Goal: Task Accomplishment & Management: Manage account settings

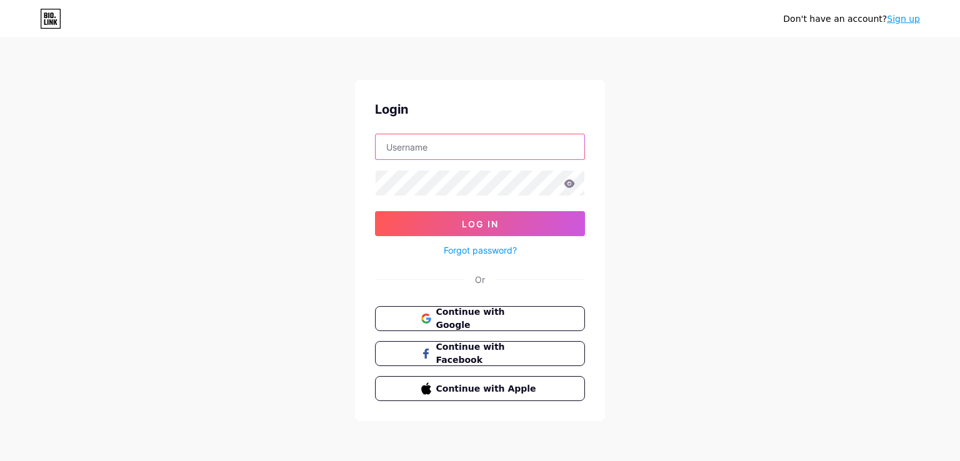
click at [462, 151] on input "text" at bounding box center [479, 146] width 209 height 25
type input "muratcaglayan"
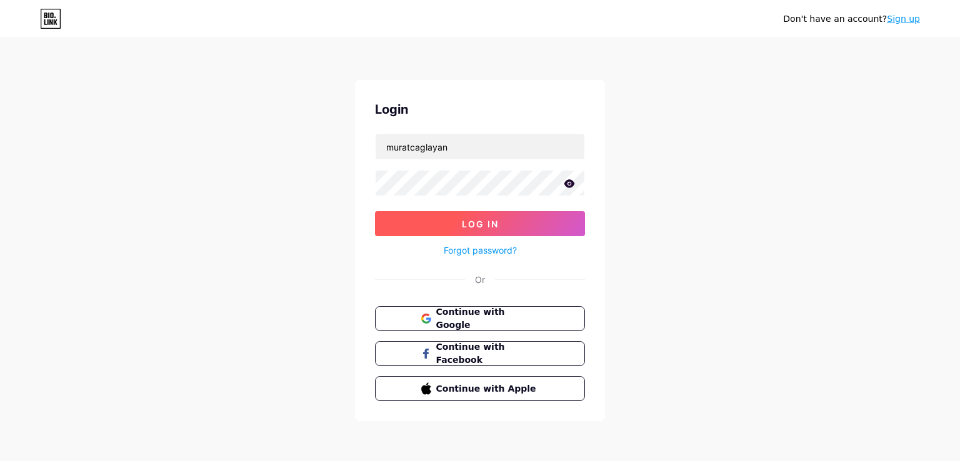
click at [485, 219] on span "Log In" at bounding box center [480, 224] width 37 height 11
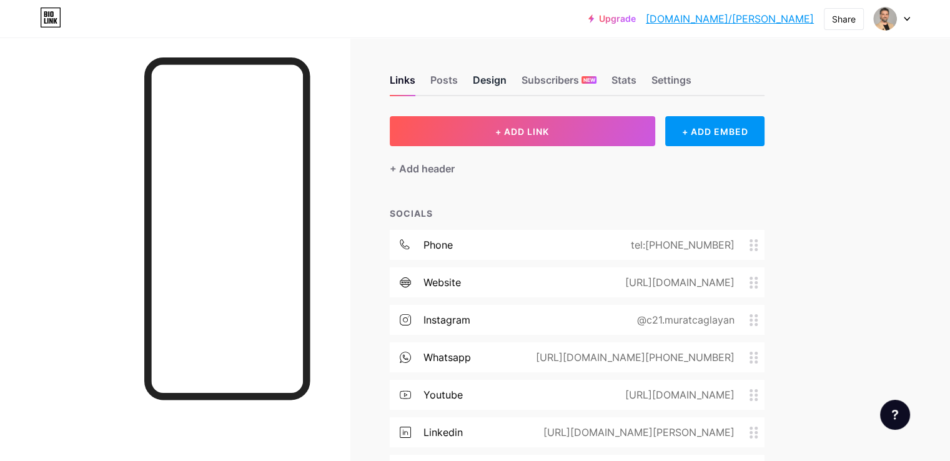
click at [507, 82] on div "Design" at bounding box center [490, 83] width 34 height 22
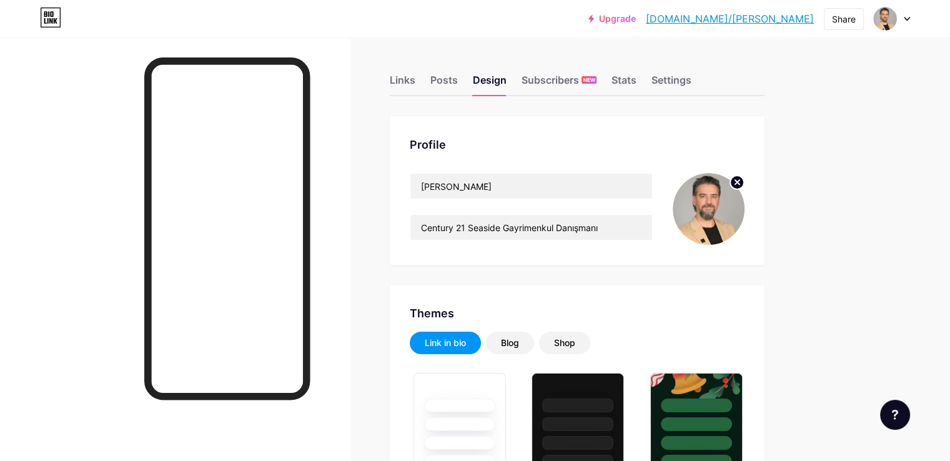
type input "#000000"
type input "#3d3d3d"
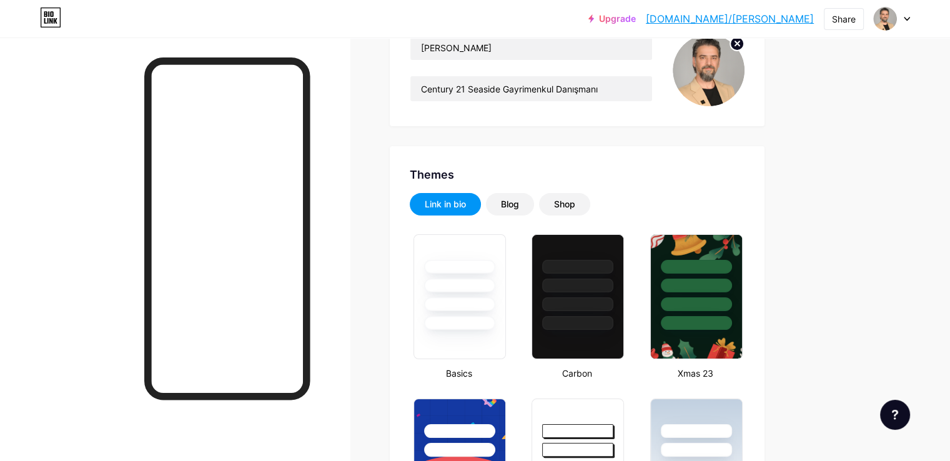
scroll to position [162, 0]
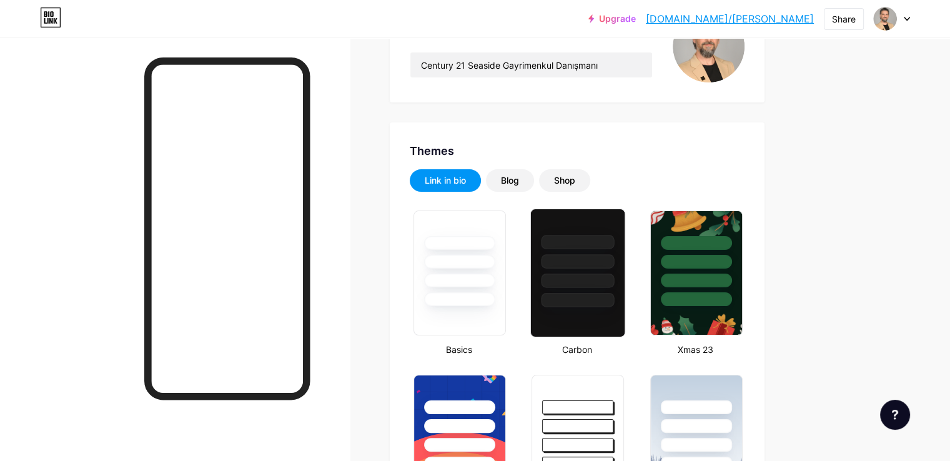
click at [615, 242] on div at bounding box center [578, 242] width 73 height 14
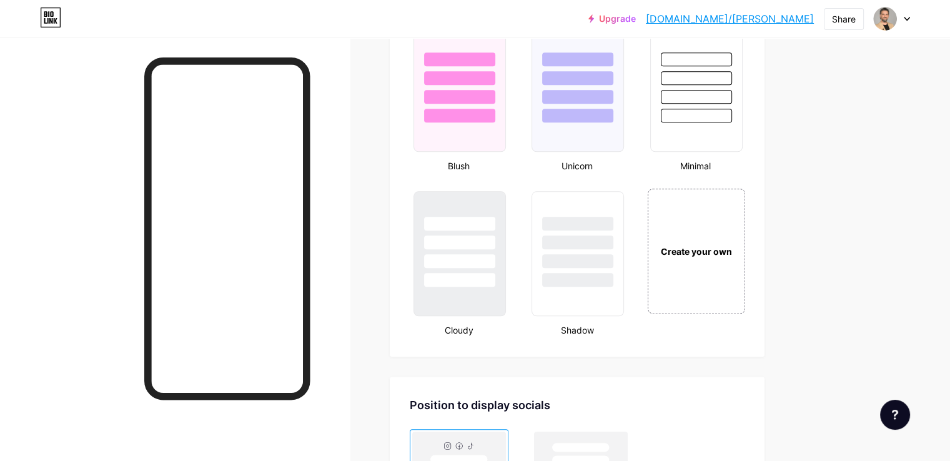
scroll to position [1414, 0]
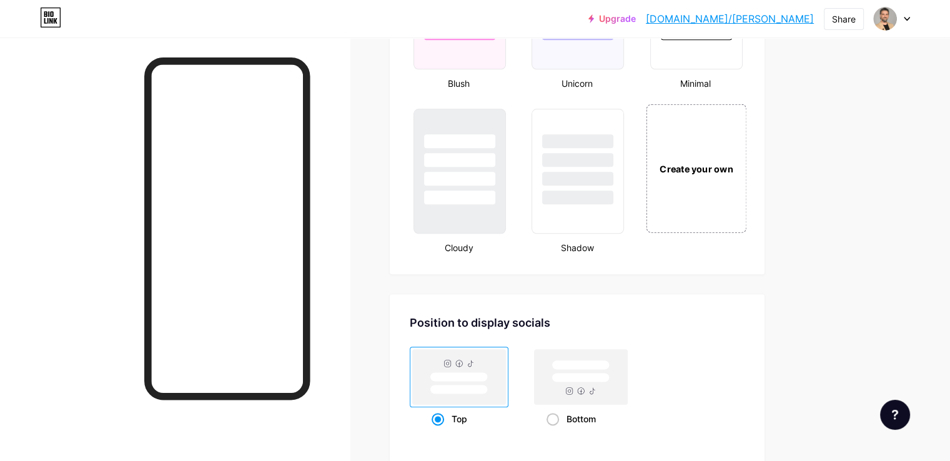
click at [747, 188] on div "Create your own" at bounding box center [696, 168] width 101 height 129
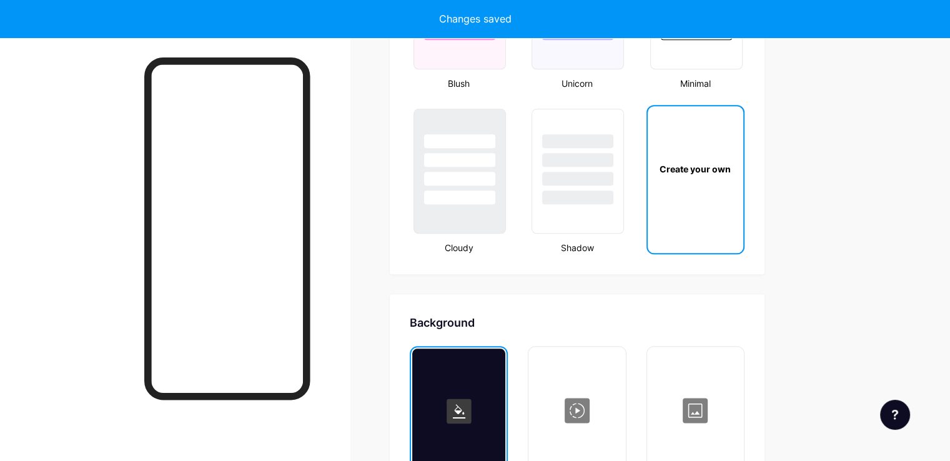
scroll to position [1654, 0]
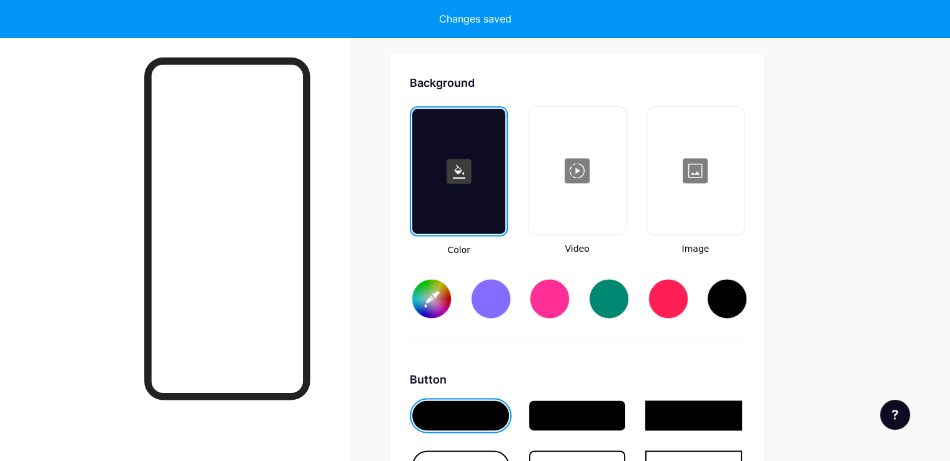
type input "#ffffff"
type input "#000000"
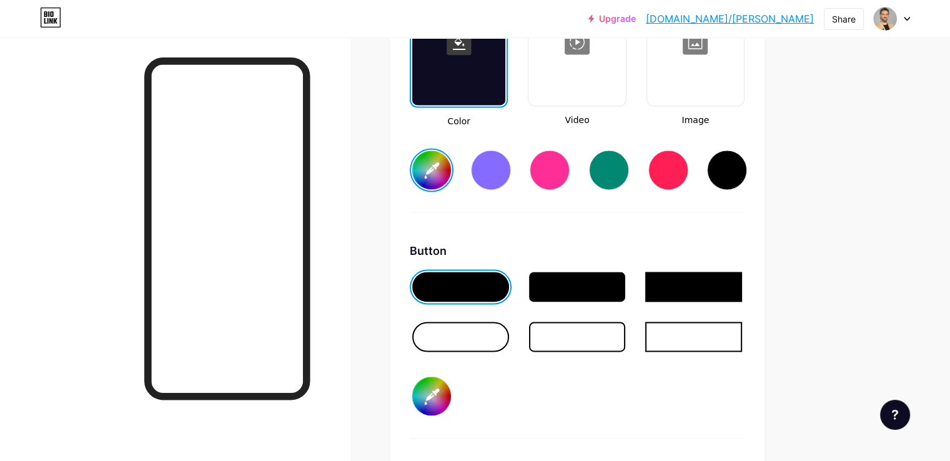
scroll to position [1777, 0]
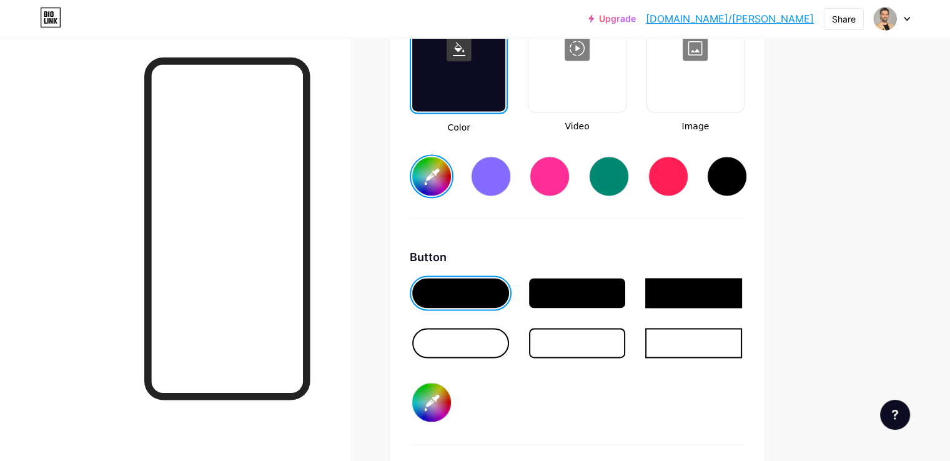
click at [605, 278] on div at bounding box center [577, 293] width 97 height 30
click at [451, 390] on input "#000000" at bounding box center [431, 402] width 39 height 39
click at [627, 403] on div "Button #000000" at bounding box center [577, 347] width 335 height 196
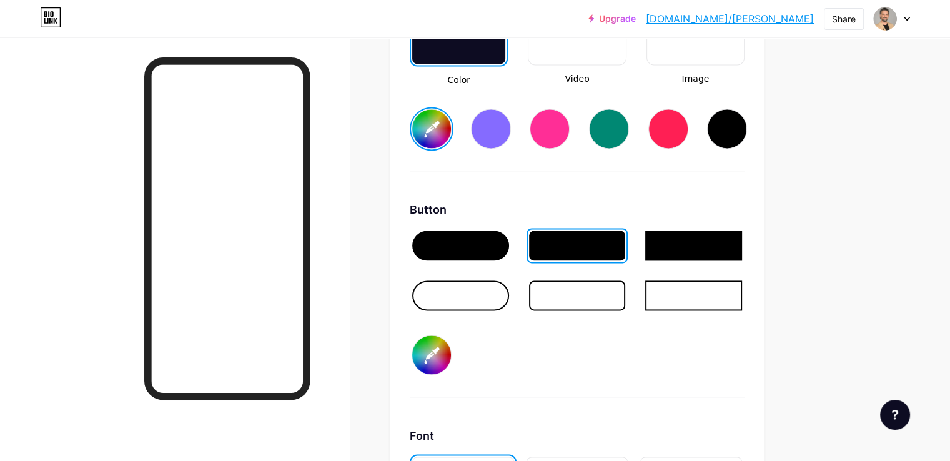
scroll to position [1814, 0]
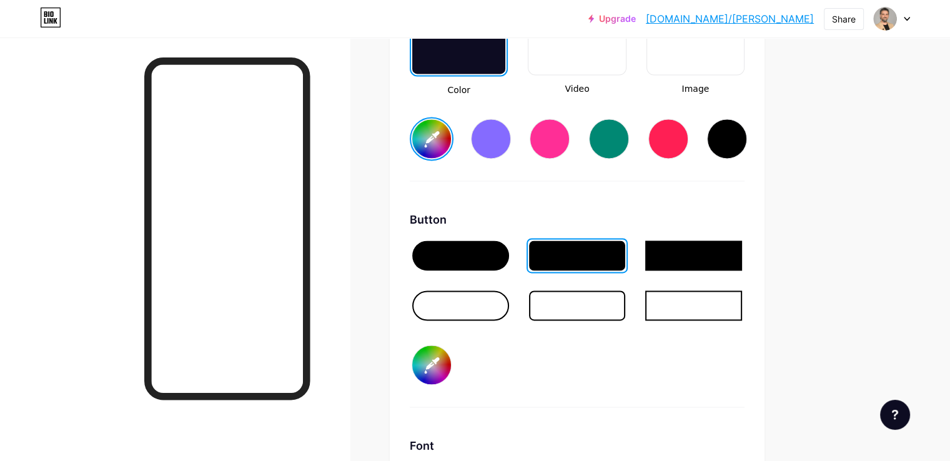
click at [451, 346] on input "#000000" at bounding box center [431, 364] width 39 height 39
click at [721, 372] on div "Button #000000" at bounding box center [577, 309] width 335 height 196
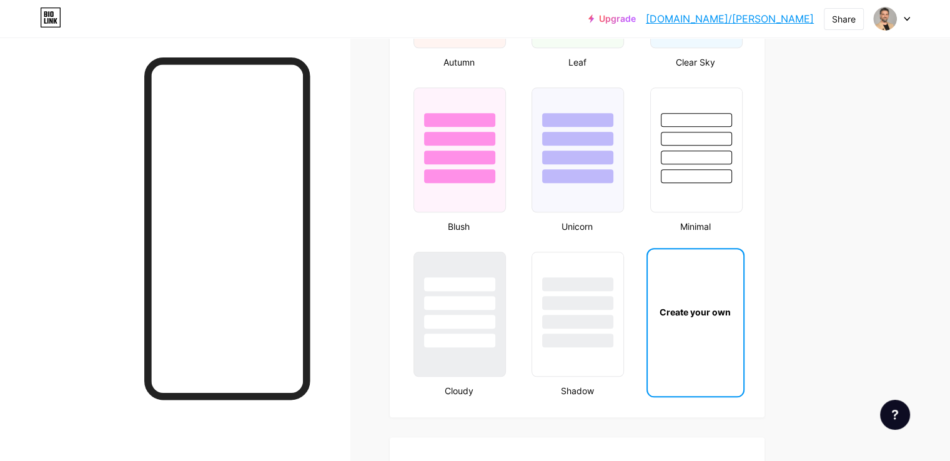
scroll to position [1281, 0]
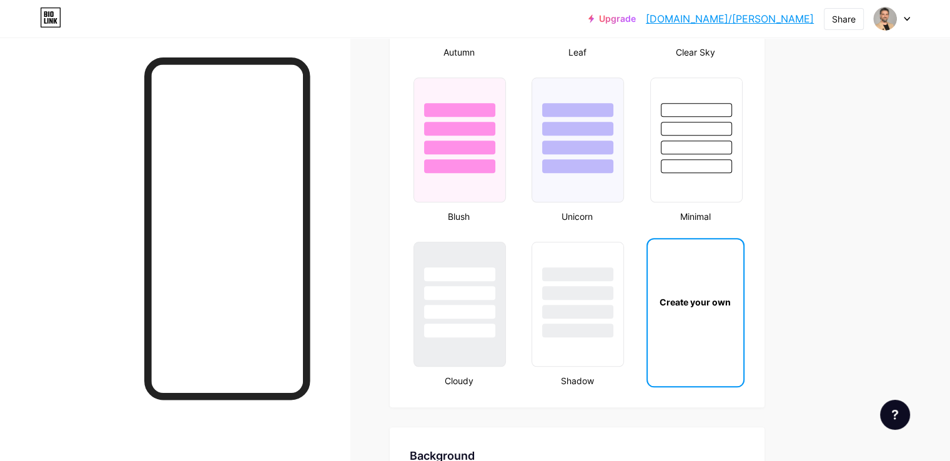
click at [743, 309] on div "Create your own" at bounding box center [696, 301] width 96 height 125
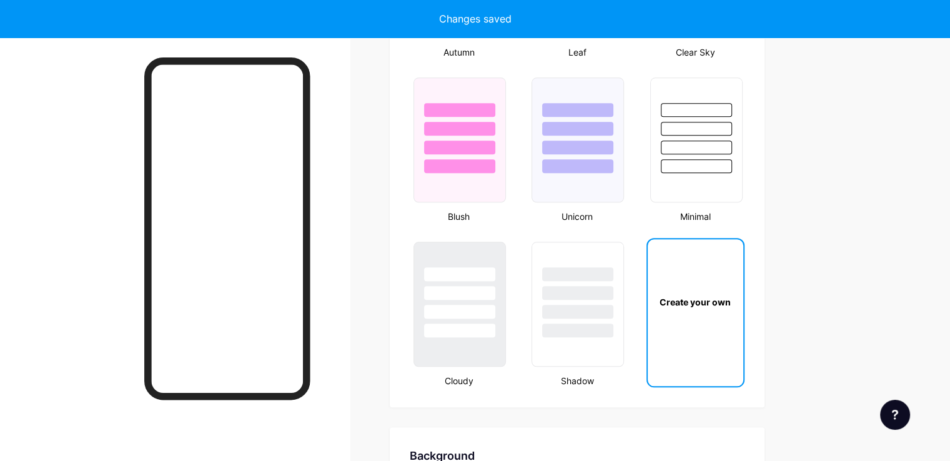
scroll to position [1654, 0]
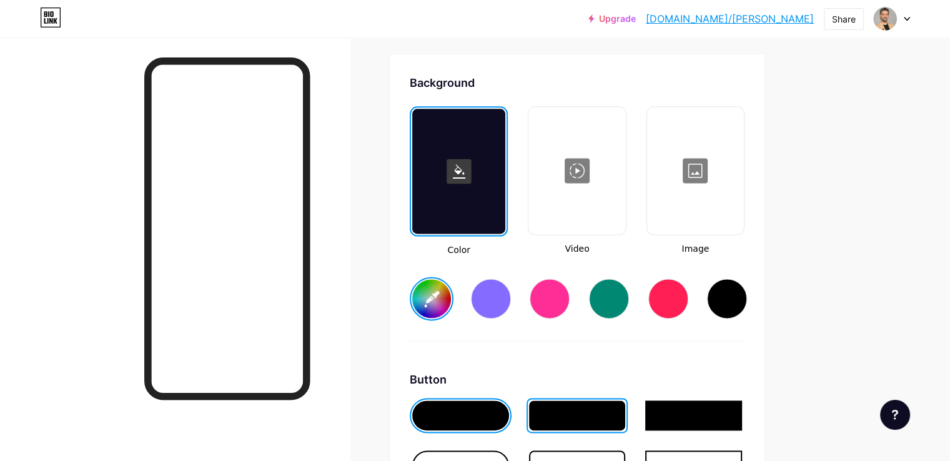
click at [505, 211] on div at bounding box center [458, 171] width 93 height 125
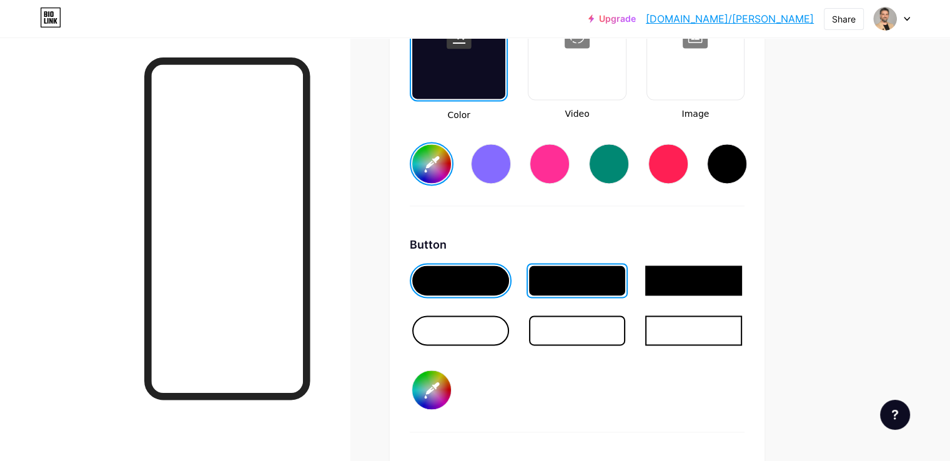
scroll to position [1792, 0]
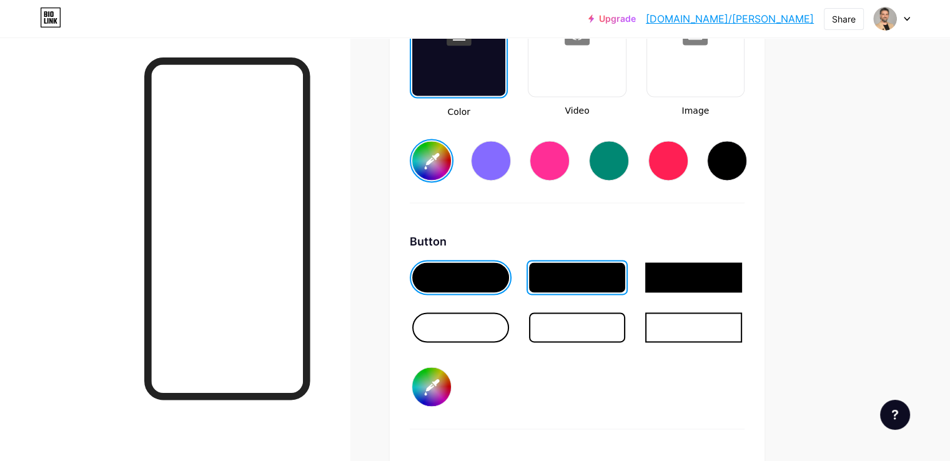
click at [619, 271] on div at bounding box center [577, 277] width 97 height 30
click at [626, 315] on div at bounding box center [577, 327] width 97 height 30
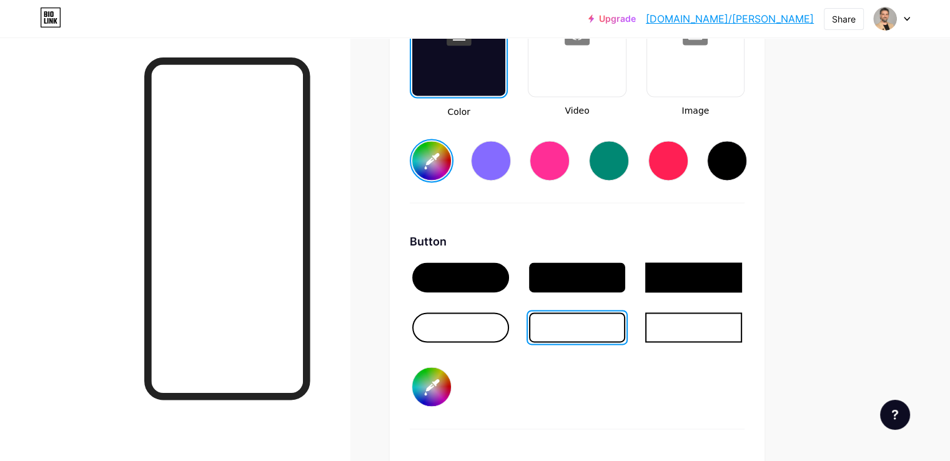
click at [626, 277] on div at bounding box center [577, 277] width 97 height 30
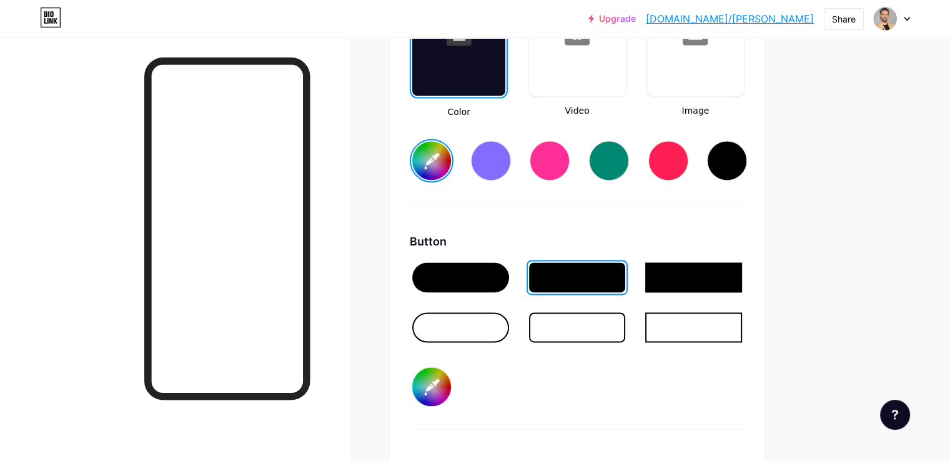
click at [451, 385] on input "#000000" at bounding box center [431, 386] width 39 height 39
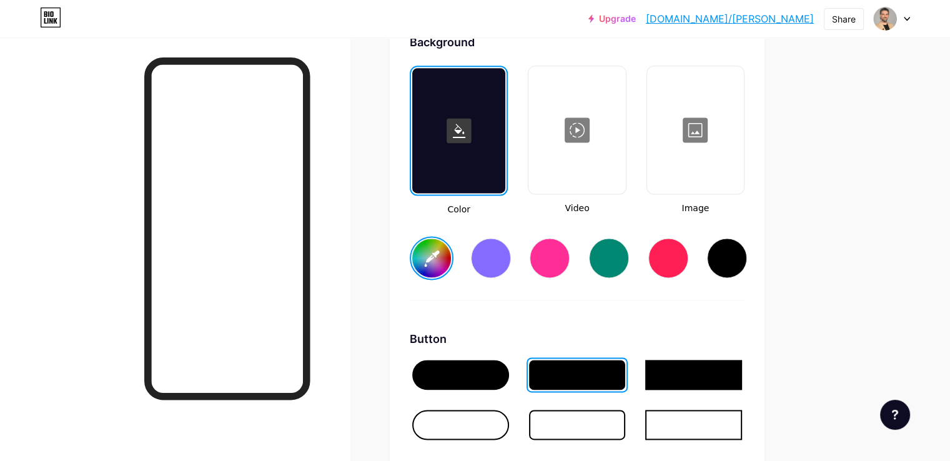
scroll to position [1689, 0]
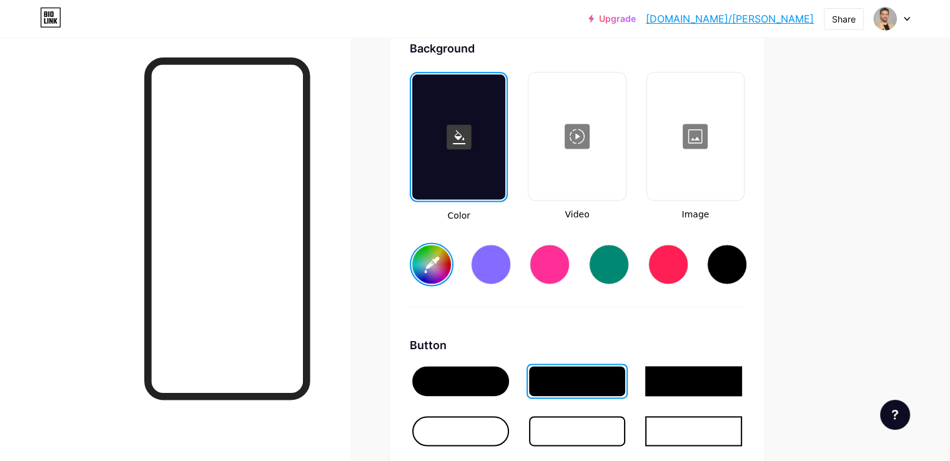
click at [626, 420] on div at bounding box center [577, 431] width 97 height 30
click at [626, 380] on div at bounding box center [577, 381] width 97 height 30
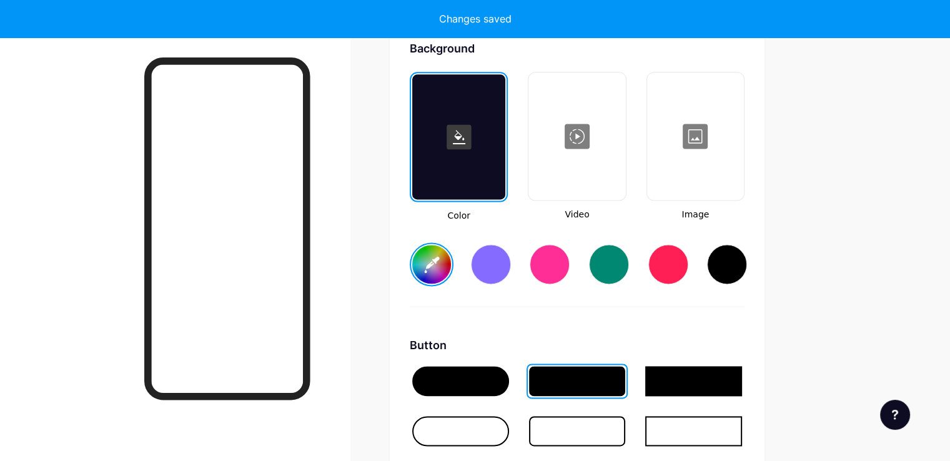
type input "#ffffff"
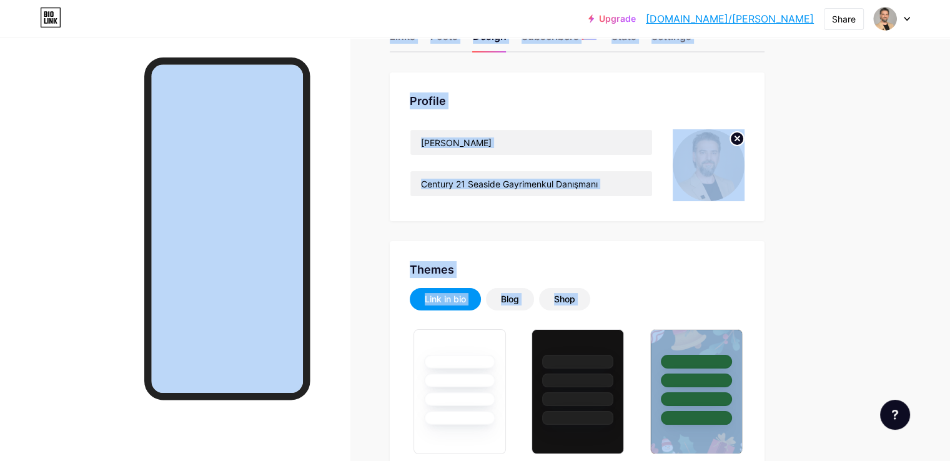
scroll to position [0, 0]
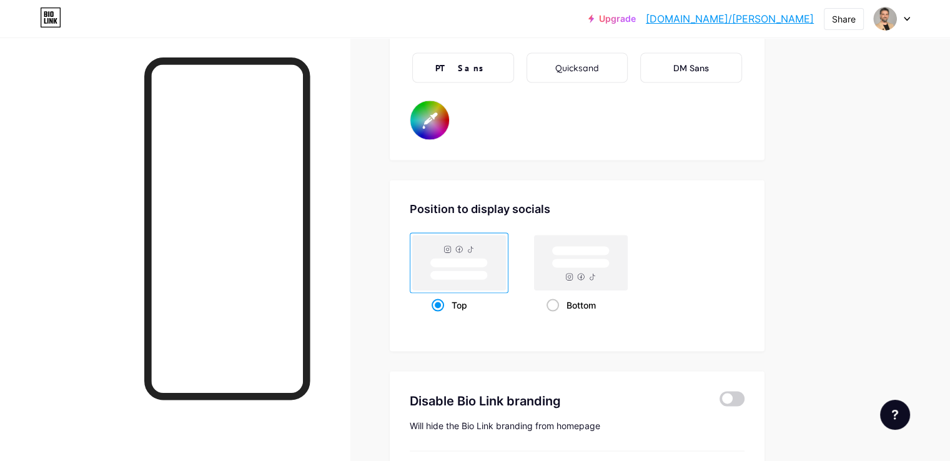
scroll to position [2456, 0]
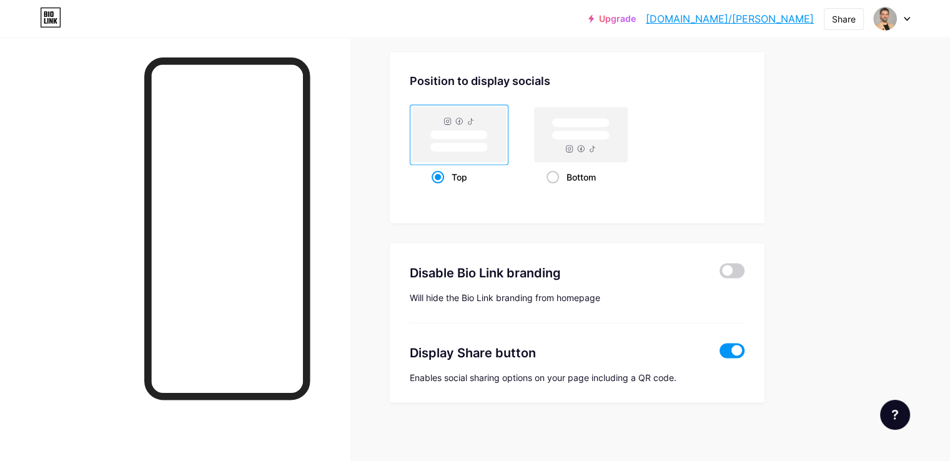
click at [488, 143] on rect at bounding box center [458, 147] width 57 height 9
click at [440, 189] on input "Top" at bounding box center [436, 193] width 8 height 8
click at [596, 133] on rect at bounding box center [581, 134] width 93 height 55
click at [555, 189] on input "Bottom" at bounding box center [551, 193] width 8 height 8
radio input "true"
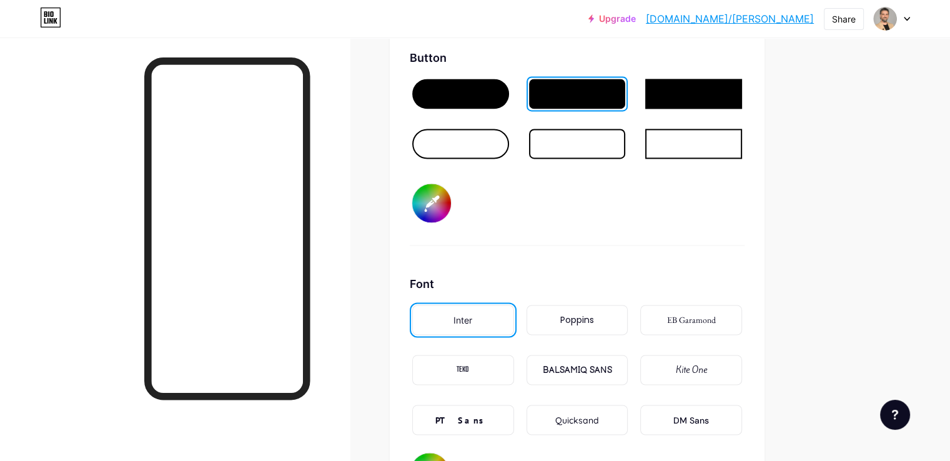
scroll to position [1979, 0]
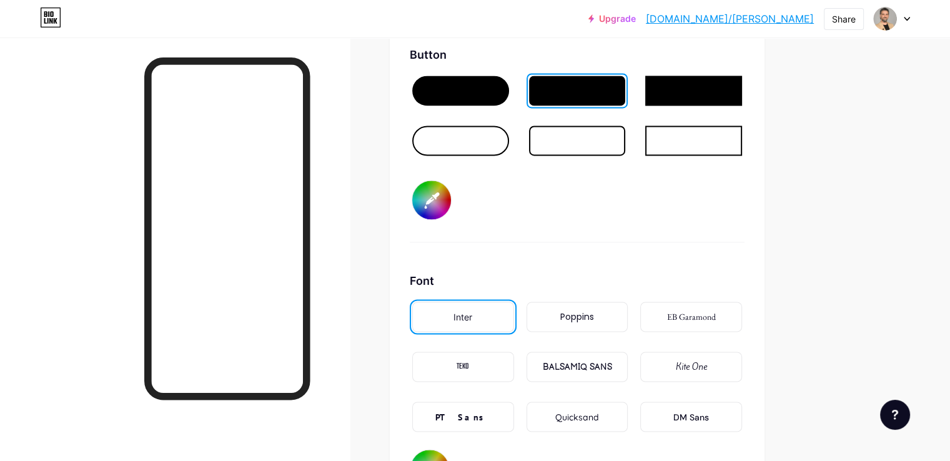
click at [626, 86] on div at bounding box center [577, 91] width 97 height 30
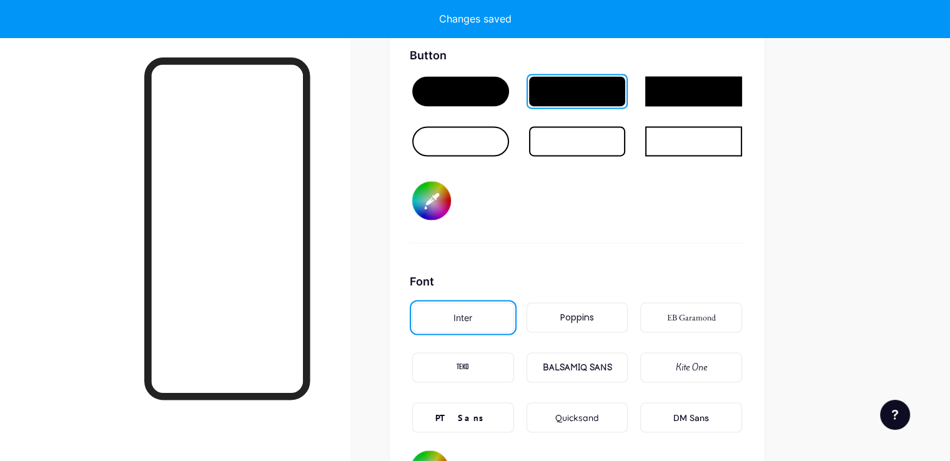
type input "#ffffff"
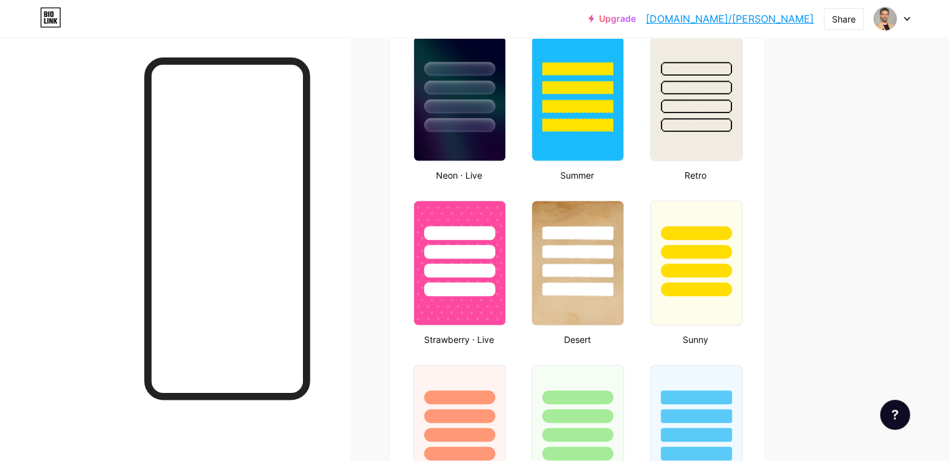
scroll to position [837, 0]
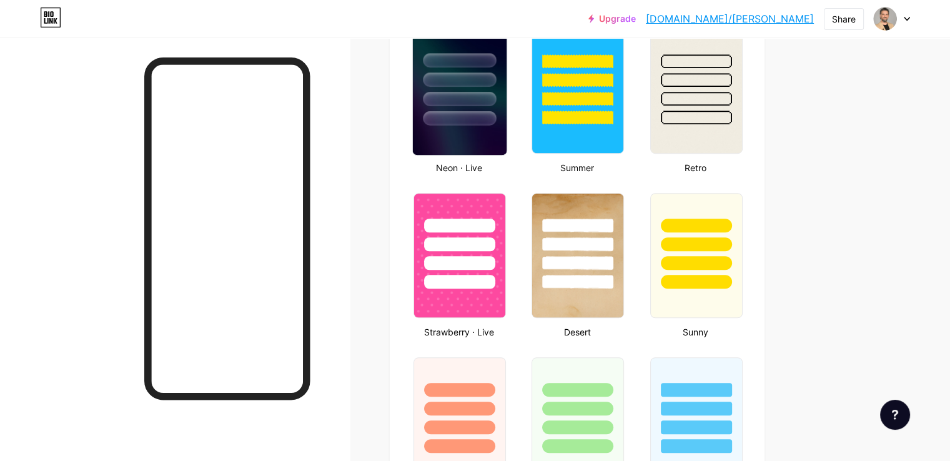
click at [496, 111] on div at bounding box center [459, 118] width 73 height 14
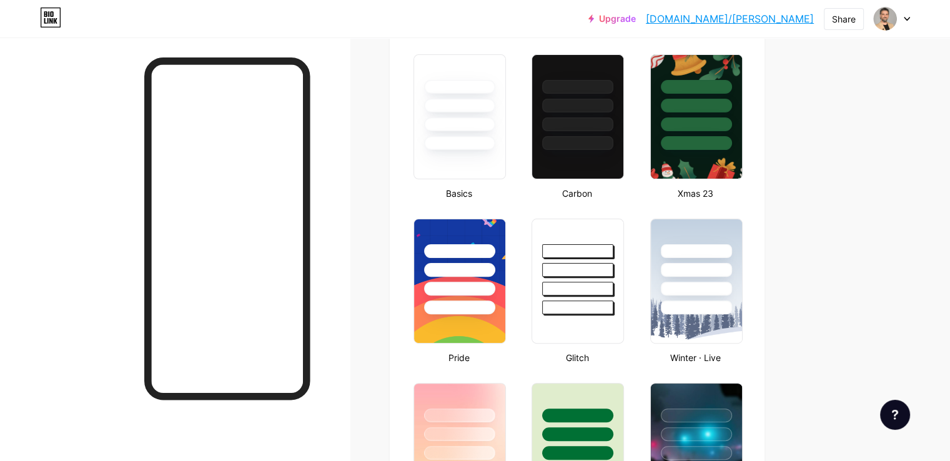
scroll to position [316, 0]
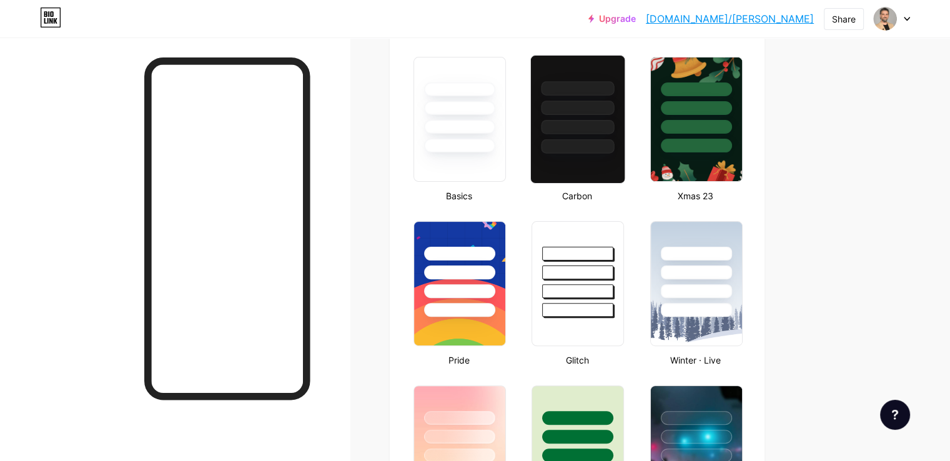
click at [615, 103] on div at bounding box center [578, 108] width 73 height 14
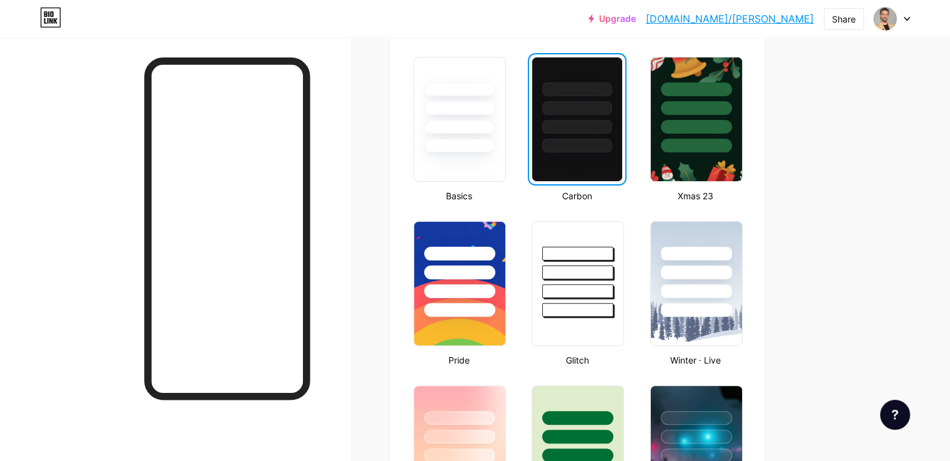
click at [910, 21] on div "Upgrade bio.link/muratc... bio.link/muratcaglayan Share Switch accounts Murat Ç…" at bounding box center [475, 18] width 950 height 22
click at [897, 14] on div at bounding box center [892, 18] width 36 height 22
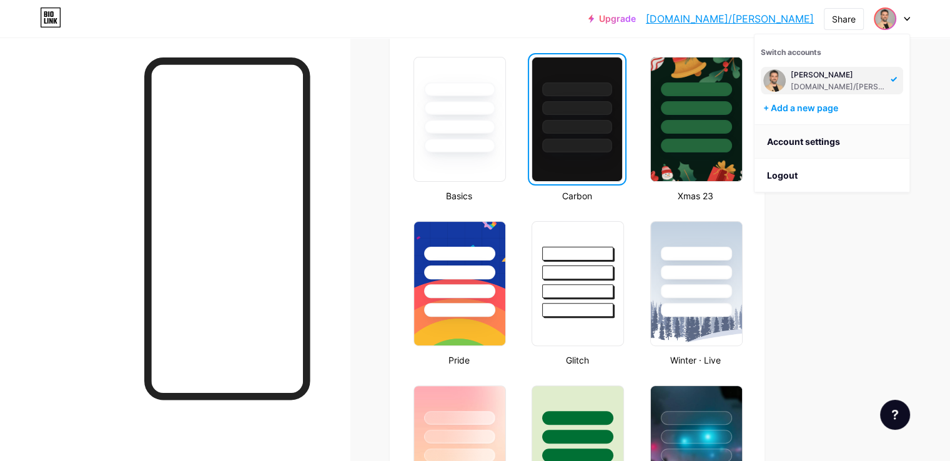
click at [813, 136] on link "Account settings" at bounding box center [832, 142] width 155 height 34
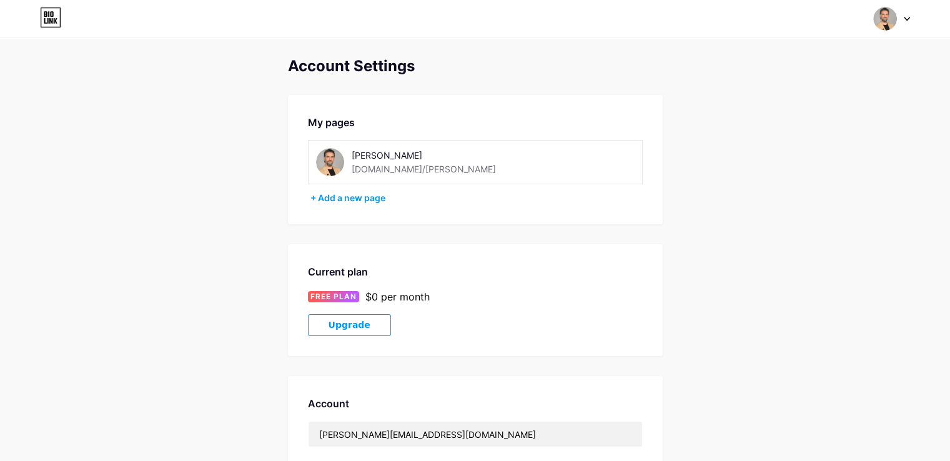
click at [51, 12] on icon at bounding box center [51, 14] width 3 height 6
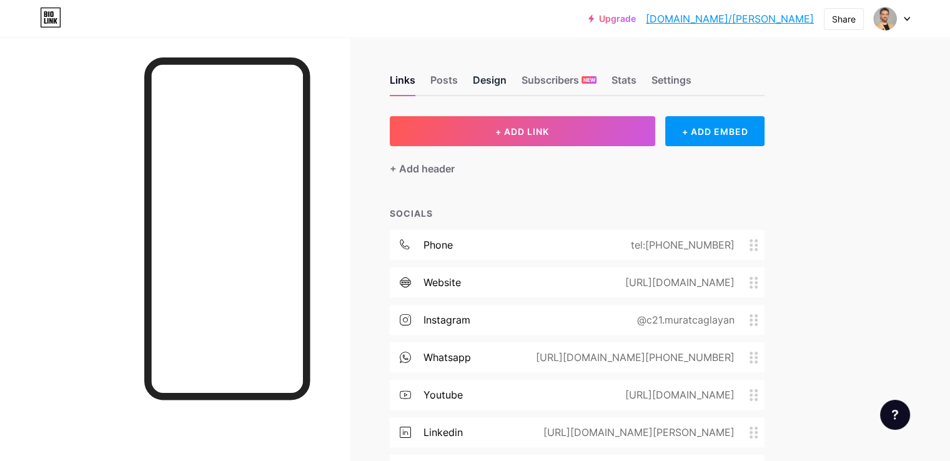
click at [507, 83] on div "Design" at bounding box center [490, 83] width 34 height 22
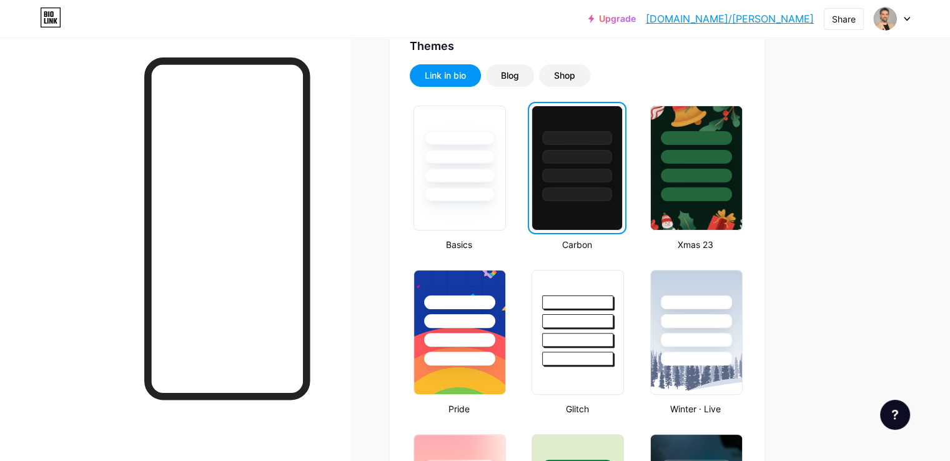
scroll to position [267, 0]
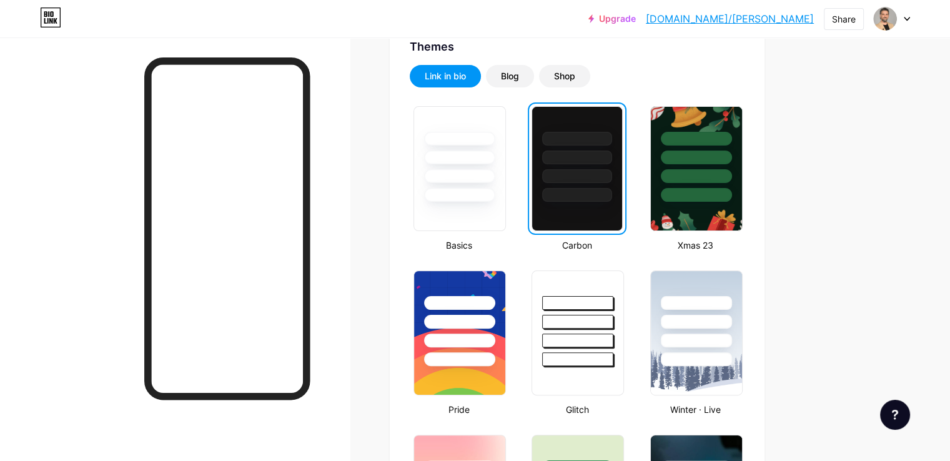
click at [612, 160] on div at bounding box center [576, 158] width 69 height 14
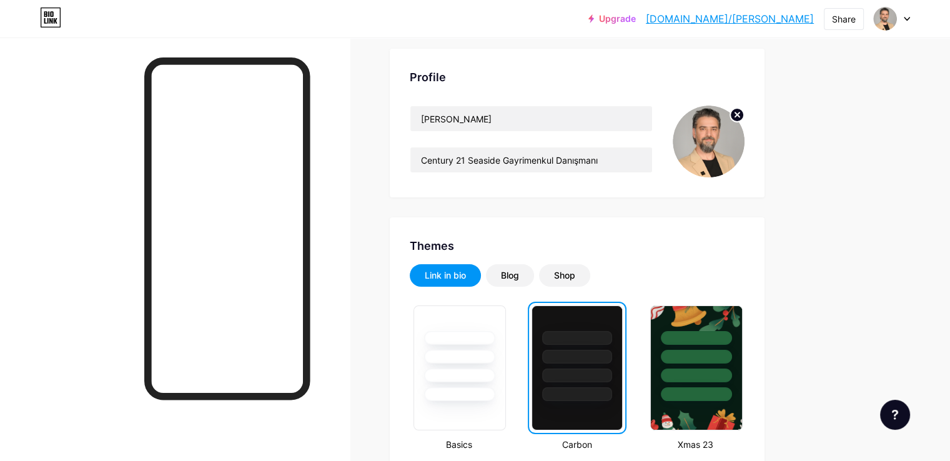
scroll to position [0, 0]
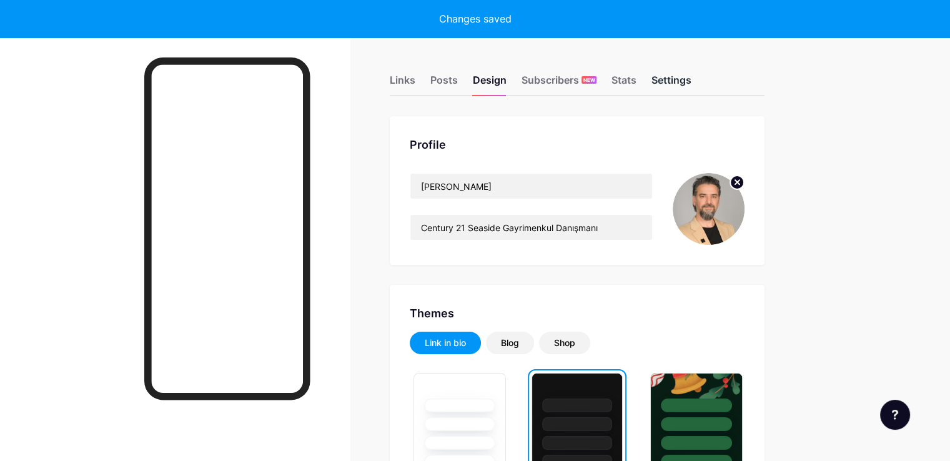
click at [692, 74] on div "Settings" at bounding box center [672, 83] width 40 height 22
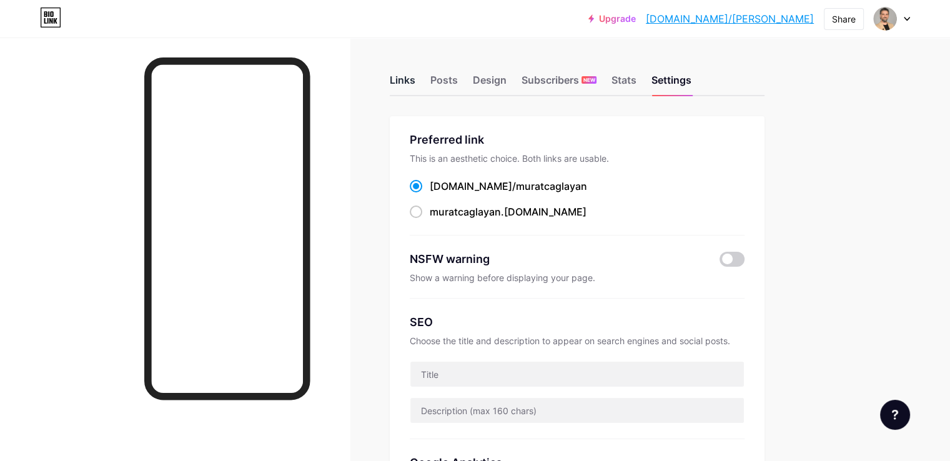
click at [415, 78] on div "Links" at bounding box center [403, 83] width 26 height 22
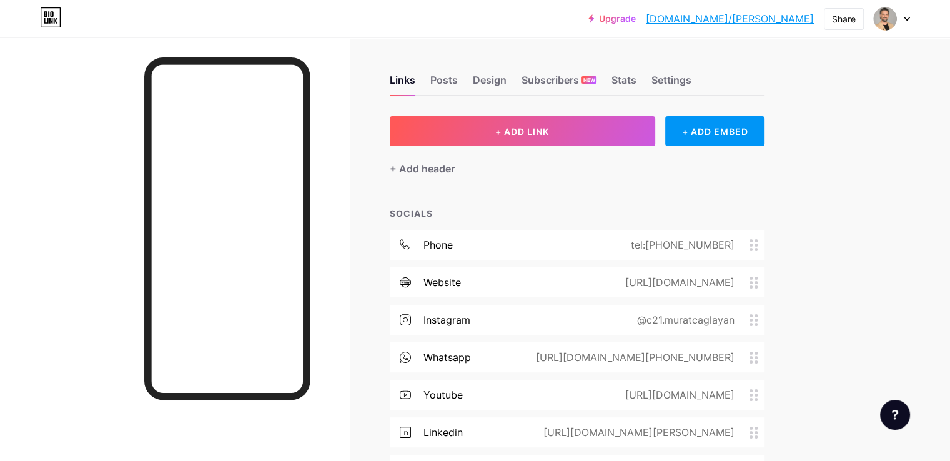
scroll to position [1, 0]
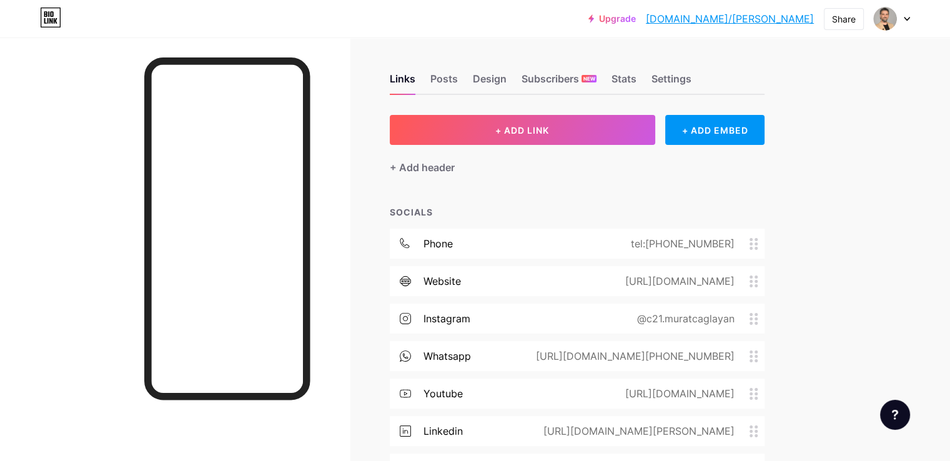
click at [733, 248] on div "tel:+905304979641" at bounding box center [680, 243] width 139 height 15
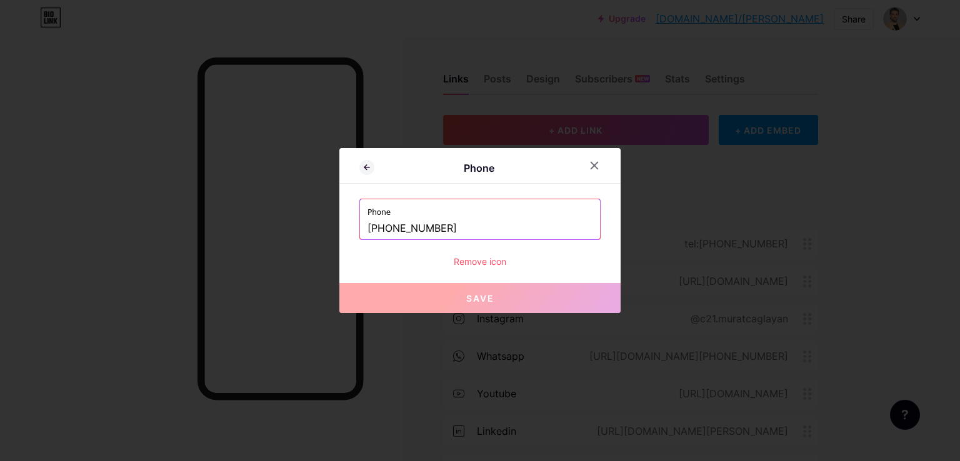
click at [440, 227] on input "+905304979641" at bounding box center [479, 228] width 225 height 21
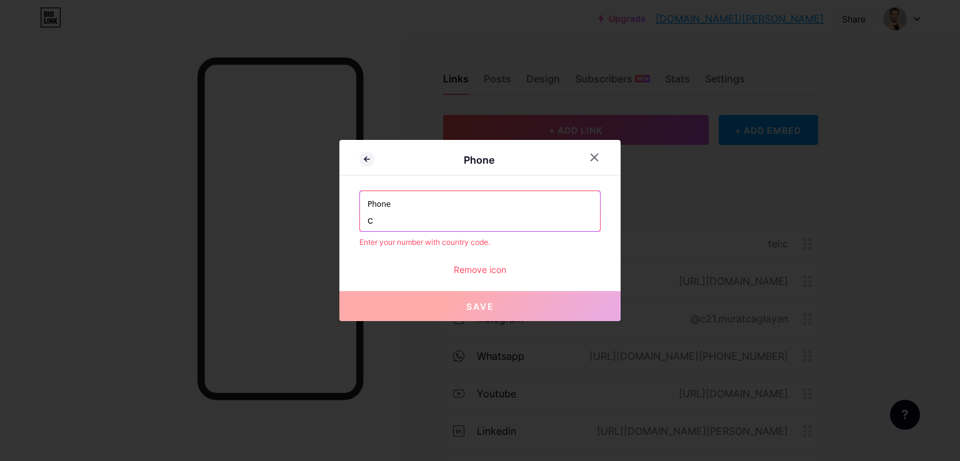
type input "+905304979641"
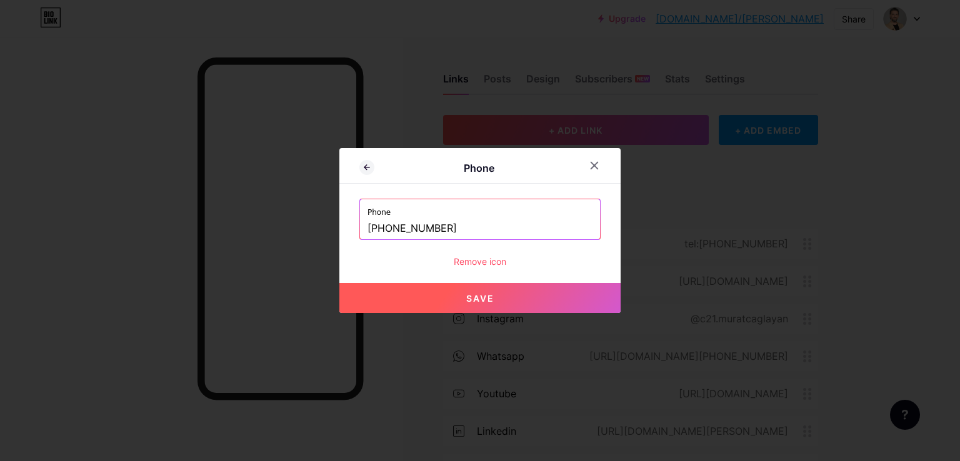
click at [467, 258] on div "Remove icon" at bounding box center [479, 261] width 241 height 13
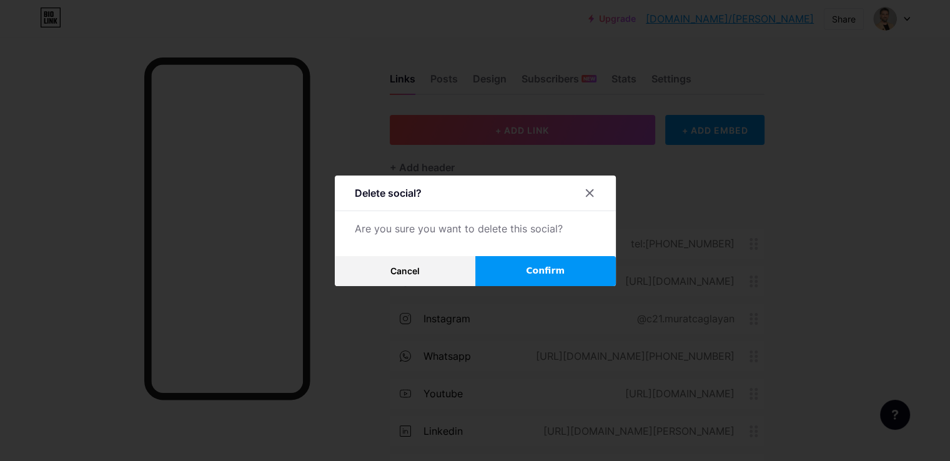
click at [521, 265] on button "Confirm" at bounding box center [545, 271] width 141 height 30
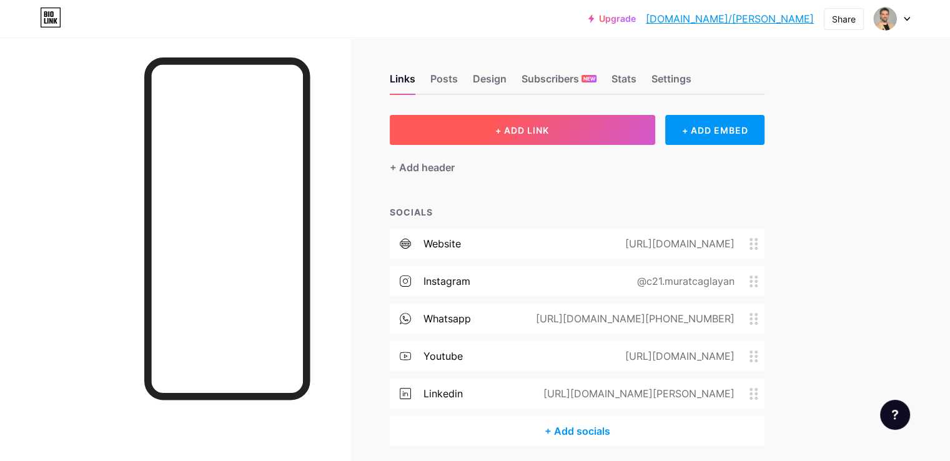
click at [549, 127] on span "+ ADD LINK" at bounding box center [522, 130] width 54 height 11
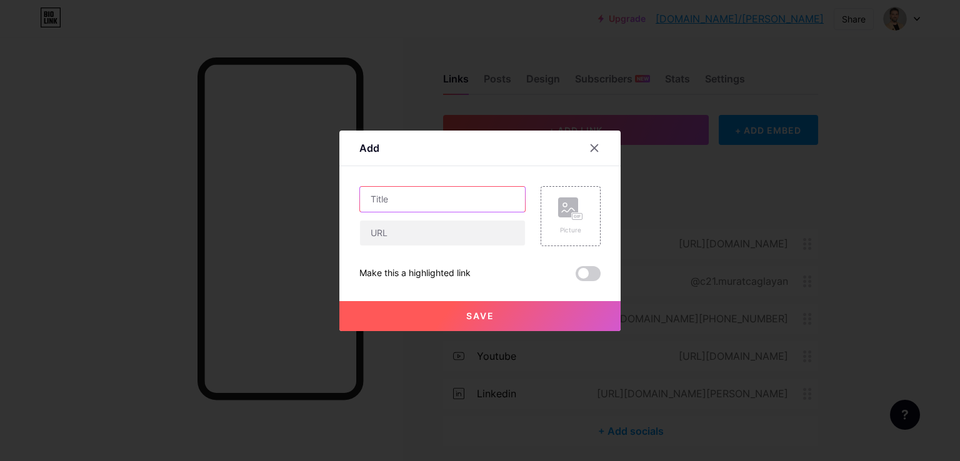
click at [423, 204] on input "text" at bounding box center [442, 199] width 165 height 25
type input "BENİ ARAYAIN"
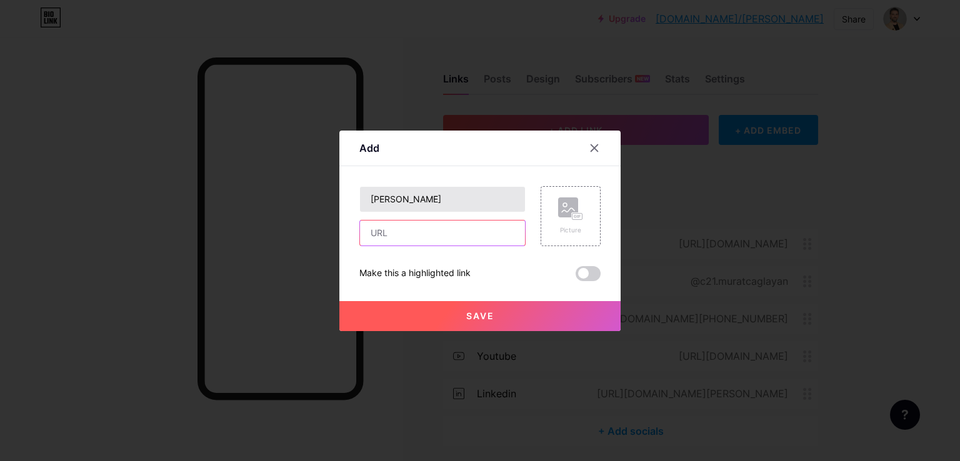
type input """
paste input "+905304979641"
type input "TEL:+905304979641"
click at [466, 315] on span "Save" at bounding box center [480, 316] width 28 height 11
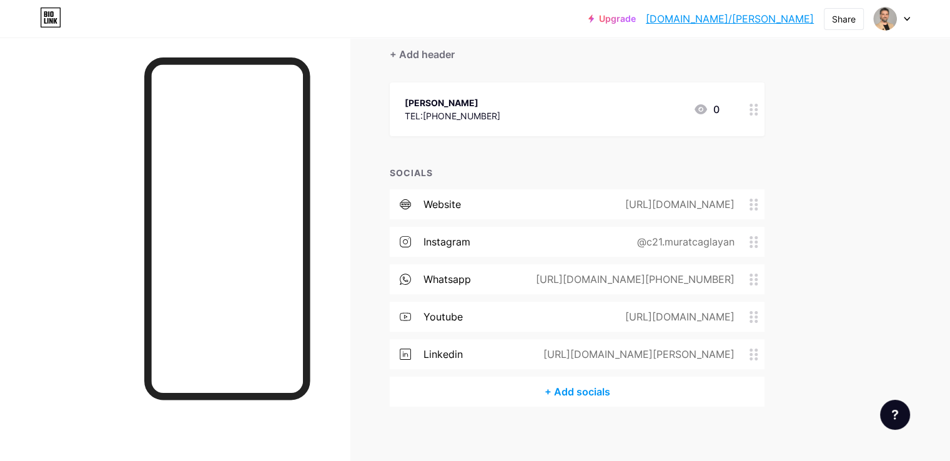
scroll to position [115, 0]
click at [461, 208] on div "website" at bounding box center [442, 203] width 37 height 15
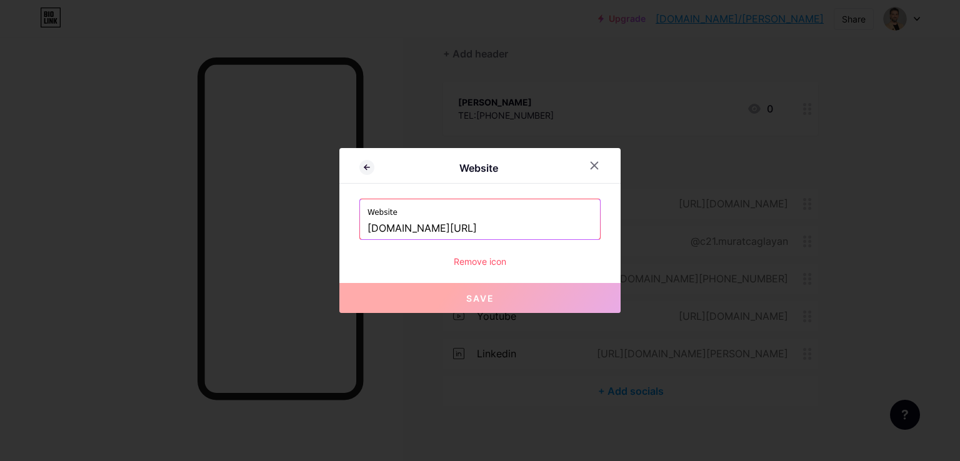
click at [468, 223] on input "www.century21.com.tr/ofisler/seaside" at bounding box center [479, 228] width 225 height 21
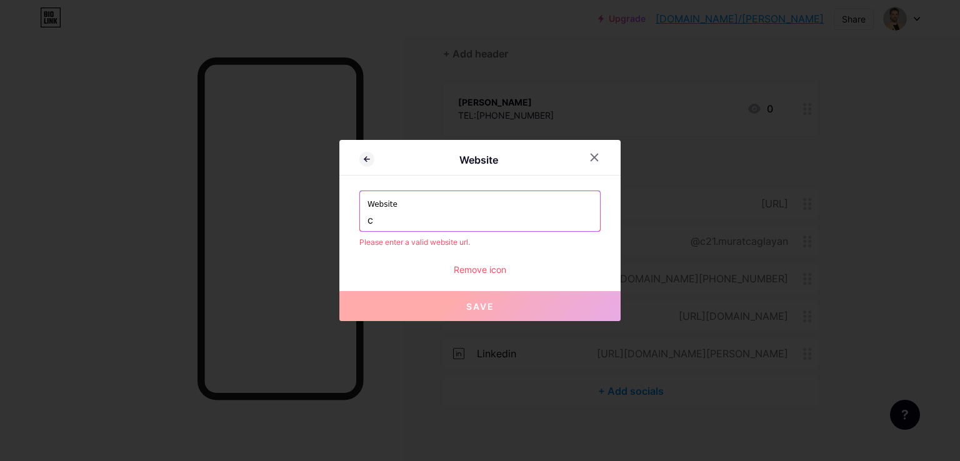
type input "c"
click at [475, 269] on div "Remove icon" at bounding box center [479, 269] width 241 height 13
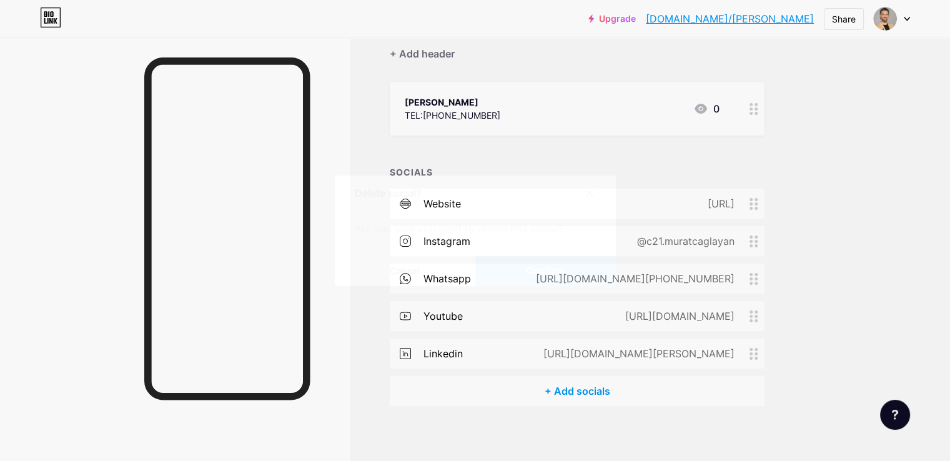
click at [404, 263] on button "Cancel" at bounding box center [405, 271] width 141 height 30
click at [461, 196] on div "website" at bounding box center [442, 203] width 37 height 15
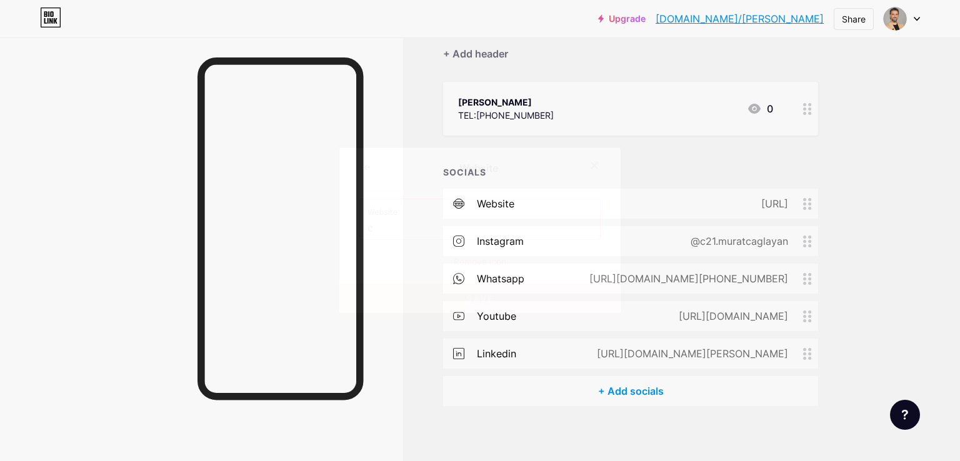
click at [414, 227] on input "c" at bounding box center [479, 228] width 225 height 21
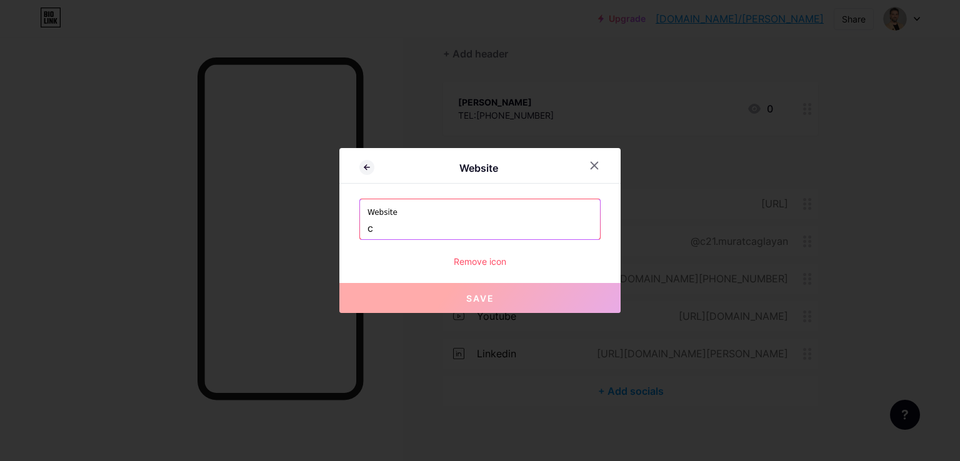
click at [414, 227] on input "c" at bounding box center [479, 228] width 225 height 21
click at [589, 163] on icon at bounding box center [594, 166] width 10 height 10
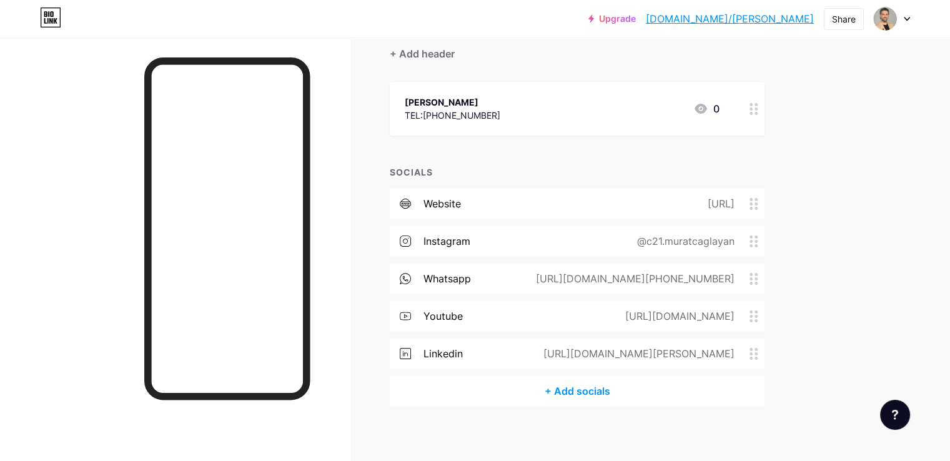
click at [470, 242] on div "instagram" at bounding box center [447, 241] width 47 height 15
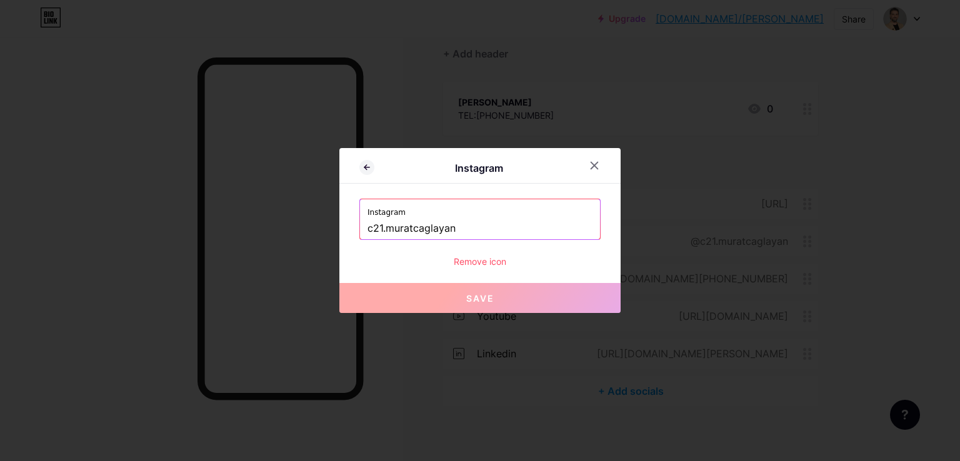
click at [427, 231] on input "c21.muratcaglayan" at bounding box center [479, 228] width 225 height 21
click at [483, 257] on div "Remove icon" at bounding box center [479, 261] width 241 height 13
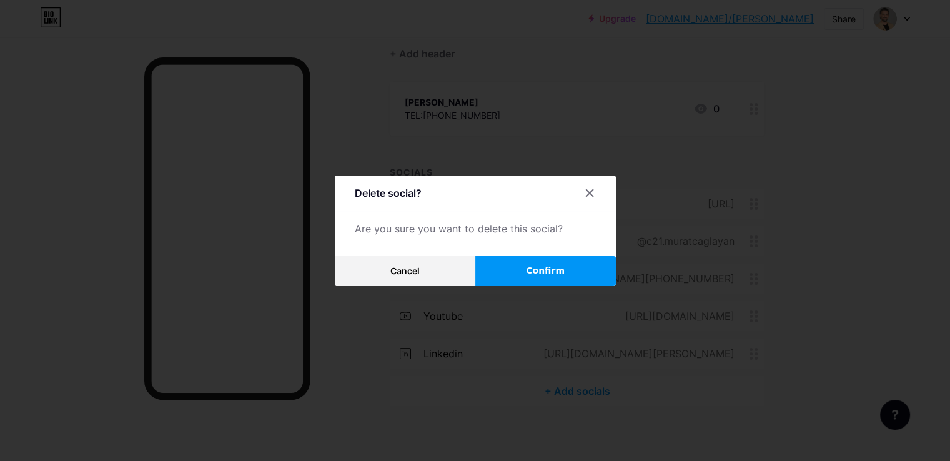
click at [537, 276] on span "Confirm" at bounding box center [545, 270] width 39 height 13
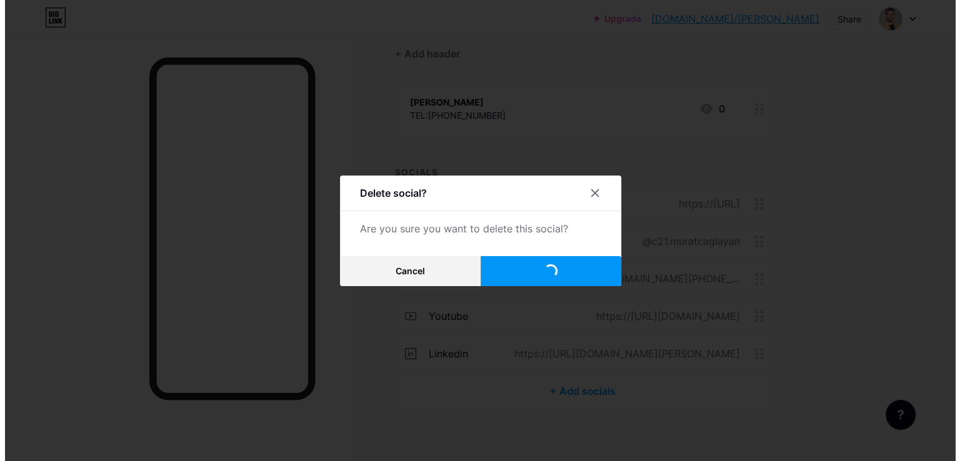
scroll to position [84, 0]
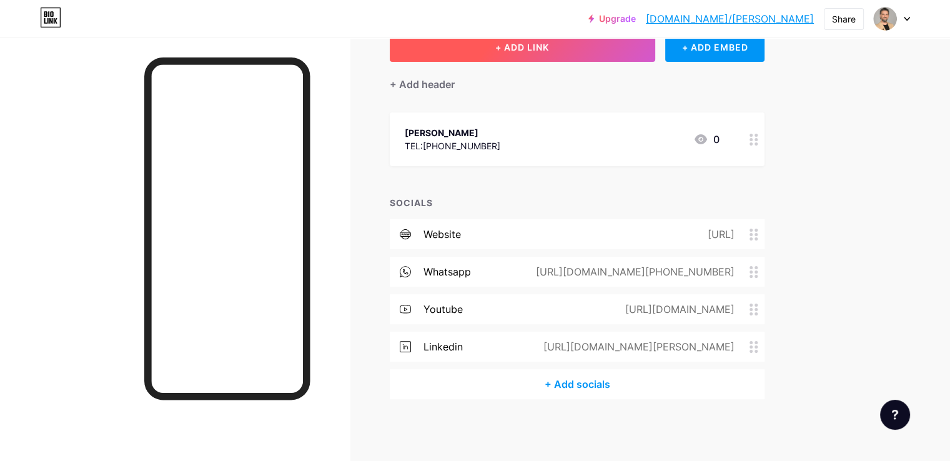
click at [604, 46] on button "+ ADD LINK" at bounding box center [523, 47] width 266 height 30
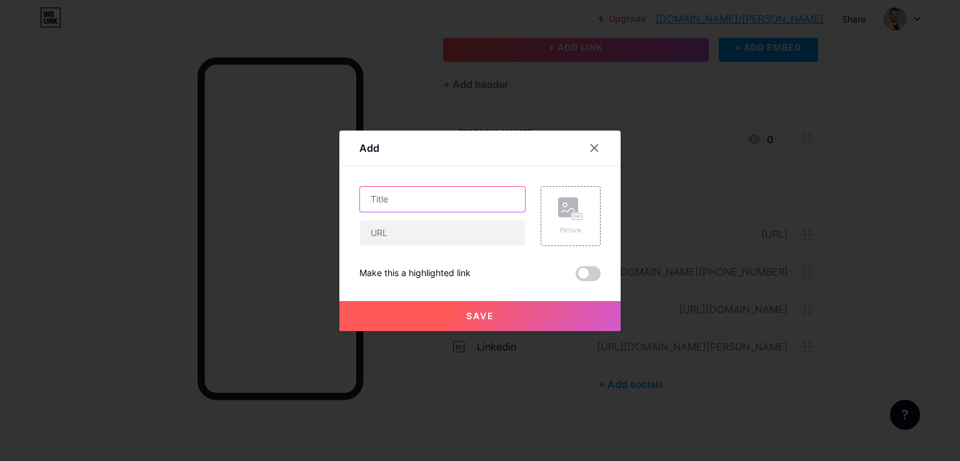
click at [399, 203] on input "text" at bounding box center [442, 199] width 165 height 25
click at [391, 229] on input "text" at bounding box center [442, 233] width 165 height 25
paste input "c21.muratcaglayan"
paste input "https://www.instagram.com/"
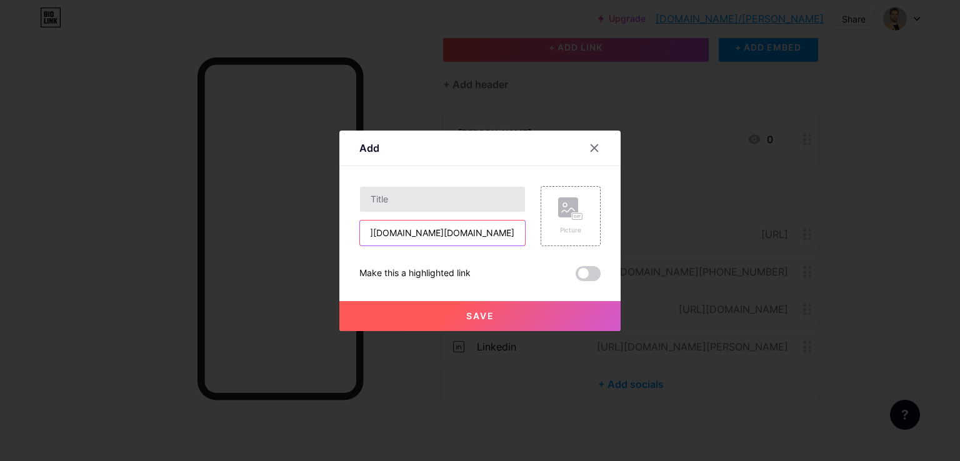
type input "[URL][DOMAIN_NAME][DOMAIN_NAME]"
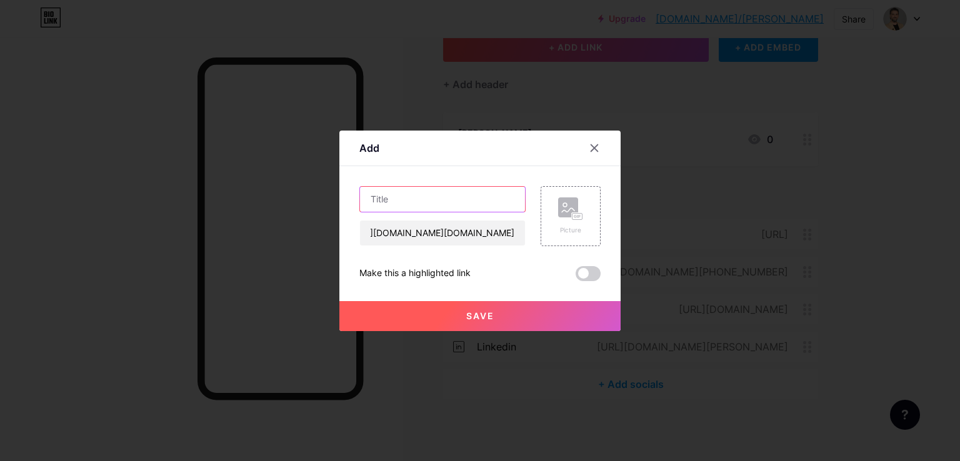
scroll to position [0, 0]
click at [376, 195] on input "text" at bounding box center [442, 199] width 165 height 25
type input "Instagram Hesabım"
click at [472, 316] on span "Save" at bounding box center [480, 316] width 28 height 11
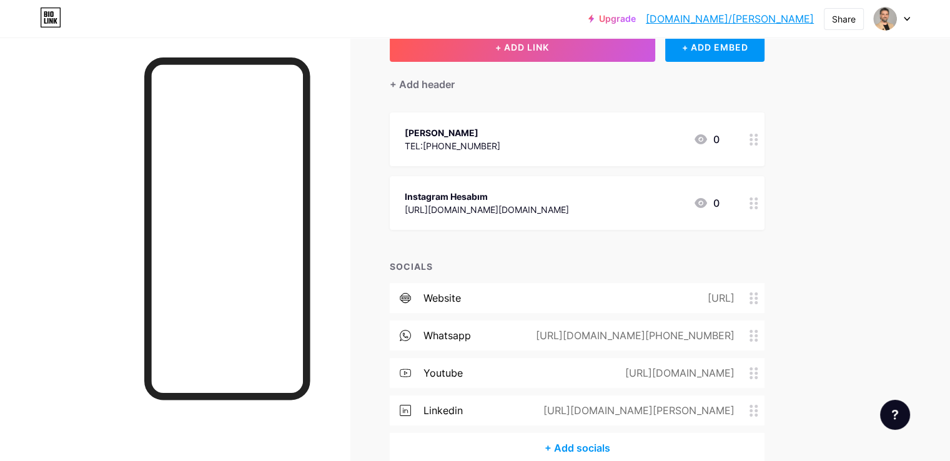
drag, startPoint x: 525, startPoint y: 200, endPoint x: 515, endPoint y: 108, distance: 92.3
click at [515, 108] on div "+ ADD LINK + ADD EMBED + Add header BENİ ARAYAIN TEL:+905304979641 0 Instagram …" at bounding box center [577, 247] width 375 height 431
click at [758, 143] on icon at bounding box center [754, 140] width 9 height 12
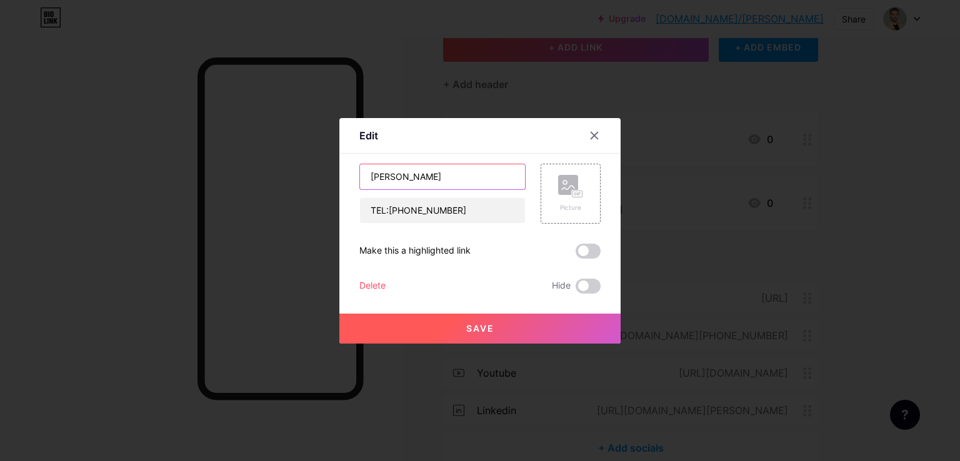
click at [445, 176] on input "BENİ ARAYAIN" at bounding box center [442, 176] width 165 height 25
type input "Beni Arayın"
click at [383, 211] on input "TEL:+905304979641" at bounding box center [442, 210] width 165 height 25
click at [386, 212] on input "tel:+905304979641" at bounding box center [442, 210] width 165 height 25
click at [402, 212] on input "tel: 05304979641" at bounding box center [442, 210] width 165 height 25
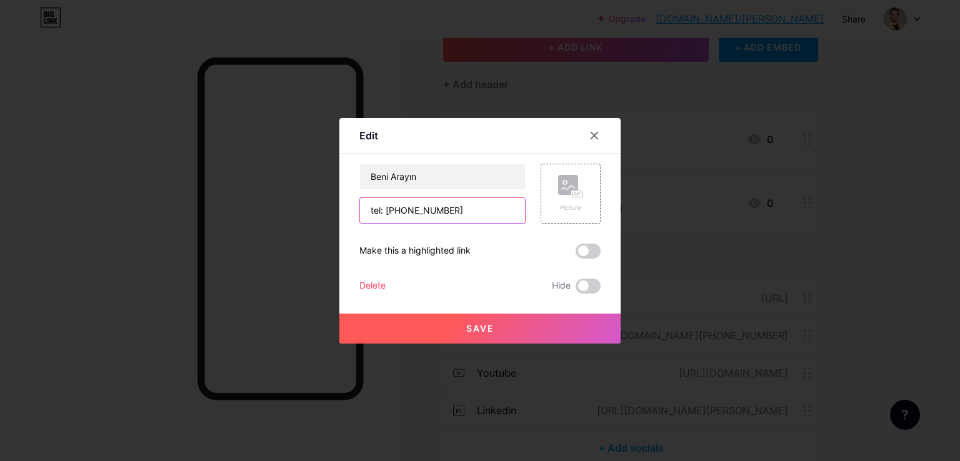
click at [420, 212] on input "tel: 0530 4979641" at bounding box center [442, 210] width 165 height 25
click at [434, 213] on input "tel: 0530 497 9641" at bounding box center [442, 210] width 165 height 25
type input "tel: [PHONE_NUMBER]"
click at [462, 317] on button "Save" at bounding box center [479, 329] width 281 height 30
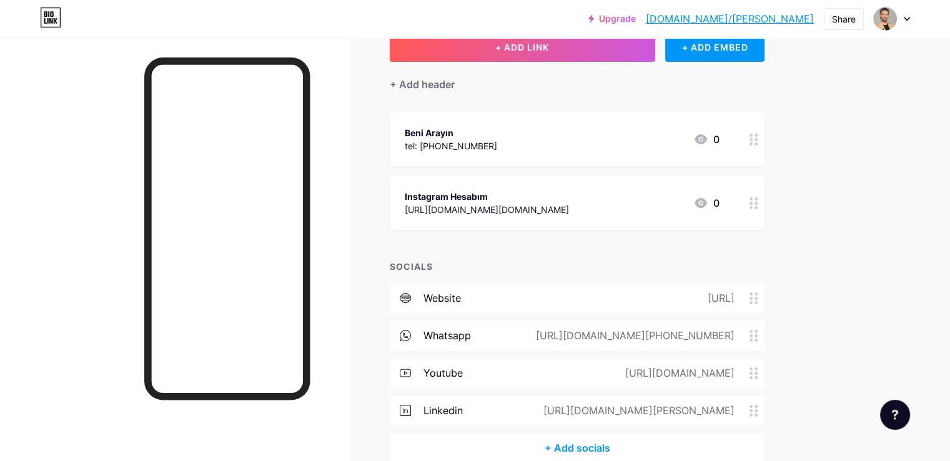
click at [471, 332] on div "whatsapp" at bounding box center [447, 335] width 47 height 15
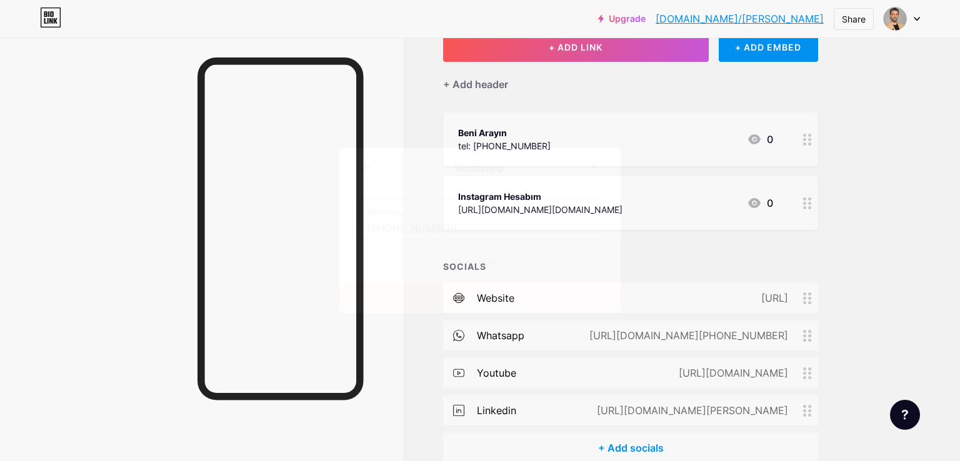
drag, startPoint x: 457, startPoint y: 231, endPoint x: 349, endPoint y: 231, distance: 107.5
click at [349, 231] on div "Whatsapp Whatsapp +905304979641 Remove icon Save" at bounding box center [479, 230] width 281 height 165
click at [589, 165] on icon at bounding box center [594, 166] width 10 height 10
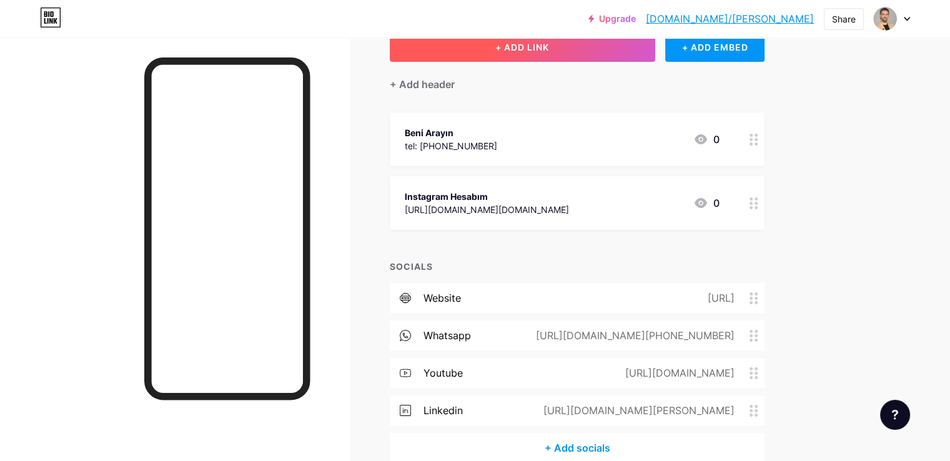
click at [524, 54] on button "+ ADD LINK" at bounding box center [523, 47] width 266 height 30
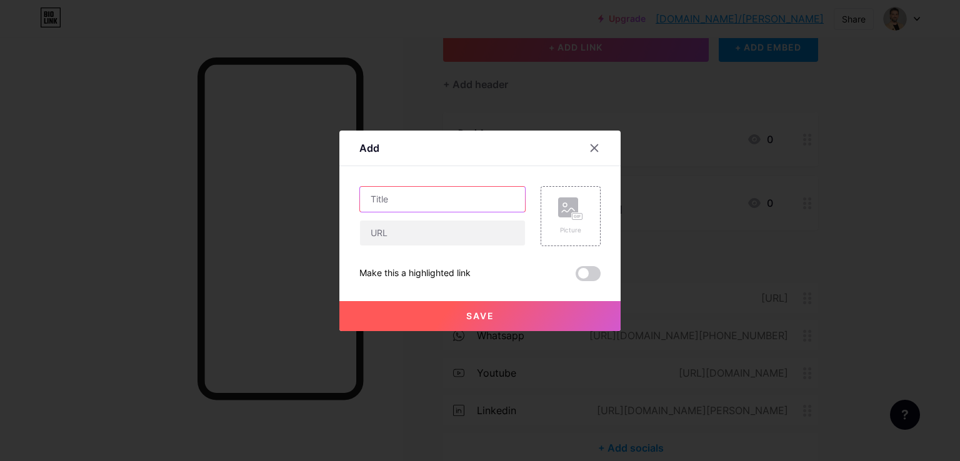
click at [440, 201] on input "text" at bounding box center [442, 199] width 165 height 25
type input "WhatsApp Kataloğum"
click at [420, 231] on input "text" at bounding box center [442, 233] width 165 height 25
paste input "+905304979641"
type input "+905304979641"
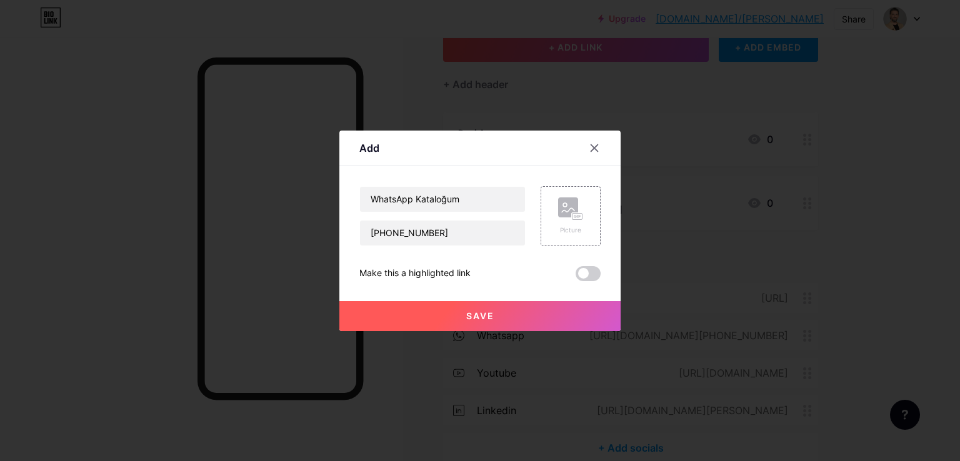
click at [472, 311] on span "Save" at bounding box center [480, 316] width 28 height 11
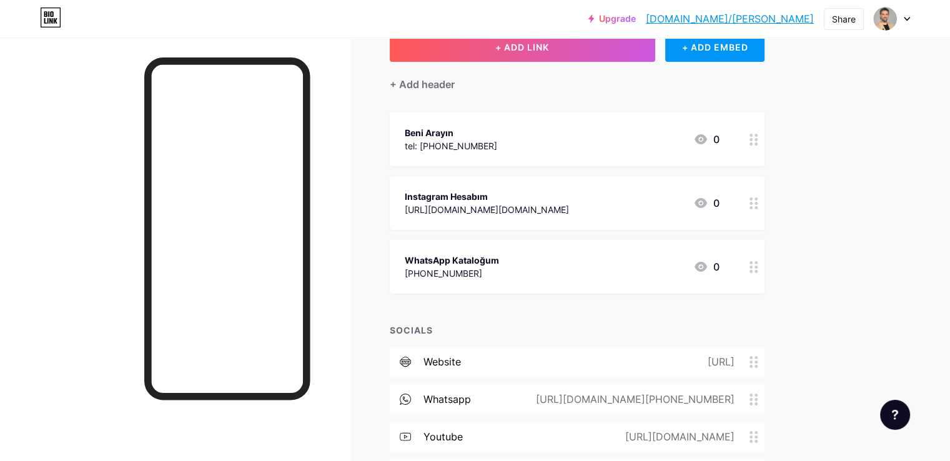
click at [644, 252] on div "WhatsApp Kataloğum +905304979641 0" at bounding box center [562, 266] width 315 height 29
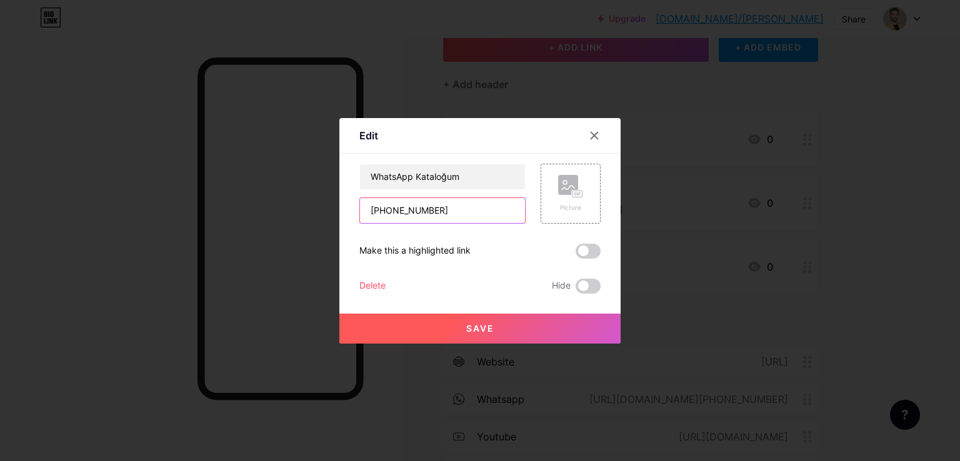
drag, startPoint x: 463, startPoint y: 207, endPoint x: 222, endPoint y: 201, distance: 241.2
click at [222, 201] on div "Edit Content YouTube Play YouTube video without leaving your page. ADD Vimeo Pl…" at bounding box center [480, 230] width 960 height 461
click at [589, 132] on icon at bounding box center [594, 136] width 10 height 10
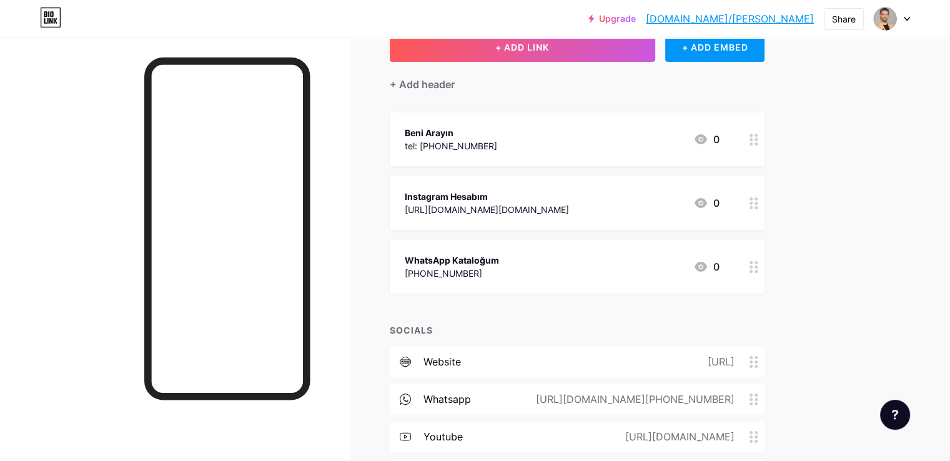
click at [673, 401] on div "[URL][DOMAIN_NAME][PHONE_NUMBER]" at bounding box center [633, 399] width 234 height 15
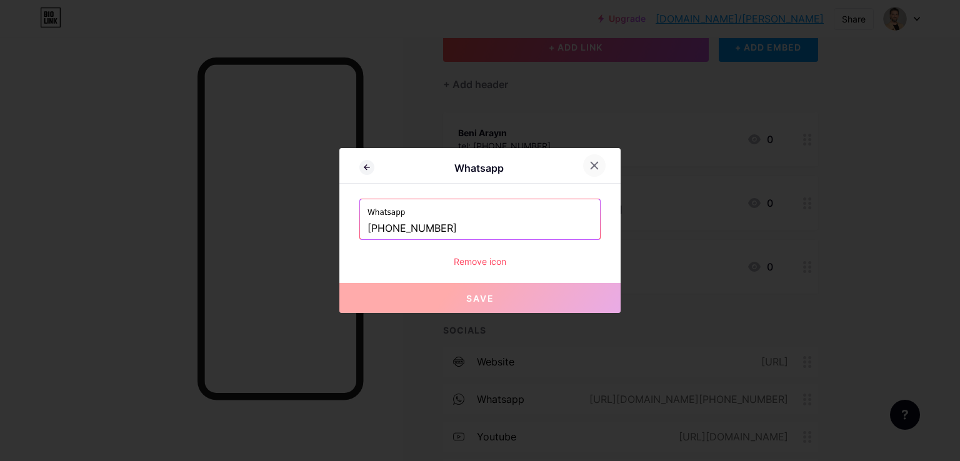
click at [589, 167] on icon at bounding box center [594, 166] width 10 height 10
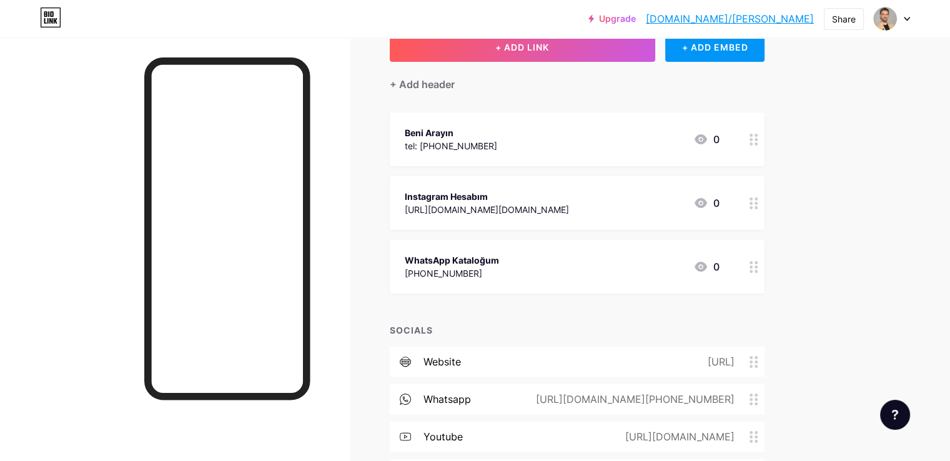
click at [753, 399] on circle at bounding box center [751, 399] width 3 height 3
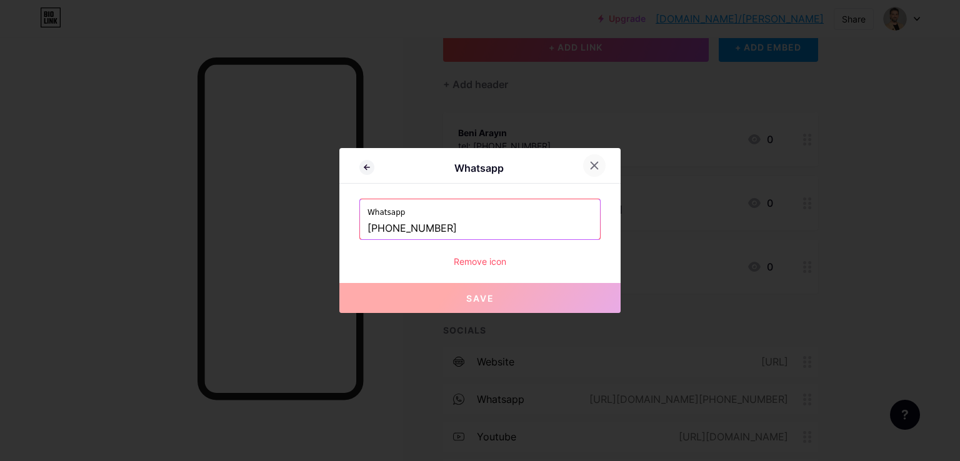
click at [589, 169] on icon at bounding box center [594, 166] width 10 height 10
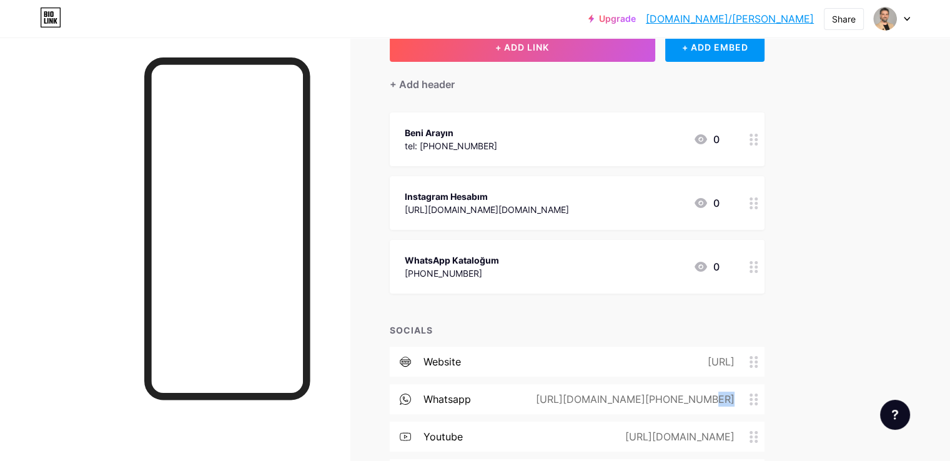
drag, startPoint x: 636, startPoint y: 397, endPoint x: 809, endPoint y: 402, distance: 173.1
click at [765, 402] on div "[URL][DOMAIN_NAME][PHONE_NUMBER]" at bounding box center [640, 399] width 249 height 15
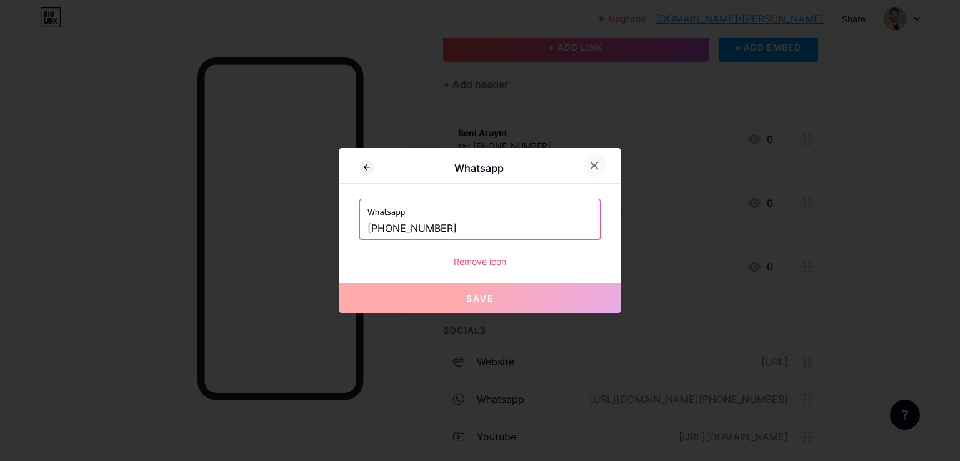
click at [589, 163] on icon at bounding box center [594, 166] width 10 height 10
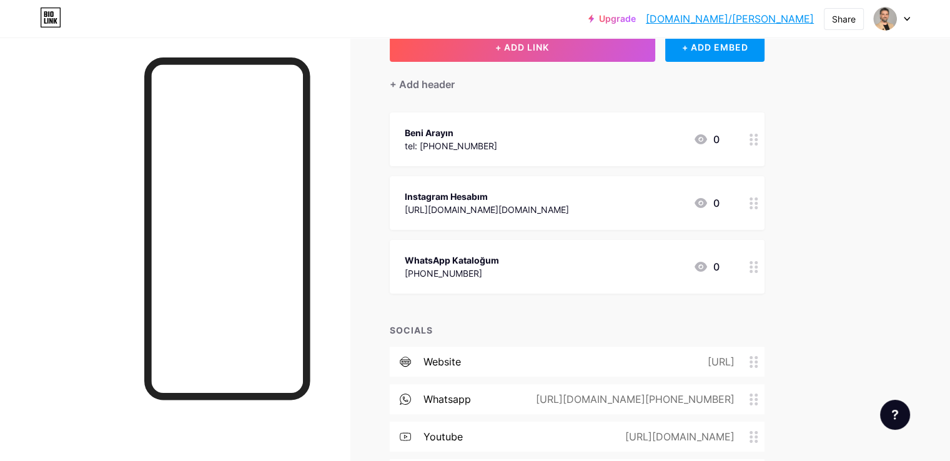
drag, startPoint x: 635, startPoint y: 397, endPoint x: 786, endPoint y: 400, distance: 151.2
click at [750, 400] on div "[URL][DOMAIN_NAME][PHONE_NUMBER]" at bounding box center [633, 399] width 234 height 15
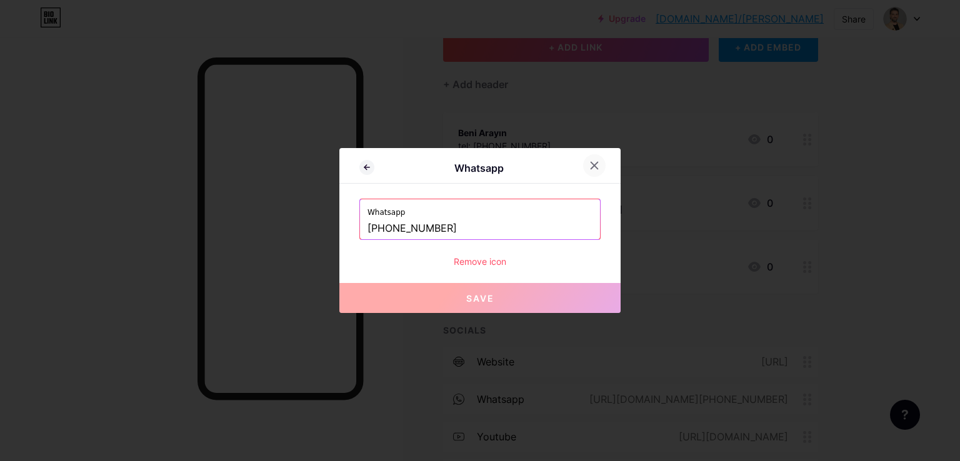
click at [589, 167] on icon at bounding box center [594, 166] width 10 height 10
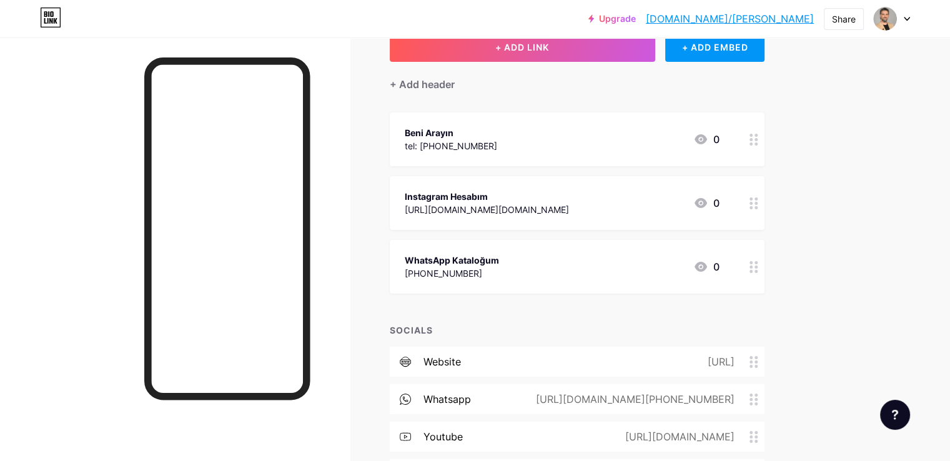
drag, startPoint x: 655, startPoint y: 402, endPoint x: 617, endPoint y: 335, distance: 76.4
click at [617, 335] on div "SOCIALS" at bounding box center [577, 330] width 375 height 13
click at [753, 398] on circle at bounding box center [751, 399] width 3 height 3
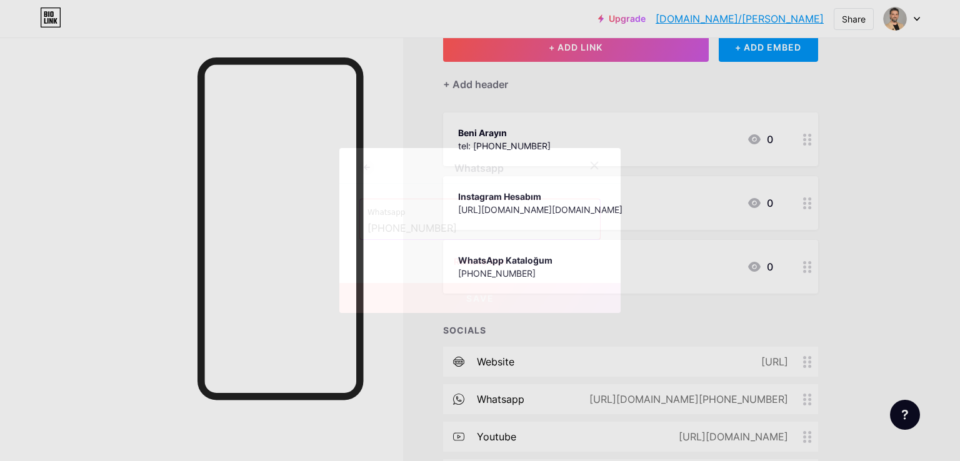
click at [589, 169] on icon at bounding box center [594, 166] width 10 height 10
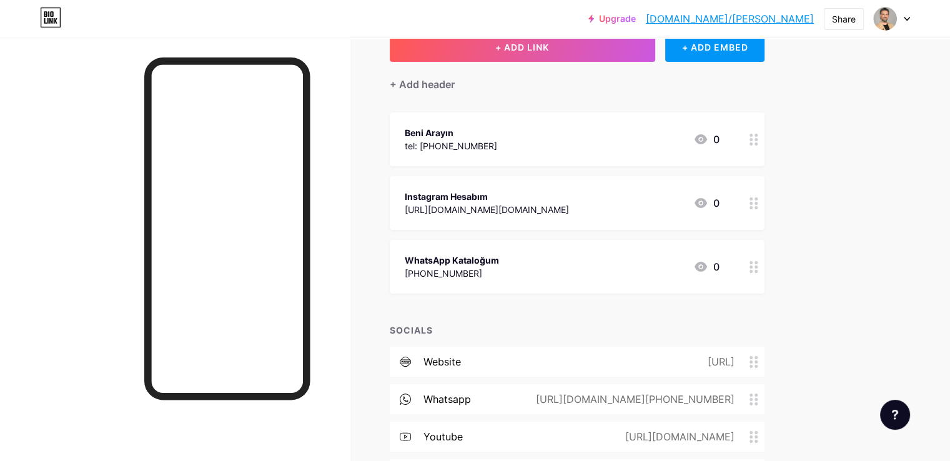
click at [633, 401] on div "[URL][DOMAIN_NAME][PHONE_NUMBER]" at bounding box center [633, 399] width 234 height 15
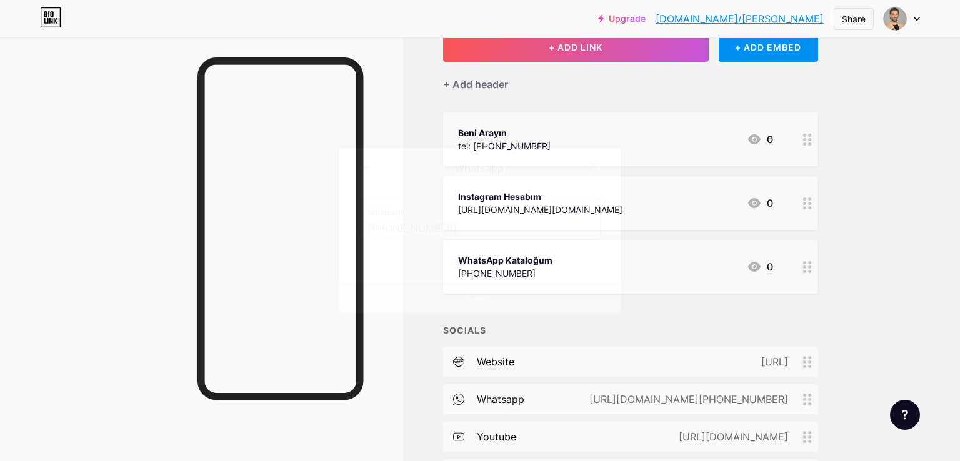
click at [589, 166] on icon at bounding box center [594, 166] width 10 height 10
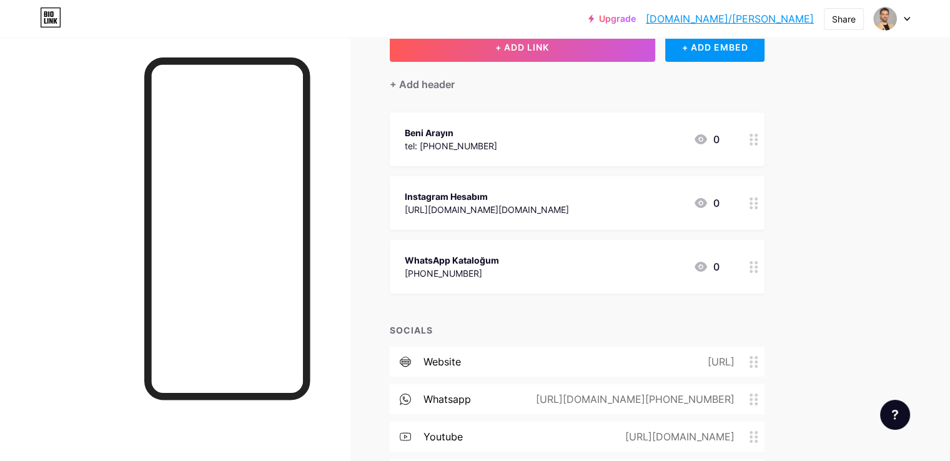
drag, startPoint x: 639, startPoint y: 400, endPoint x: 708, endPoint y: 403, distance: 69.4
click at [708, 403] on div "[URL][DOMAIN_NAME][PHONE_NUMBER]" at bounding box center [633, 399] width 234 height 15
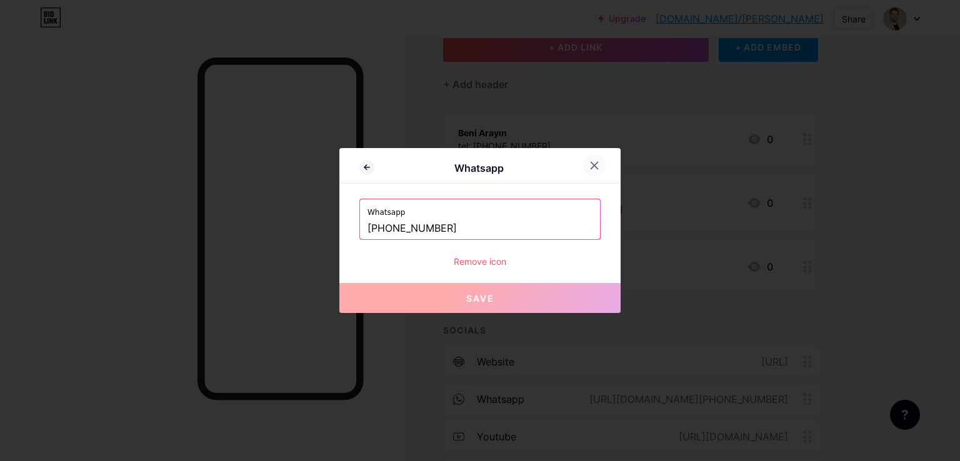
click at [583, 171] on div at bounding box center [594, 165] width 22 height 22
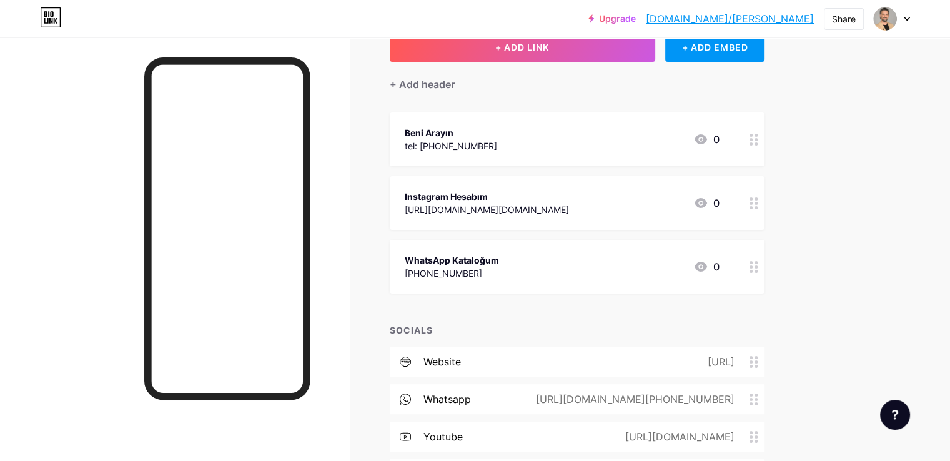
copy div "https://wa.me/"
drag, startPoint x: 709, startPoint y: 400, endPoint x: 641, endPoint y: 403, distance: 68.1
click at [641, 403] on div "[URL][DOMAIN_NAME][PHONE_NUMBER]" at bounding box center [633, 399] width 234 height 15
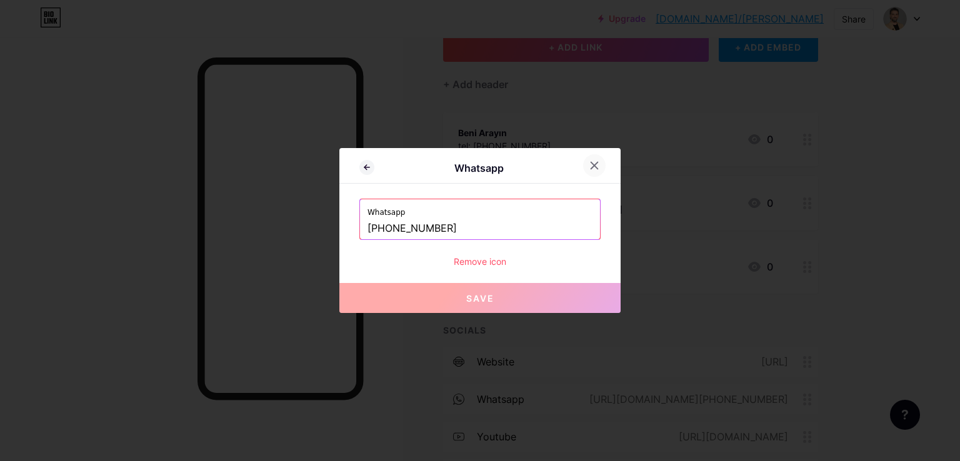
click at [591, 167] on icon at bounding box center [594, 165] width 7 height 7
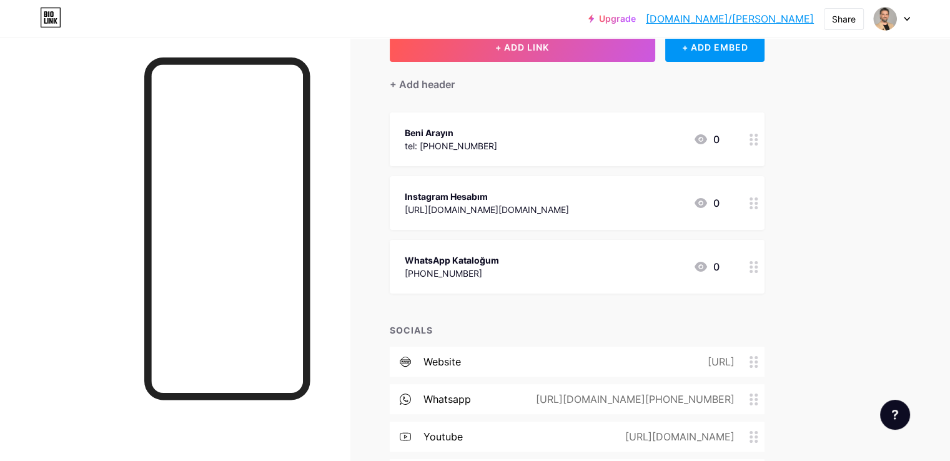
click at [499, 258] on div "WhatsApp Kataloğum" at bounding box center [452, 260] width 94 height 13
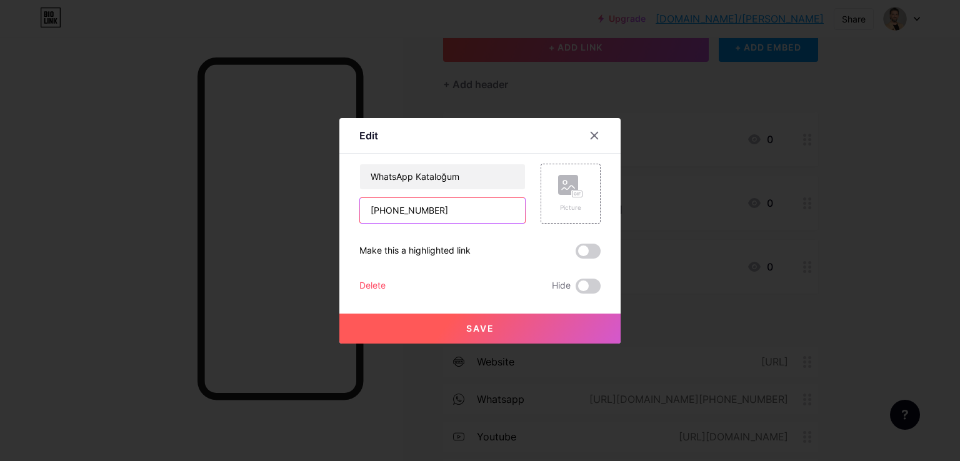
click at [457, 212] on input "+905304979641" at bounding box center [442, 210] width 165 height 25
click at [365, 211] on input "+905304979641" at bounding box center [442, 210] width 165 height 25
paste input "https://wa.me/"
type input "[URL][DOMAIN_NAME][PHONE_NUMBER]"
click at [487, 325] on span "Save" at bounding box center [480, 328] width 28 height 11
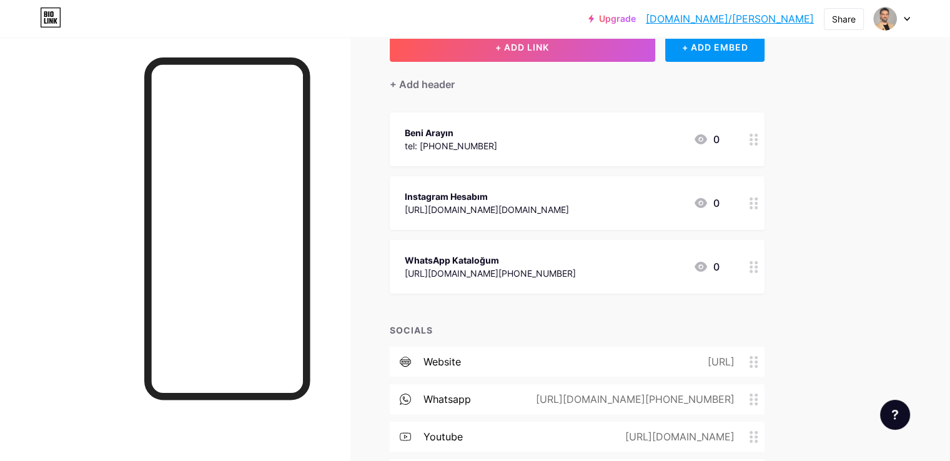
click at [513, 268] on div "[URL][DOMAIN_NAME][PHONE_NUMBER]" at bounding box center [490, 273] width 171 height 13
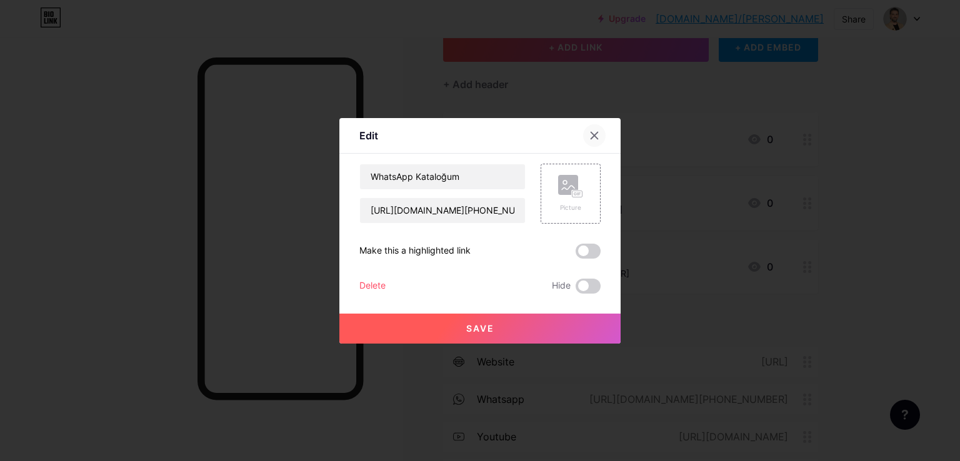
click at [590, 134] on icon at bounding box center [594, 136] width 10 height 10
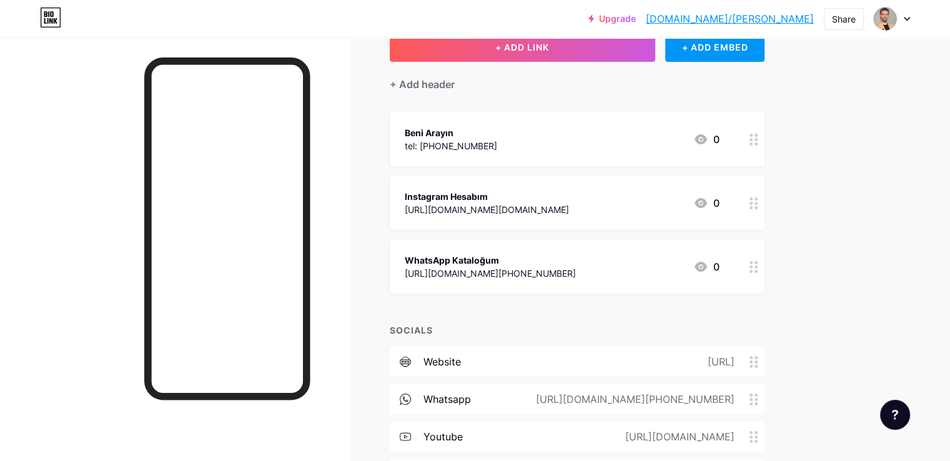
click at [527, 361] on div "website https://c" at bounding box center [577, 362] width 375 height 30
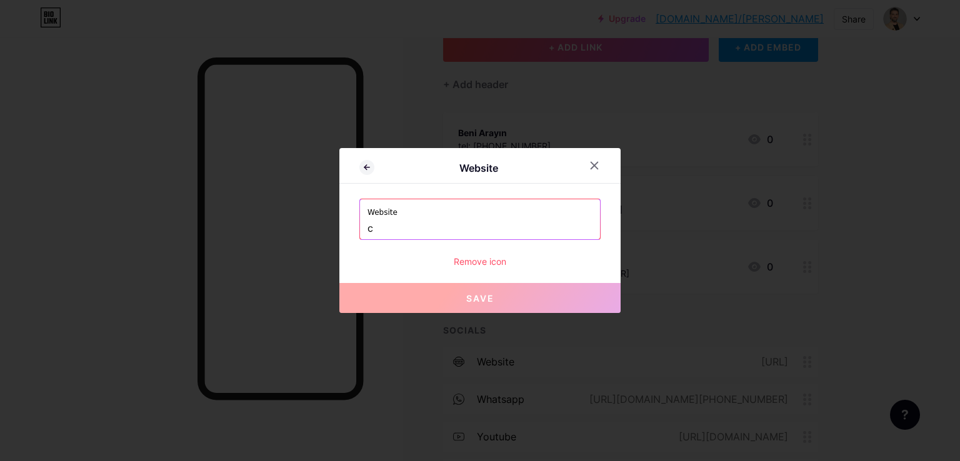
click at [385, 230] on input "c" at bounding box center [479, 228] width 225 height 21
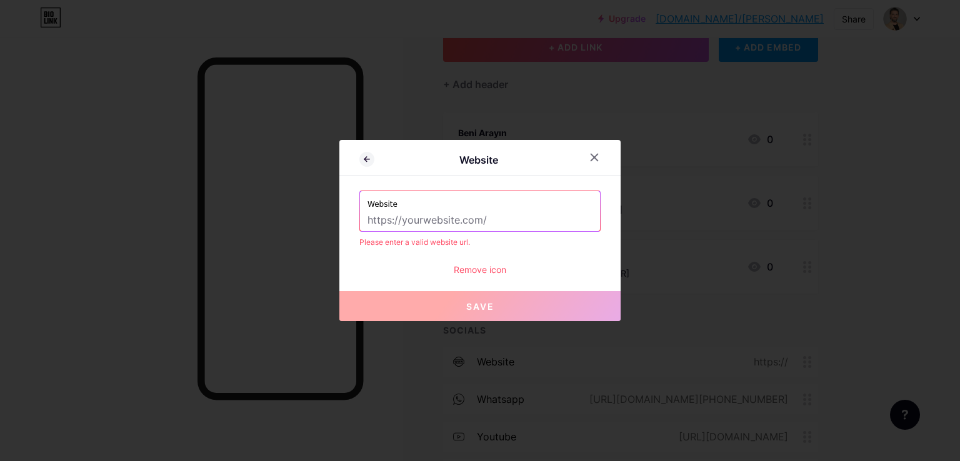
paste input "[URL][DOMAIN_NAME]"
click at [360, 222] on div "Website https://www.century21.com.tr/ilanlar?officeid=118" at bounding box center [480, 211] width 240 height 40
drag, startPoint x: 363, startPoint y: 215, endPoint x: 697, endPoint y: 202, distance: 333.9
click at [697, 202] on div "Website Website https://www.century21.com.tr/ilanlar?officeid=118 Please enter …" at bounding box center [480, 230] width 960 height 461
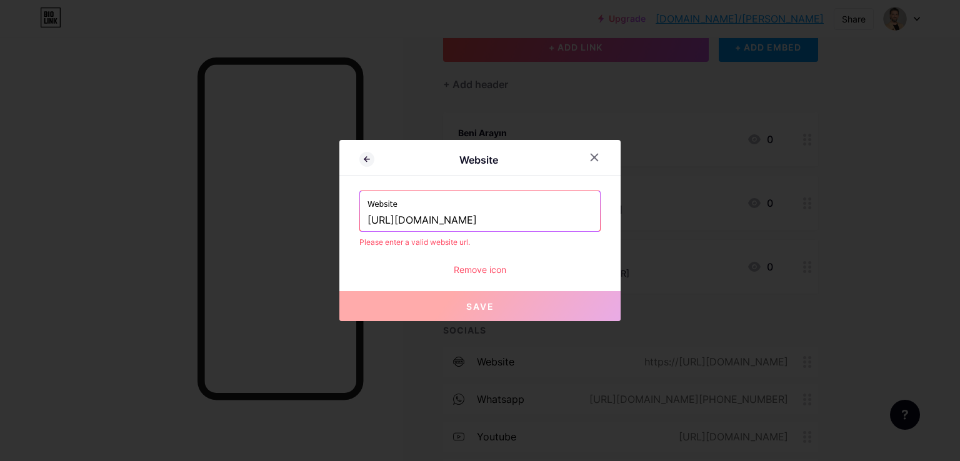
paste input "text"
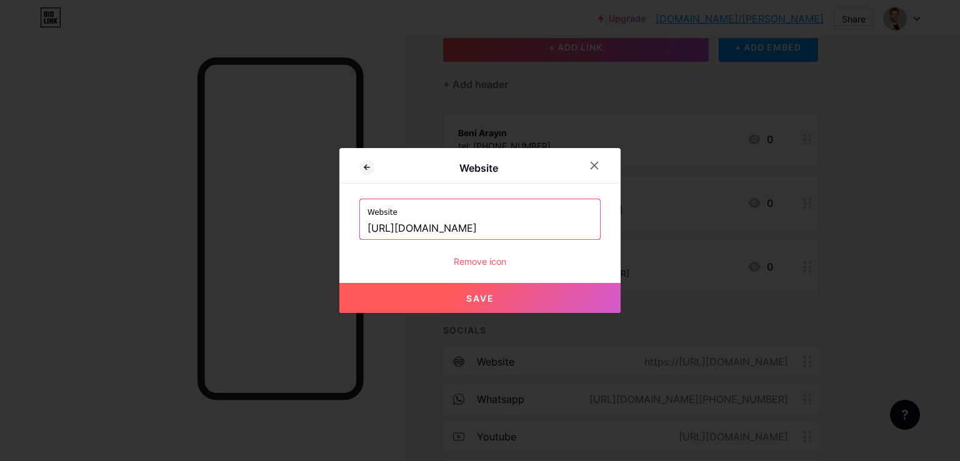
click at [557, 231] on input "https://www.century21.com.tr/ilanlar" at bounding box center [479, 228] width 225 height 21
paste input "?officeid=118"
type input "https://www.century21.com.tr/ilanlar?officeid"
click at [492, 296] on button "Save" at bounding box center [479, 298] width 281 height 30
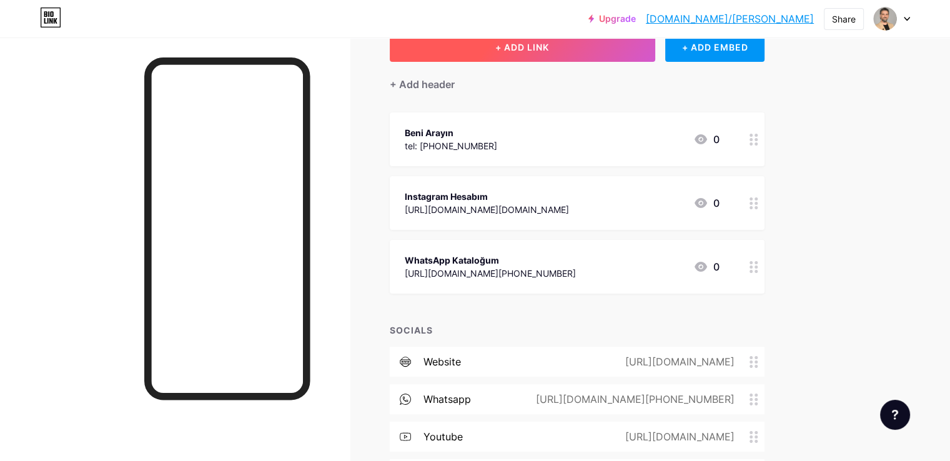
click at [577, 53] on button "+ ADD LINK" at bounding box center [523, 47] width 266 height 30
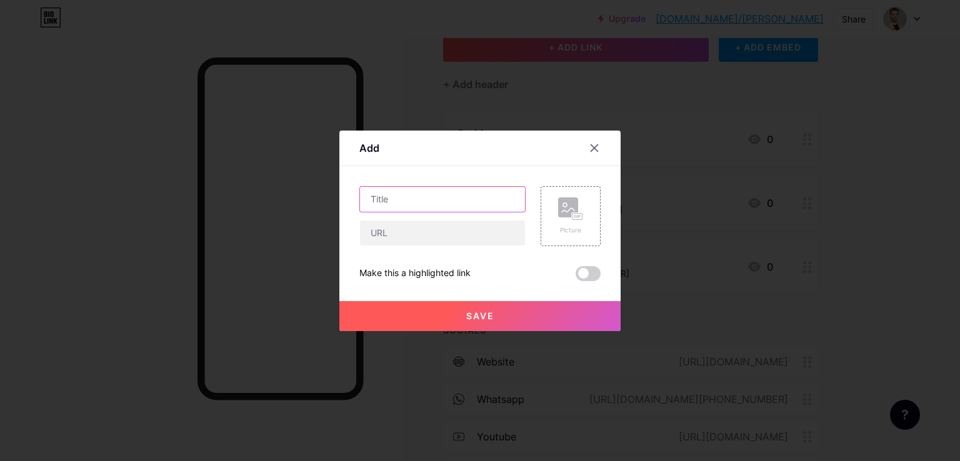
click at [434, 197] on input "text" at bounding box center [442, 199] width 165 height 25
type input "Century 21 Seaside sayfamız"
click at [414, 236] on input "text" at bounding box center [442, 233] width 165 height 25
paste input "?officeid=118"
type input "?officeid=118"
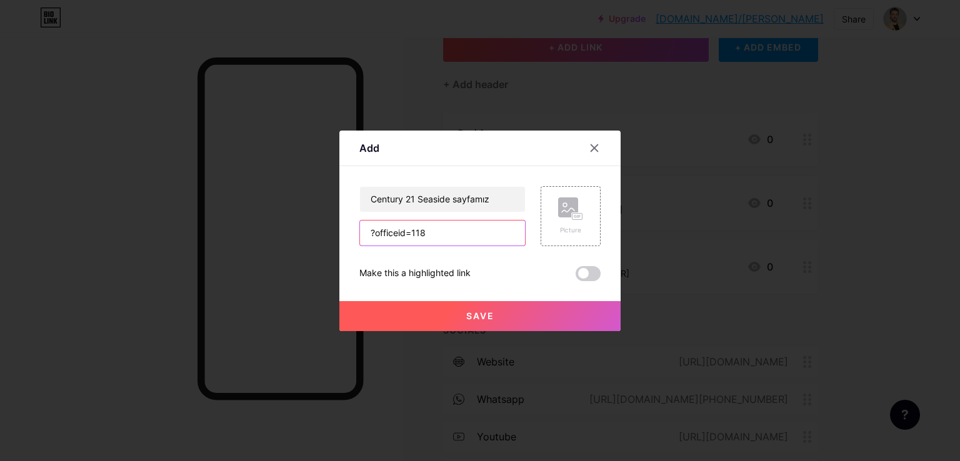
drag, startPoint x: 429, startPoint y: 232, endPoint x: 306, endPoint y: 228, distance: 123.8
click at [306, 228] on div "Add Content YouTube Play YouTube video without leaving your page. ADD Vimeo Pla…" at bounding box center [480, 230] width 960 height 461
paste input "[URL][DOMAIN_NAME]"
type input "[URL][DOMAIN_NAME]"
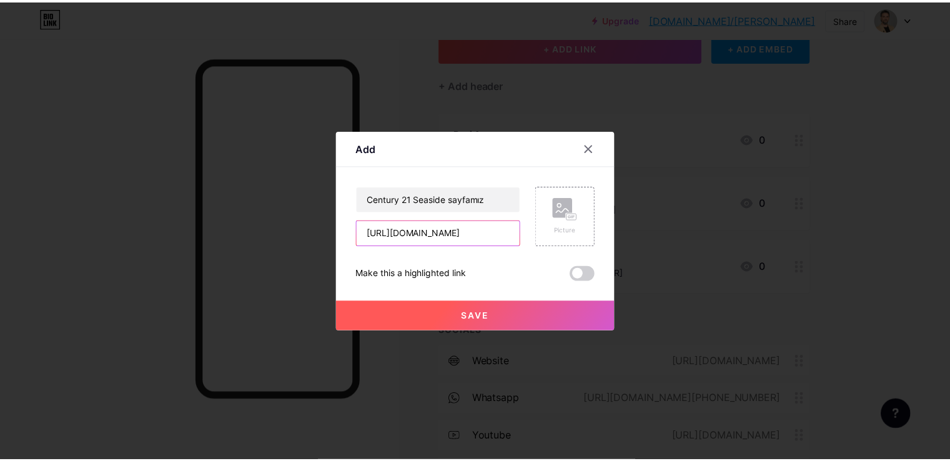
scroll to position [0, 0]
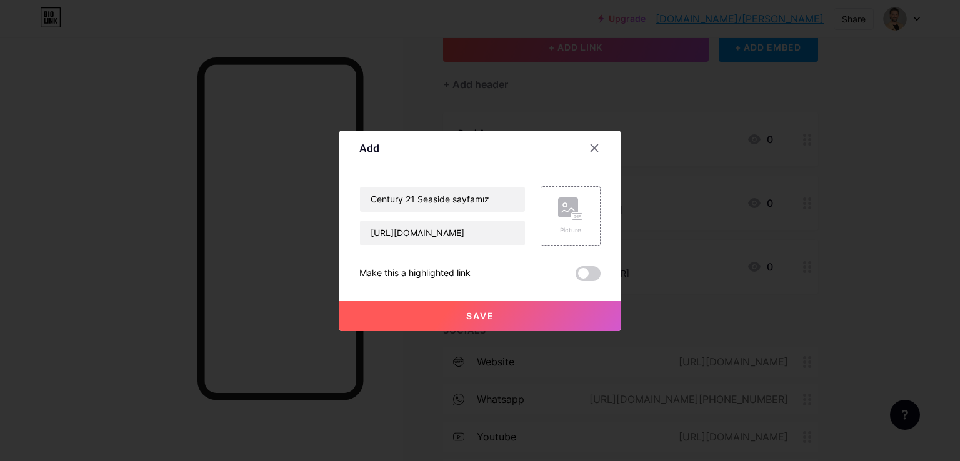
click at [434, 313] on button "Save" at bounding box center [479, 316] width 281 height 30
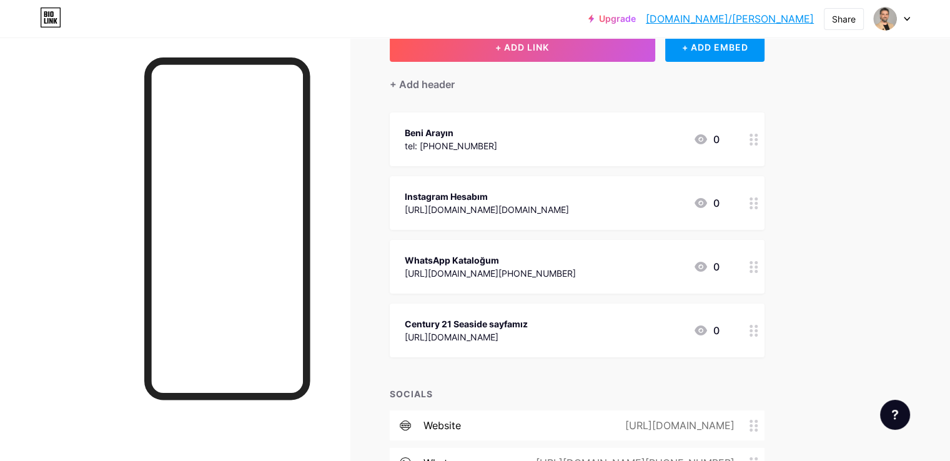
drag, startPoint x: 725, startPoint y: 332, endPoint x: 802, endPoint y: 325, distance: 77.2
click at [765, 325] on div "Century 21 Seaside sayfamız https://www.century21.com.tr/ilanlar?officeid=118 0" at bounding box center [577, 331] width 375 height 54
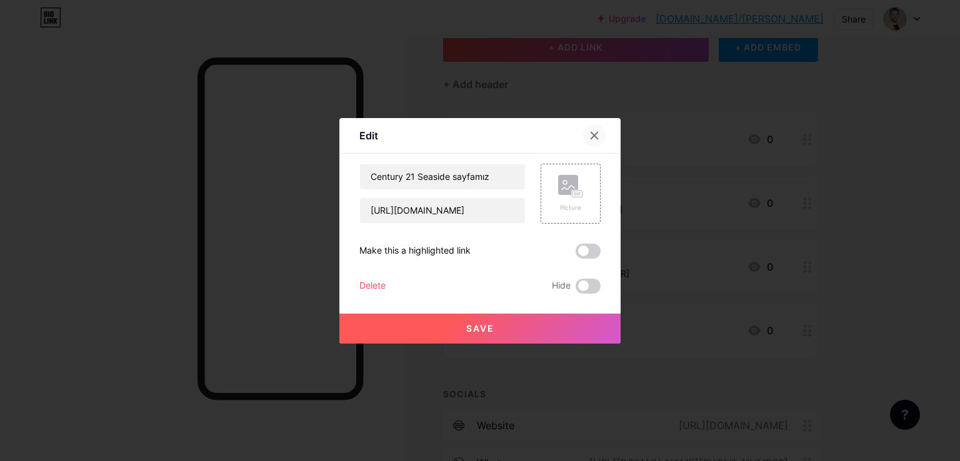
click at [589, 137] on icon at bounding box center [594, 136] width 10 height 10
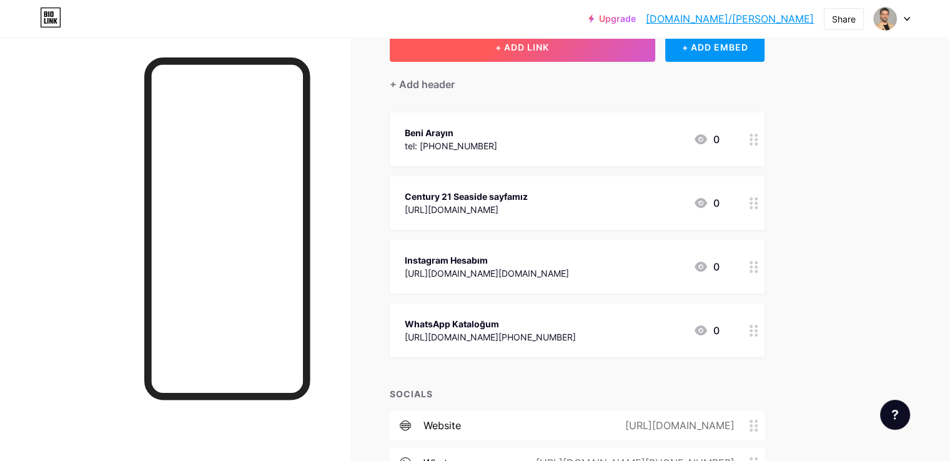
click at [622, 51] on button "+ ADD LINK" at bounding box center [523, 47] width 266 height 30
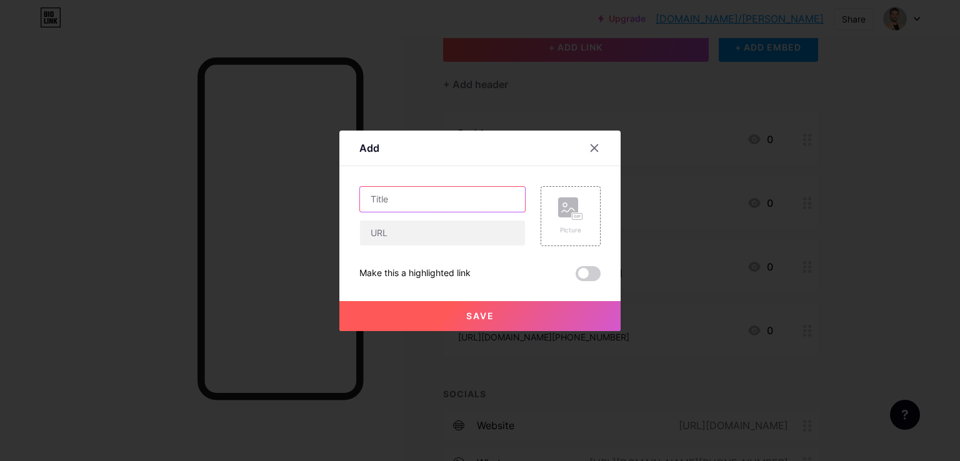
click at [409, 199] on input "text" at bounding box center [442, 199] width 165 height 25
type input "YouTube kanalı"
click at [462, 226] on input "text" at bounding box center [442, 233] width 165 height 25
click at [589, 148] on icon at bounding box center [594, 148] width 10 height 10
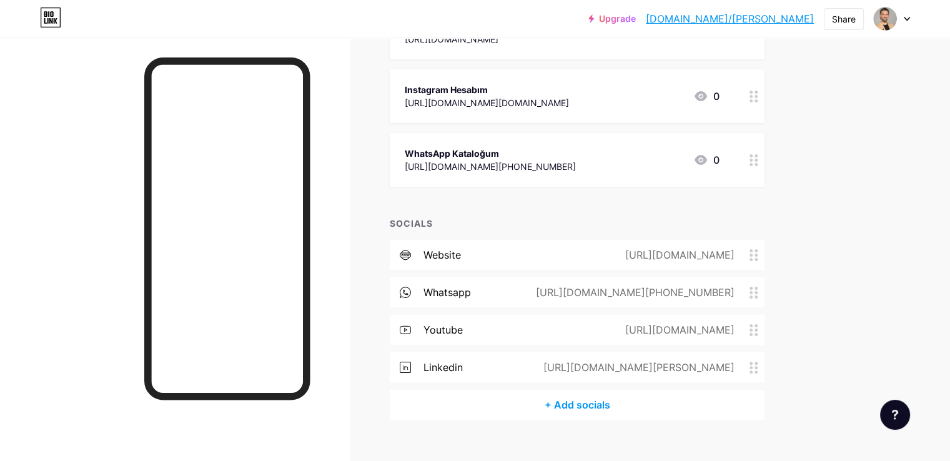
scroll to position [257, 0]
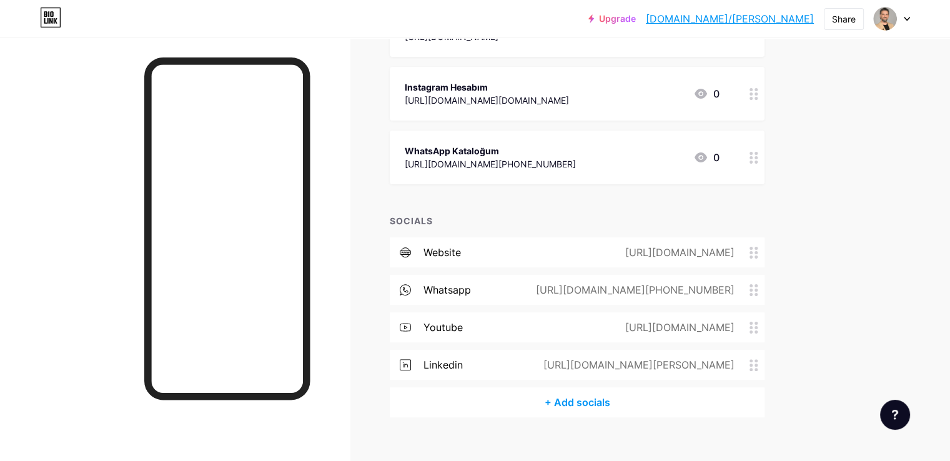
click at [706, 325] on div "[URL][DOMAIN_NAME]" at bounding box center [677, 327] width 144 height 15
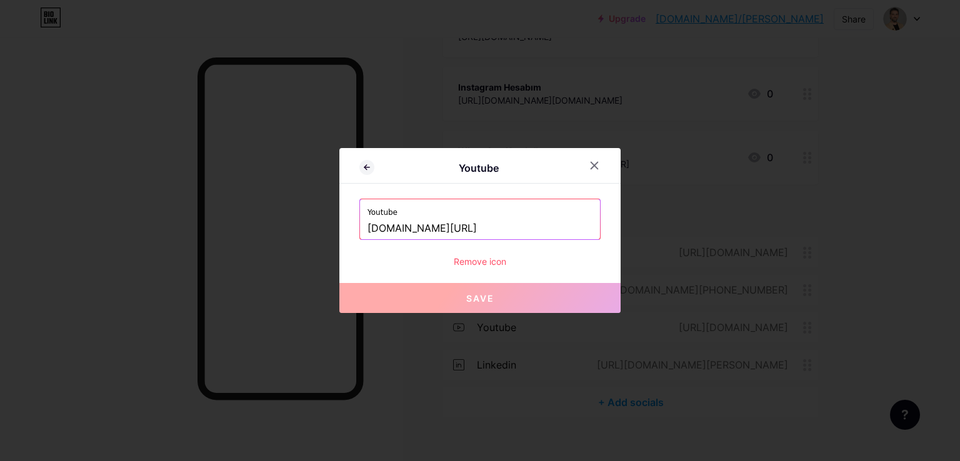
drag, startPoint x: 567, startPoint y: 227, endPoint x: 327, endPoint y: 226, distance: 239.9
click at [327, 226] on div "Youtube Youtube youtube.com/@c21datca?feature=shared Remove icon Save" at bounding box center [480, 230] width 960 height 461
click at [591, 168] on icon at bounding box center [594, 165] width 7 height 7
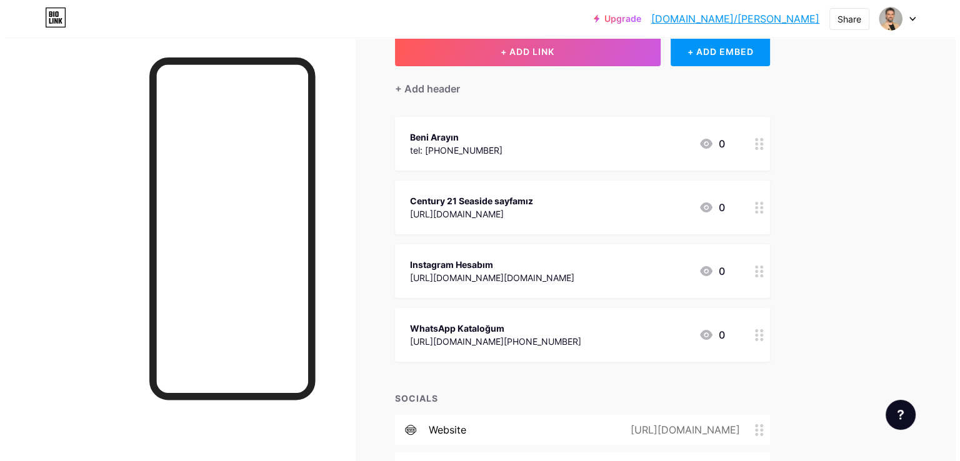
scroll to position [64, 0]
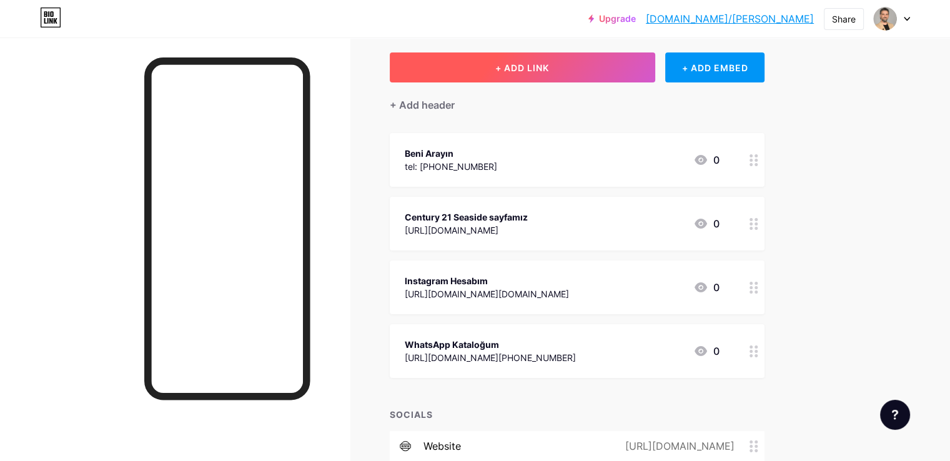
click at [549, 69] on span "+ ADD LINK" at bounding box center [522, 67] width 54 height 11
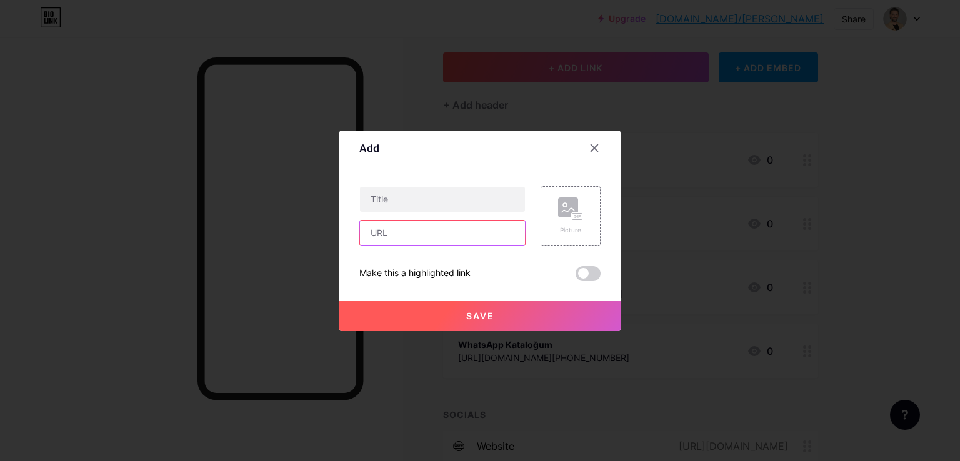
click at [407, 234] on input "text" at bounding box center [442, 233] width 165 height 25
paste input "youtube.com/@c21datca?feature=shared"
click at [502, 237] on input "[URL][DOMAIN_NAME]" at bounding box center [442, 233] width 165 height 25
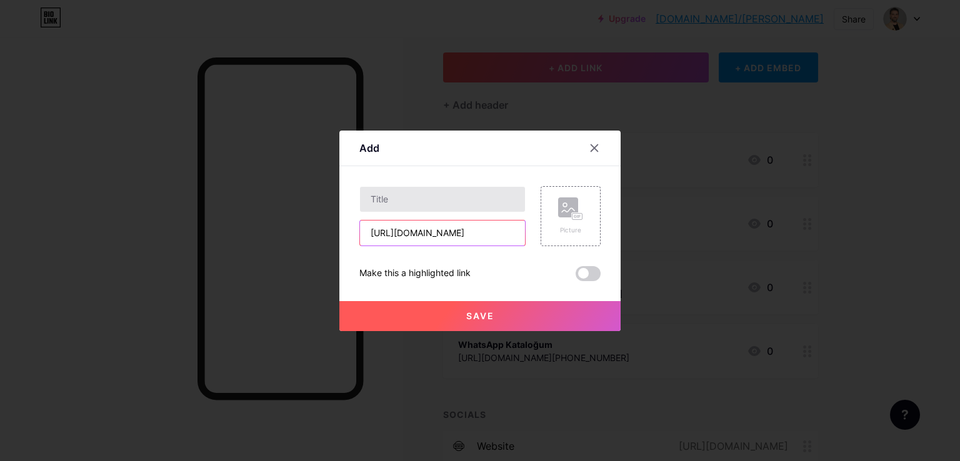
type input "[URL][DOMAIN_NAME]"
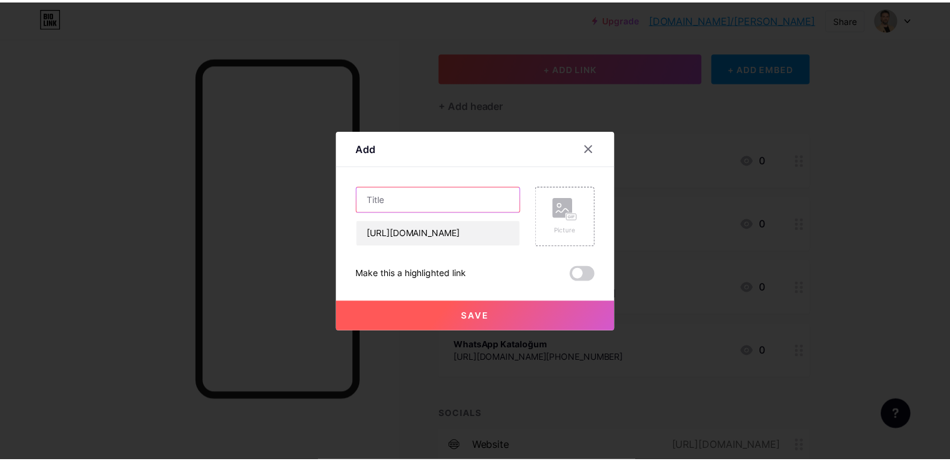
scroll to position [0, 0]
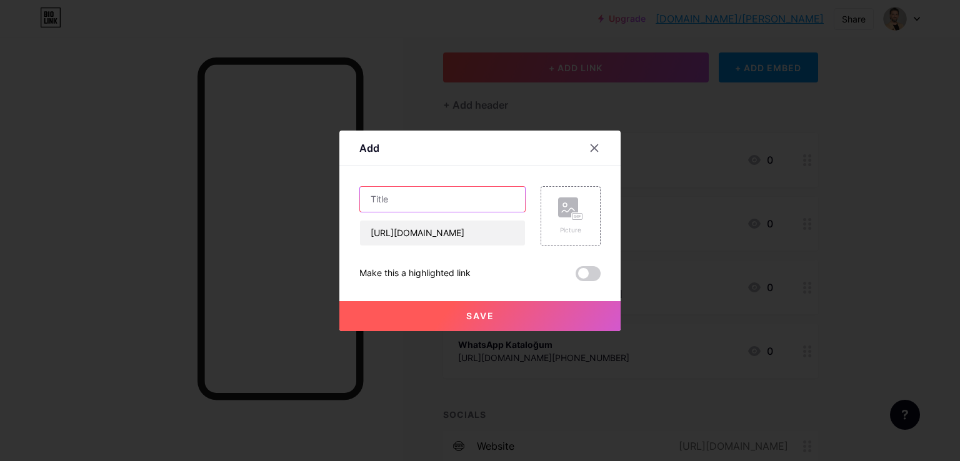
click at [400, 197] on input "text" at bounding box center [442, 199] width 165 height 25
type input "YouTube Kanalımız"
click at [465, 308] on button "Save" at bounding box center [479, 316] width 281 height 30
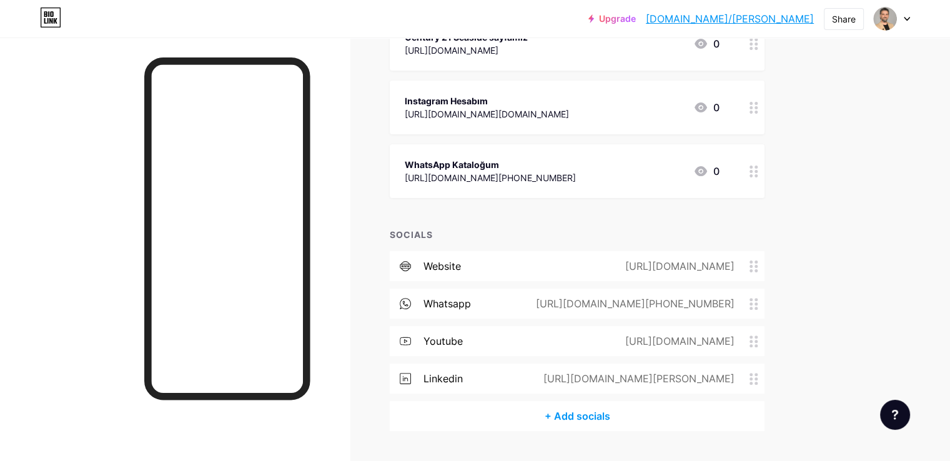
scroll to position [334, 0]
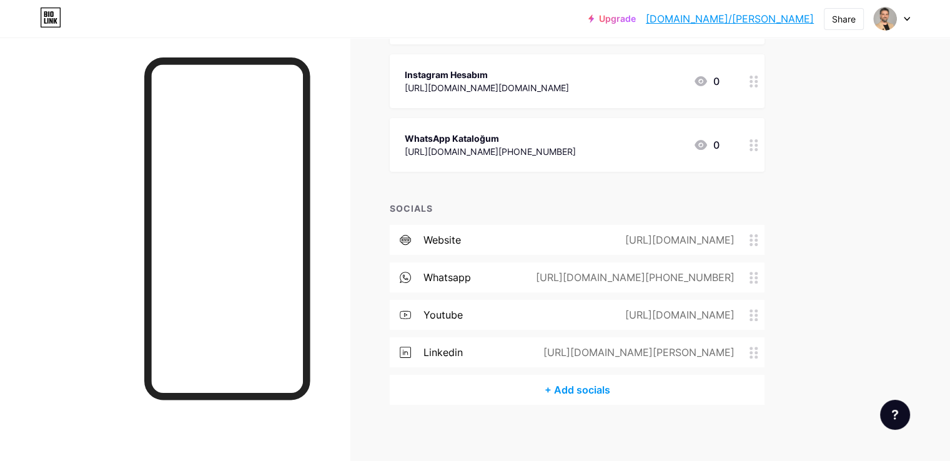
click at [654, 345] on div "[URL][DOMAIN_NAME][PERSON_NAME]" at bounding box center [637, 352] width 226 height 15
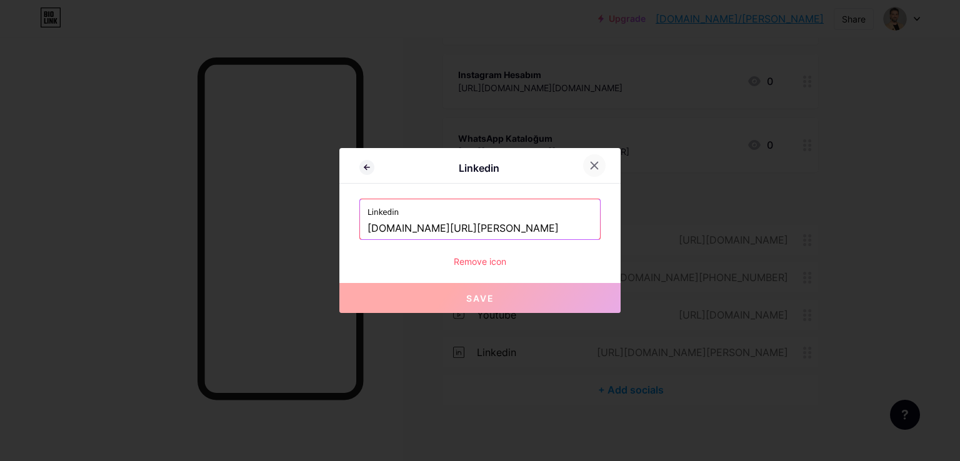
click at [592, 164] on icon at bounding box center [594, 166] width 10 height 10
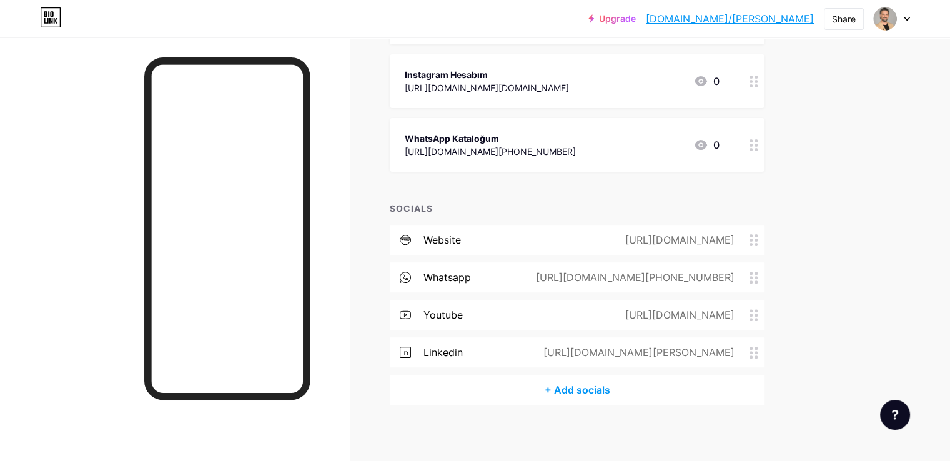
click at [463, 354] on div "linkedin" at bounding box center [443, 352] width 39 height 15
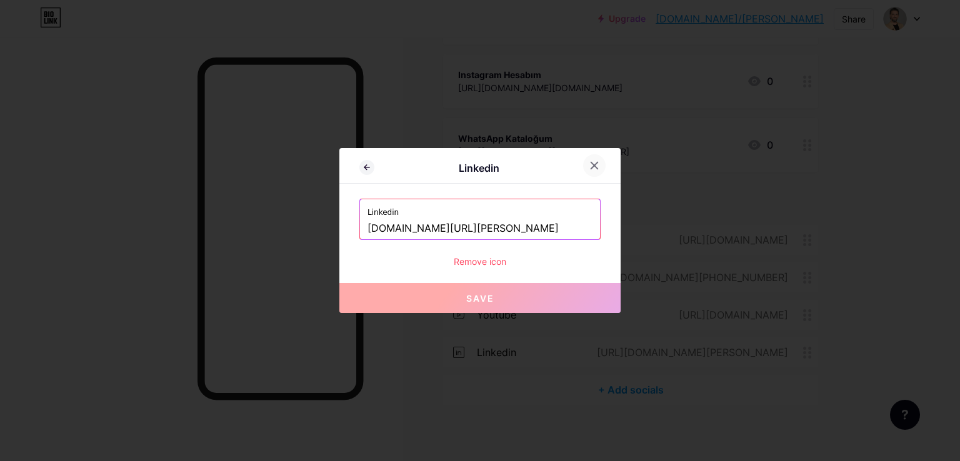
click at [591, 164] on icon at bounding box center [594, 165] width 7 height 7
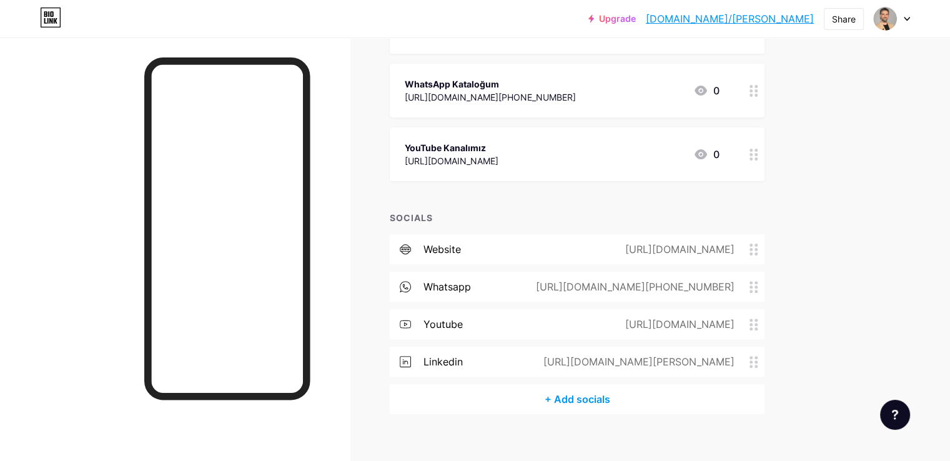
scroll to position [324, 0]
copy div "[URL][DOMAIN_NAME][PERSON_NAME]"
drag, startPoint x: 579, startPoint y: 363, endPoint x: 786, endPoint y: 363, distance: 207.4
click at [750, 363] on div "[URL][DOMAIN_NAME][PERSON_NAME]" at bounding box center [637, 362] width 226 height 15
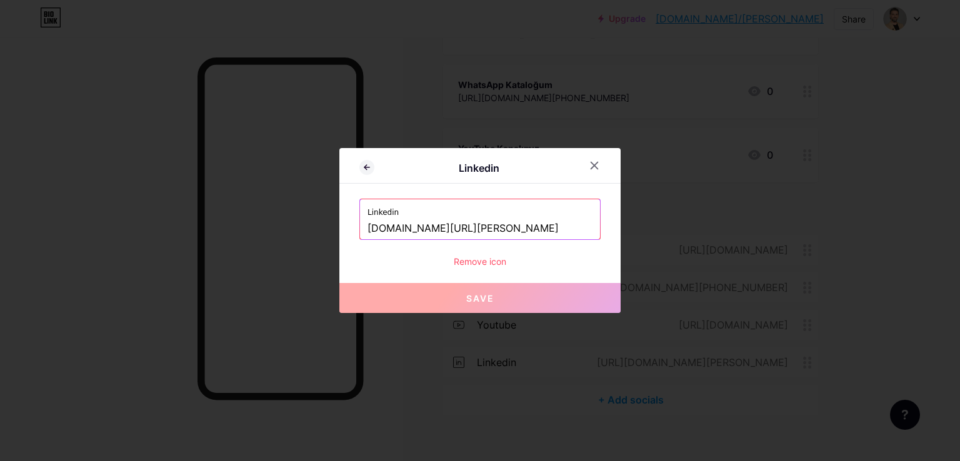
drag, startPoint x: 549, startPoint y: 229, endPoint x: 247, endPoint y: 230, distance: 301.1
click at [247, 230] on div "Linkedin Linkedin www.linkedin.com/in/murat-caglayan Remove icon Save" at bounding box center [480, 230] width 960 height 461
click at [589, 165] on icon at bounding box center [594, 166] width 10 height 10
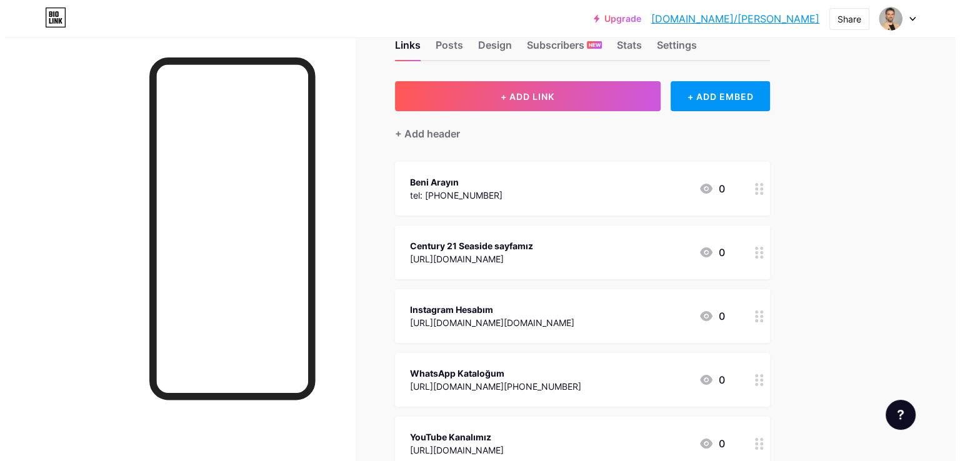
scroll to position [0, 0]
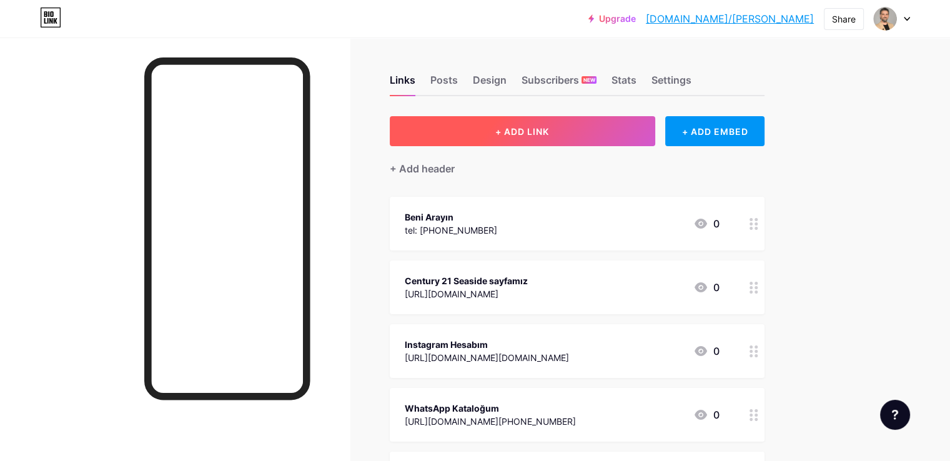
click at [617, 130] on button "+ ADD LINK" at bounding box center [523, 131] width 266 height 30
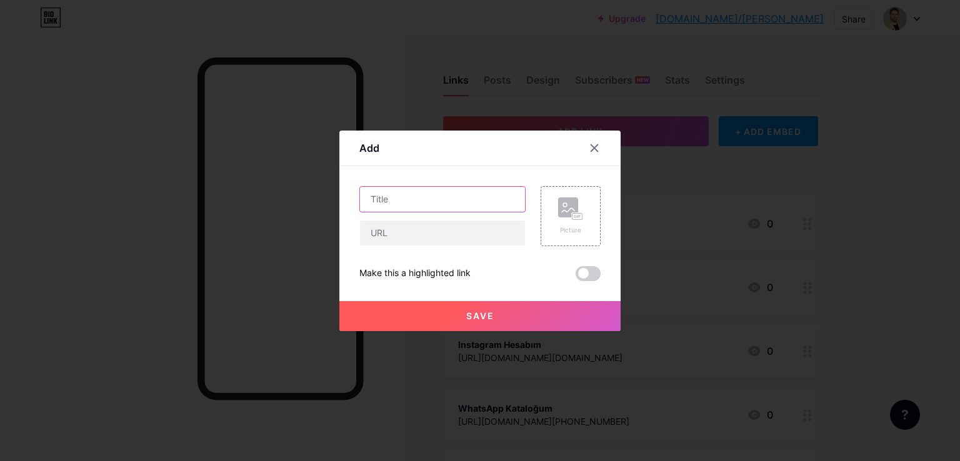
click at [423, 194] on input "text" at bounding box center [442, 199] width 165 height 25
type input "LinkedIn Hesabım"
click at [409, 236] on input "text" at bounding box center [442, 233] width 165 height 25
paste input "www.linkedin.com/in/murat-caglayan"
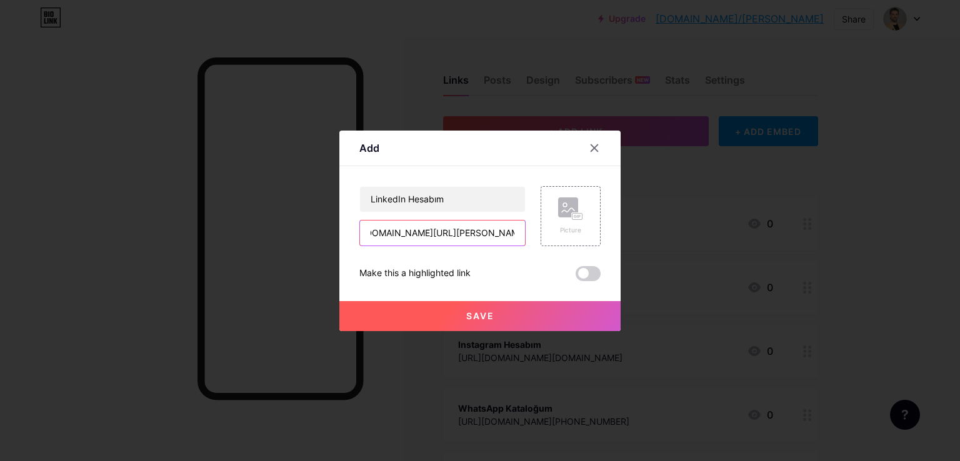
click at [365, 236] on input "www.linkedin.com/in/murat-caglayan" at bounding box center [442, 233] width 165 height 25
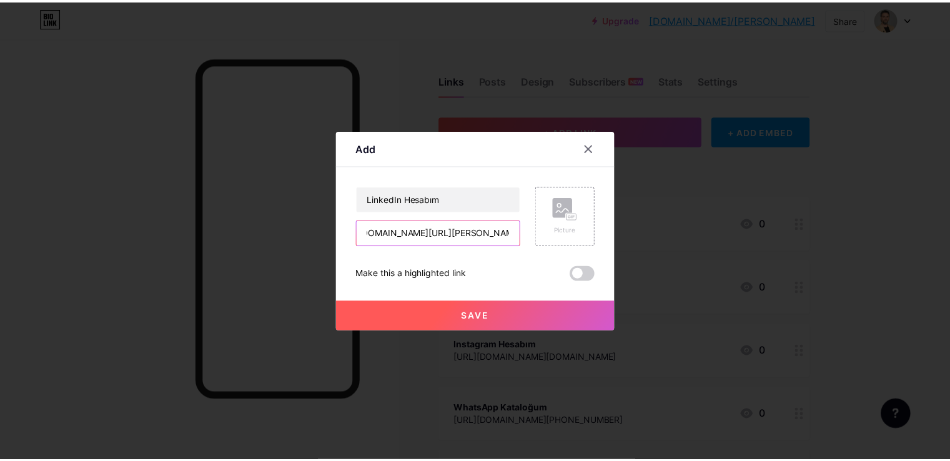
scroll to position [0, 0]
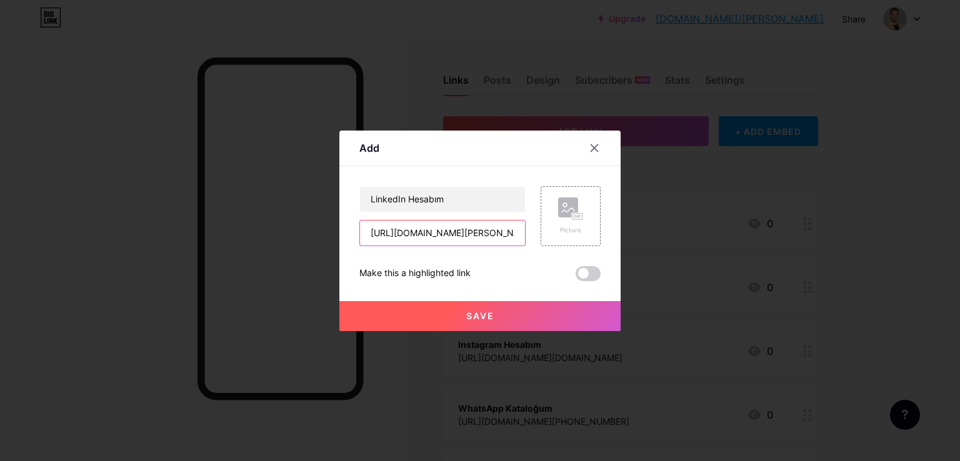
type input "[URL][DOMAIN_NAME][PERSON_NAME]"
click at [476, 317] on span "Save" at bounding box center [480, 316] width 28 height 11
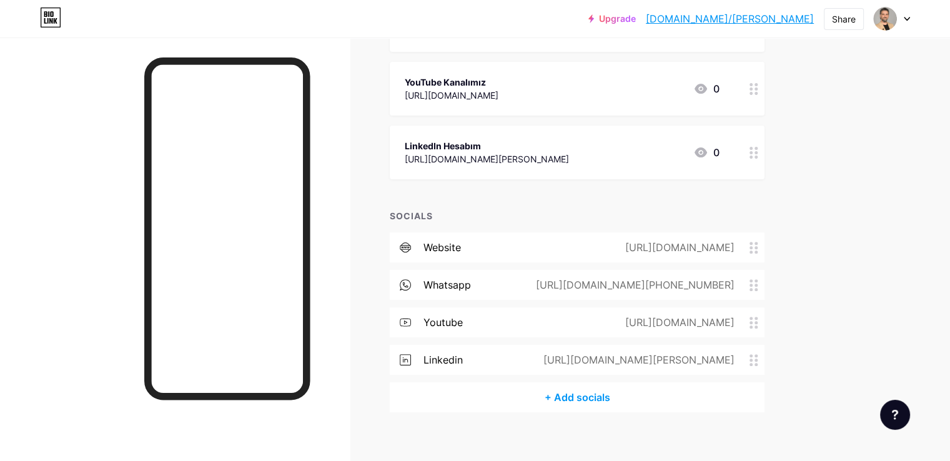
scroll to position [402, 0]
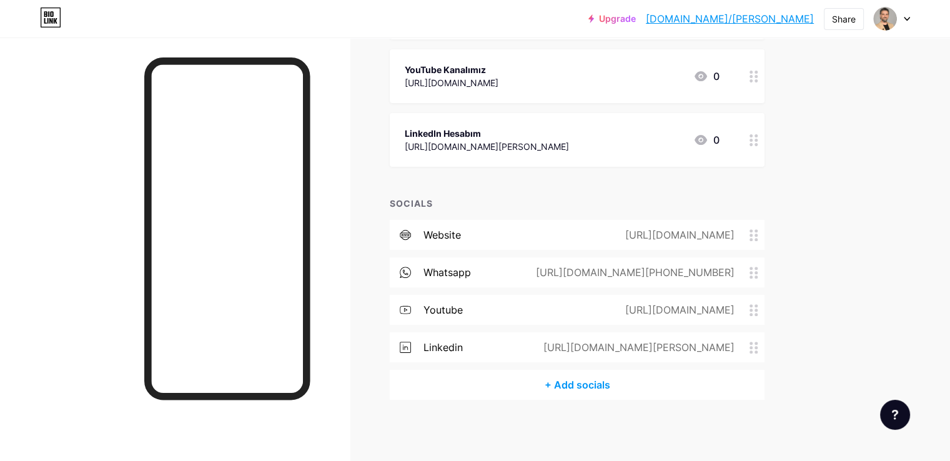
drag, startPoint x: 582, startPoint y: 238, endPoint x: 543, endPoint y: 237, distance: 38.8
click at [543, 237] on div "website https://www.century21.com.tr/ilanlar?officeid" at bounding box center [577, 235] width 375 height 30
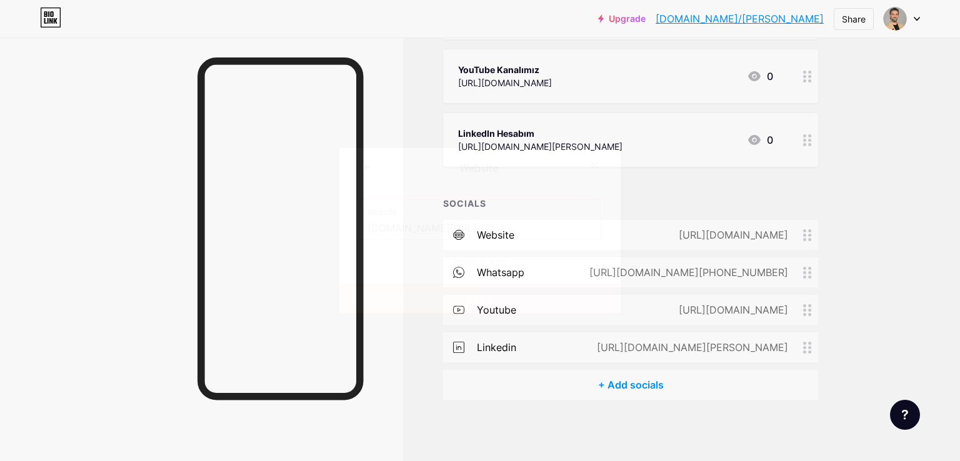
click at [483, 263] on div "Remove icon" at bounding box center [479, 261] width 241 height 13
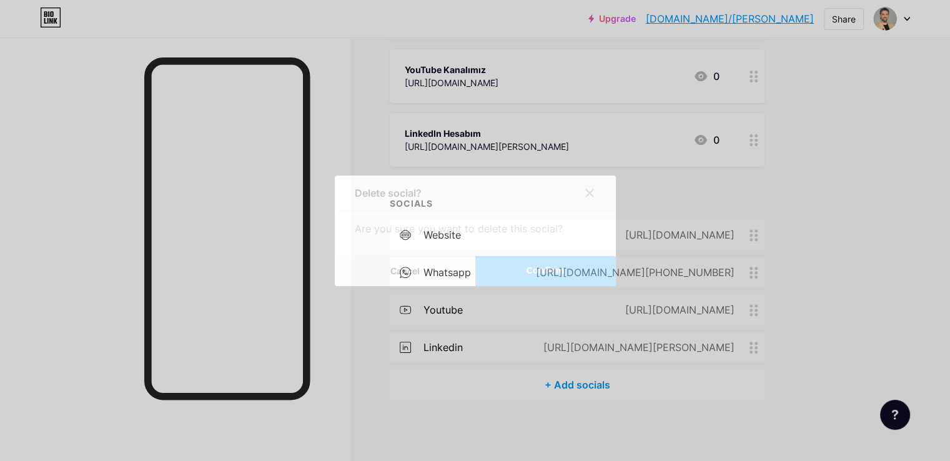
click at [527, 264] on button "Confirm" at bounding box center [545, 271] width 141 height 30
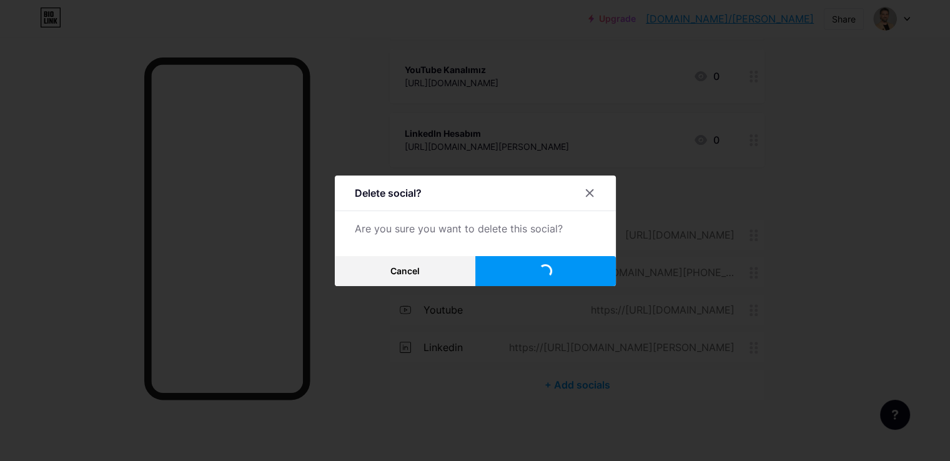
scroll to position [365, 0]
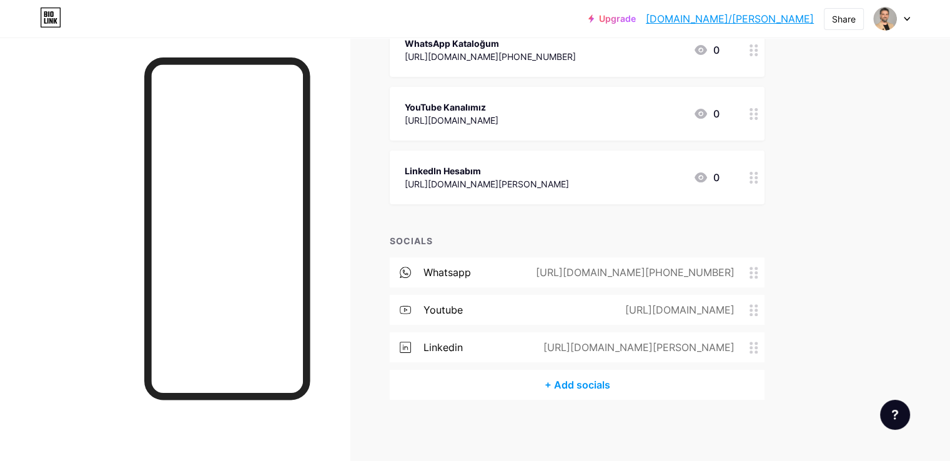
click at [527, 268] on div "whatsapp https://wa.me/+905304979641" at bounding box center [577, 272] width 375 height 30
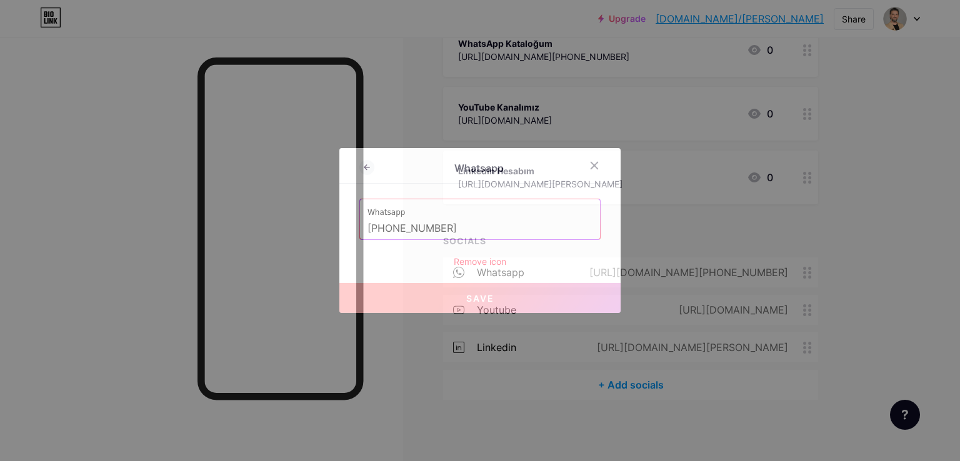
click at [483, 259] on div "Remove icon" at bounding box center [479, 261] width 241 height 13
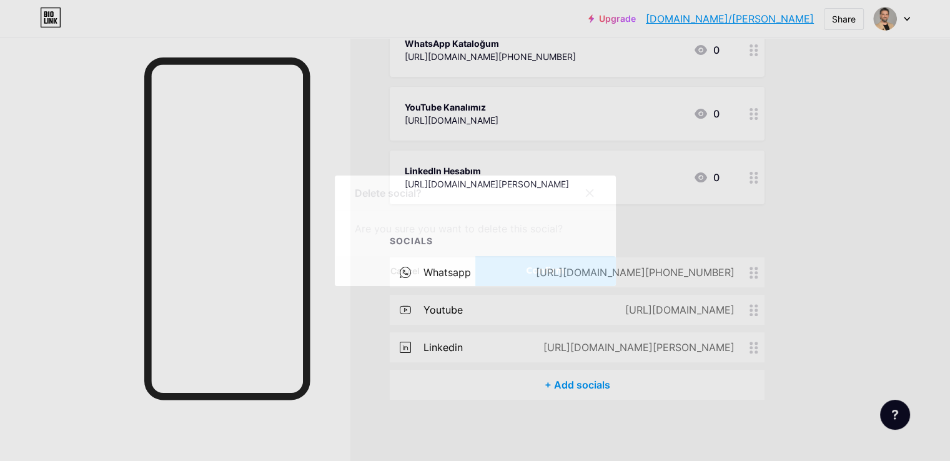
click at [507, 269] on button "Confirm" at bounding box center [545, 271] width 141 height 30
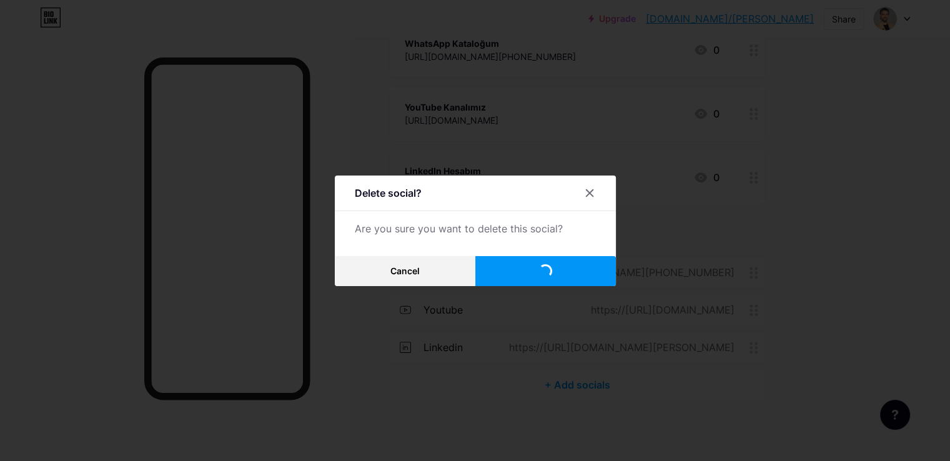
scroll to position [327, 0]
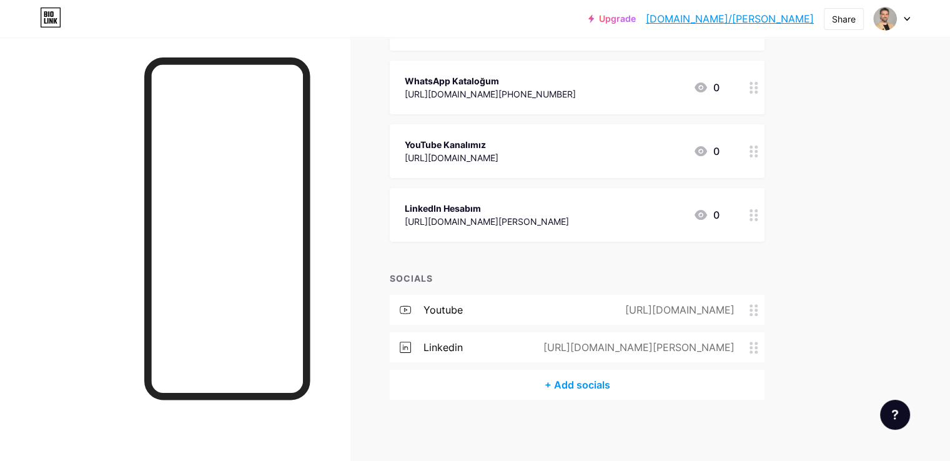
click at [463, 312] on div "youtube" at bounding box center [443, 309] width 39 height 15
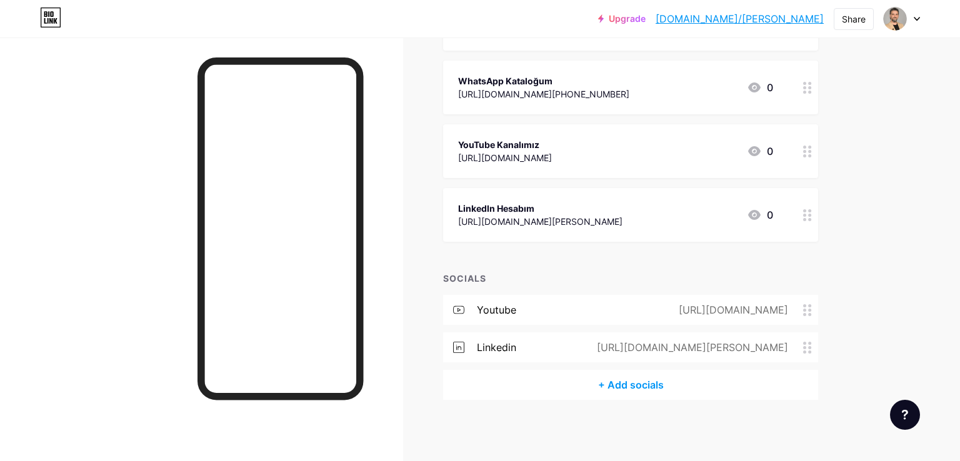
click at [494, 262] on div "Remove icon" at bounding box center [479, 261] width 241 height 13
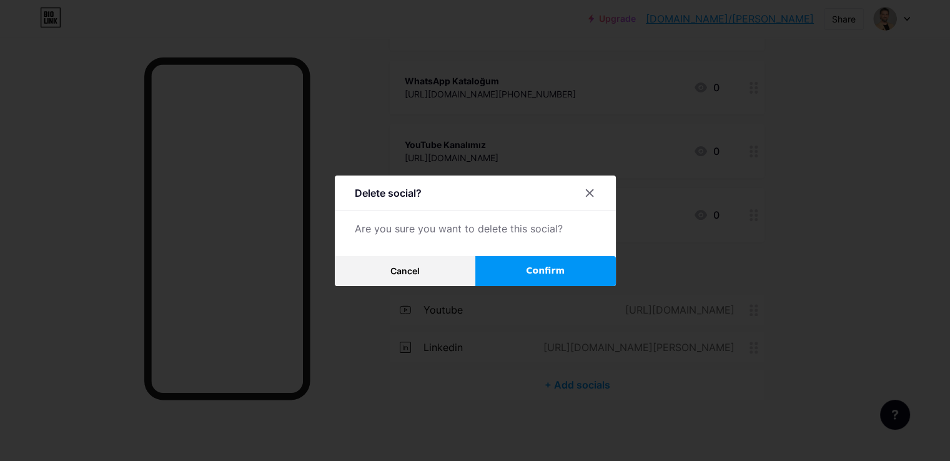
click at [521, 267] on button "Confirm" at bounding box center [545, 271] width 141 height 30
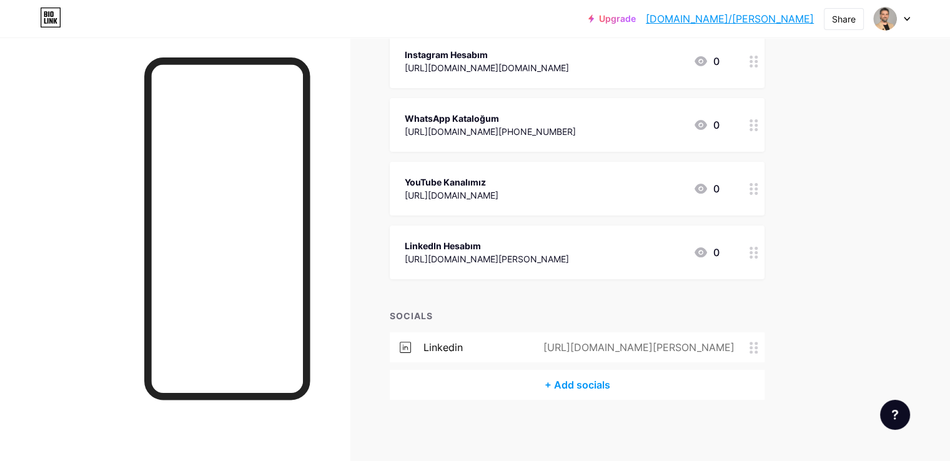
click at [517, 345] on div "linkedin https://www.linkedin.com/in/murat-caglayan" at bounding box center [577, 347] width 375 height 30
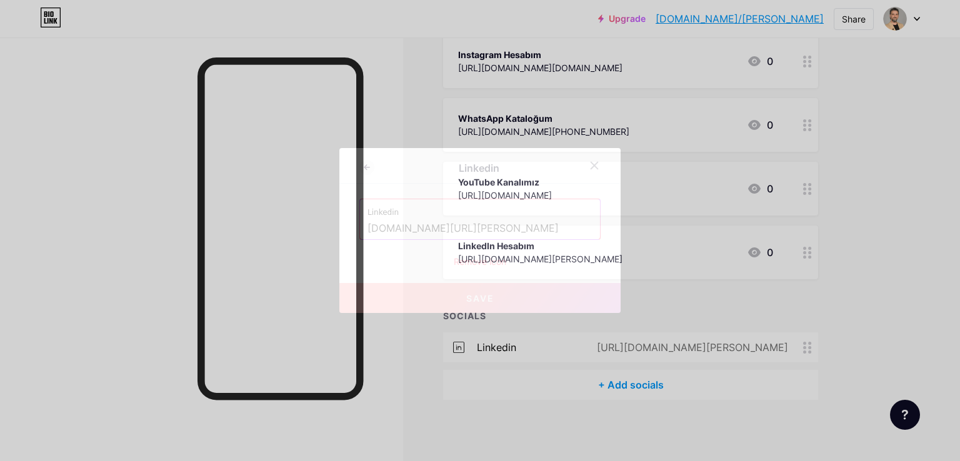
click at [497, 261] on div "Remove icon" at bounding box center [479, 261] width 241 height 13
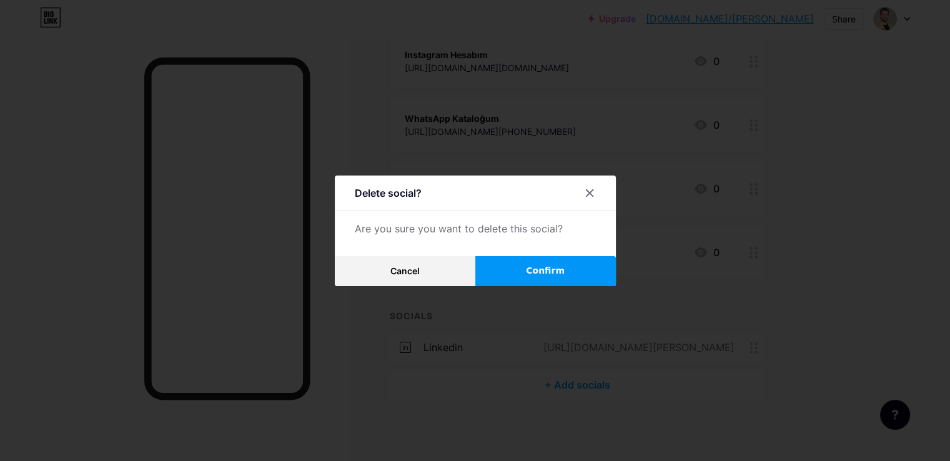
click at [527, 271] on button "Confirm" at bounding box center [545, 271] width 141 height 30
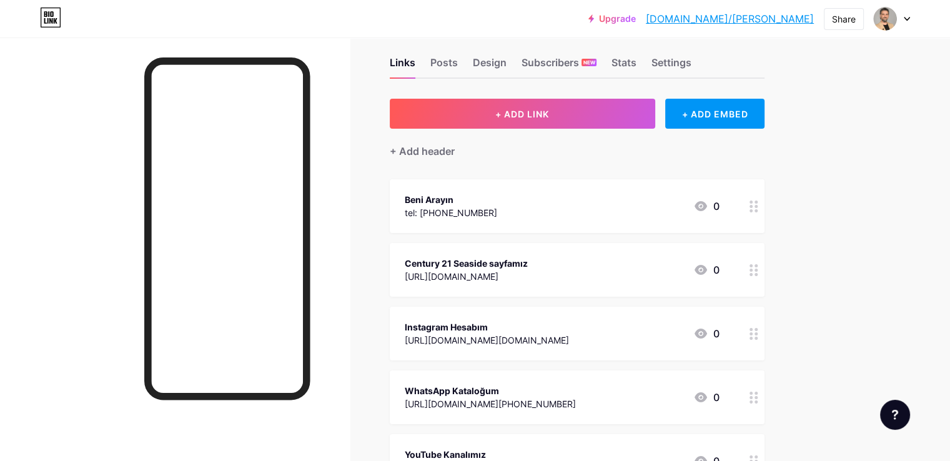
scroll to position [0, 0]
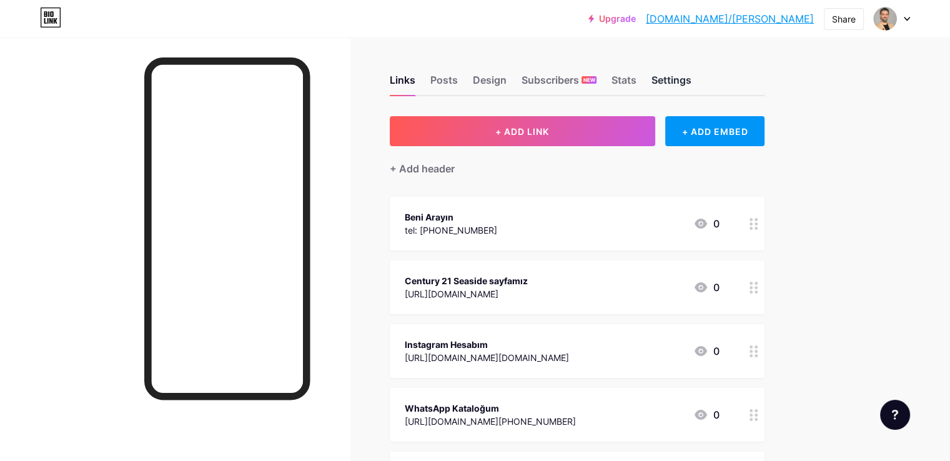
click at [692, 83] on div "Settings" at bounding box center [672, 83] width 40 height 22
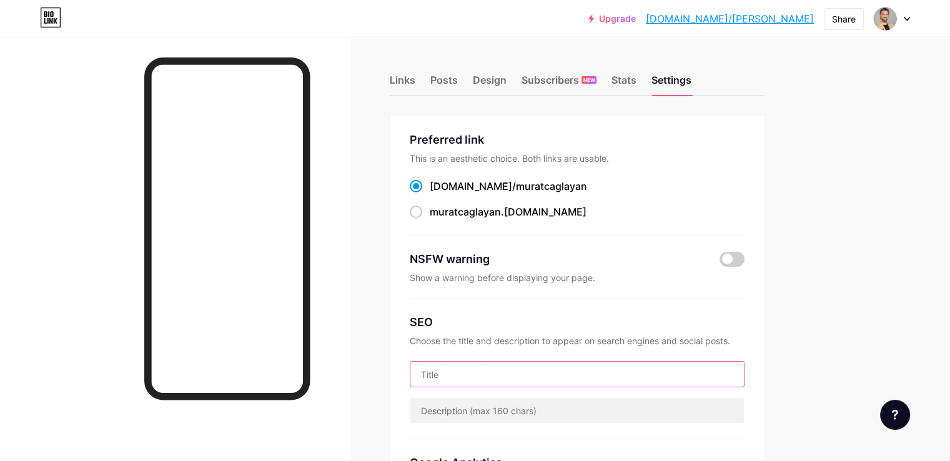
click at [530, 378] on input "text" at bounding box center [577, 374] width 334 height 25
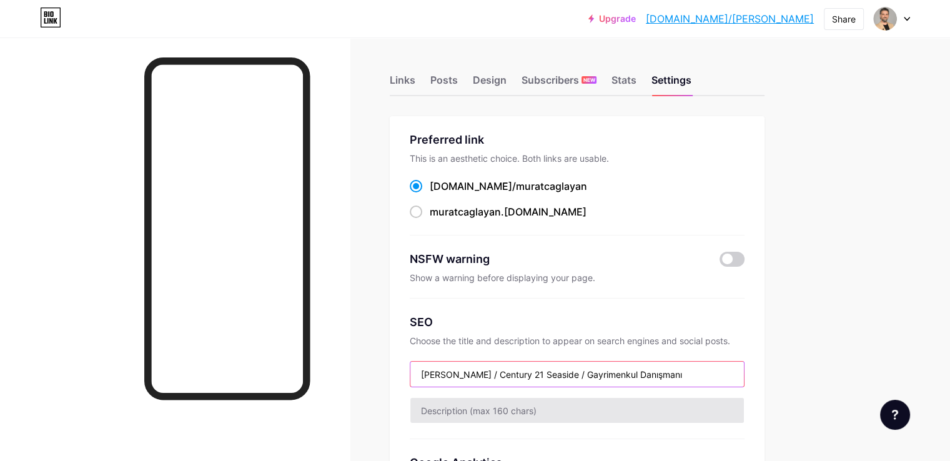
type input "[PERSON_NAME] / Century 21 Seaside / Gayrimenkul Danışmanı"
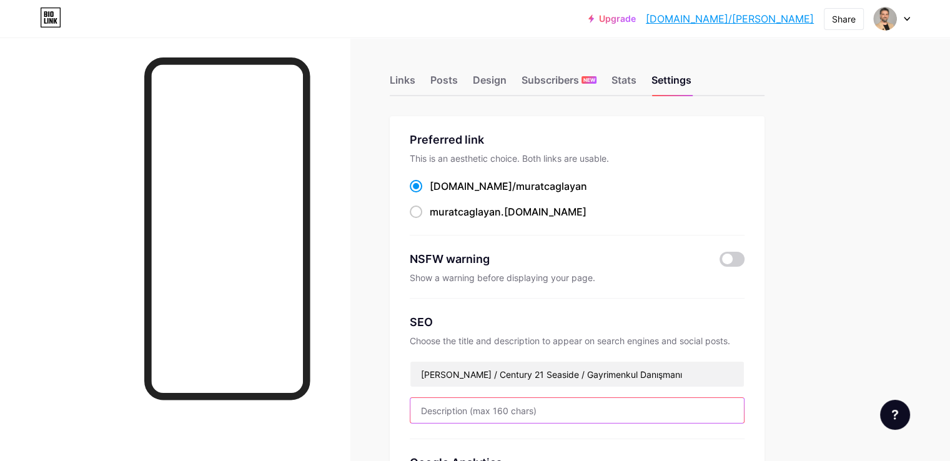
click at [619, 412] on input "text" at bounding box center [577, 410] width 334 height 25
click at [546, 412] on input "Gayrimenkul Alım Satım Kiralama" at bounding box center [577, 410] width 334 height 25
click at [574, 410] on input "Gayrimenkul Alım, Satım Kiralama" at bounding box center [577, 410] width 334 height 25
click at [639, 415] on input "Gayrimenkul Alım, Satım ve Kiralama" at bounding box center [577, 410] width 334 height 25
click at [557, 413] on input "Gayrimenkul Alım, Satım ve Kiralama aracılık ve danışmanlık h" at bounding box center [577, 410] width 334 height 25
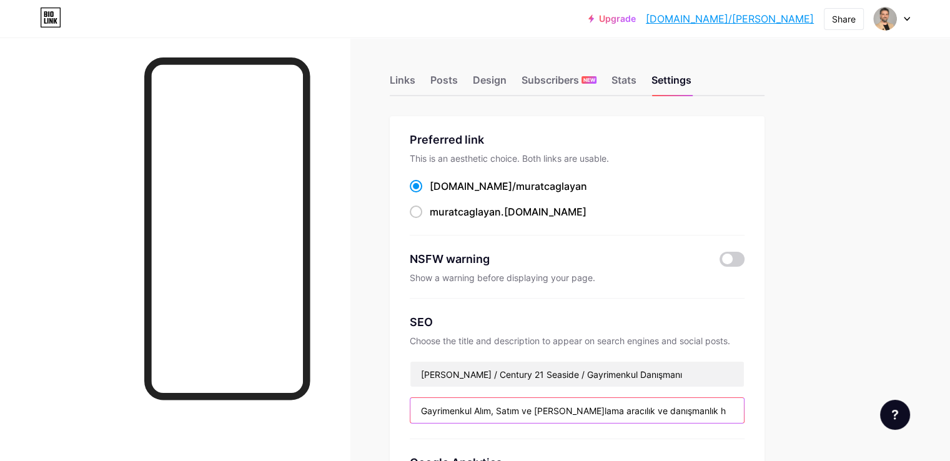
click at [534, 410] on input "Gayrimenkul Alım, Satım ve Kiralama aracılık ve danışmanlık h" at bounding box center [577, 410] width 334 height 25
click at [554, 414] on input "Gayrimenkul alım, Satım ve Kiralama aracılık ve danışmanlık h" at bounding box center [577, 410] width 334 height 25
click at [590, 410] on input "Gayrimenkul alım, aatım ve Kiralama aracılık ve danışmanlık h" at bounding box center [577, 410] width 334 height 25
click at [554, 414] on input "Gayrimenkul alım, aatım ve kiralama aracılık ve danışmanlık h" at bounding box center [577, 410] width 334 height 25
click at [622, 413] on input "Gayrimenkul alım, satım ve kiralama aracılık ve danışmanlık h" at bounding box center [577, 410] width 334 height 25
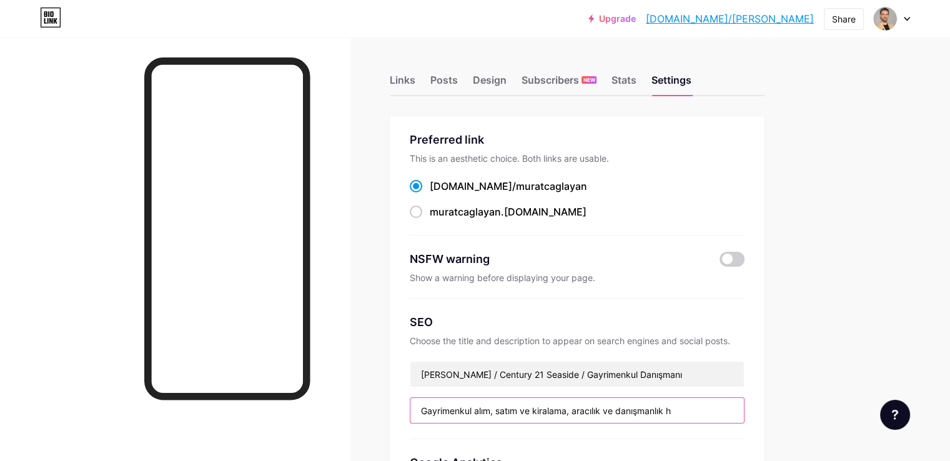
click at [627, 413] on input "Gayrimenkul alım, satım ve kiralama, aracılık ve danışmanlık h" at bounding box center [577, 410] width 334 height 25
click at [744, 411] on input "Gayrimenkul alım, satım ve kiralama, profesyonel aracılık ve danışmanlık h" at bounding box center [577, 410] width 334 height 25
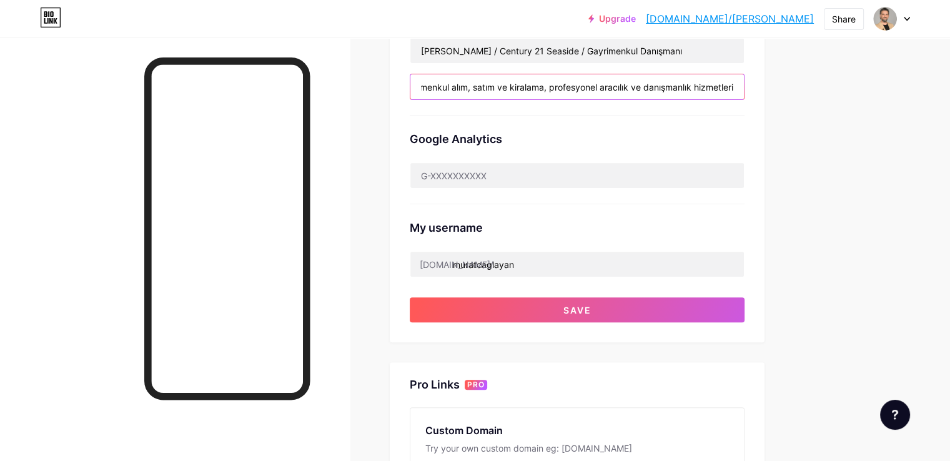
scroll to position [325, 0]
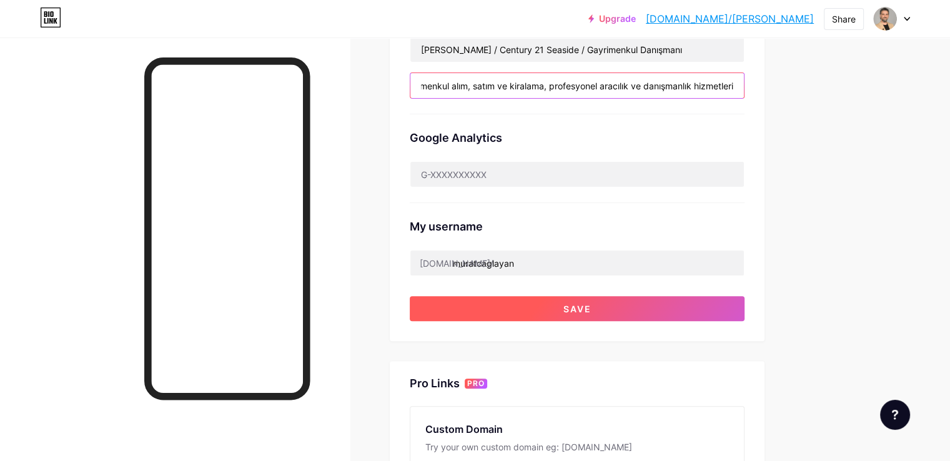
type input "Gayrimenkul alım, satım ve kiralama, profesyonel aracılık ve danışmanlık hizmet…"
click at [717, 307] on button "Save" at bounding box center [577, 308] width 335 height 25
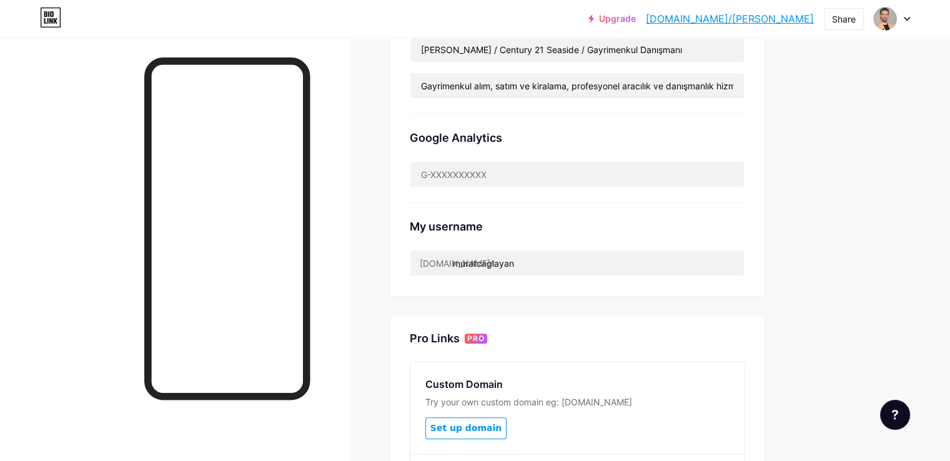
click at [532, 116] on div "Google Analytics" at bounding box center [577, 158] width 335 height 89
click at [495, 104] on div "SEO Choose the title and description to appear on search engines and social pos…" at bounding box center [577, 44] width 335 height 141
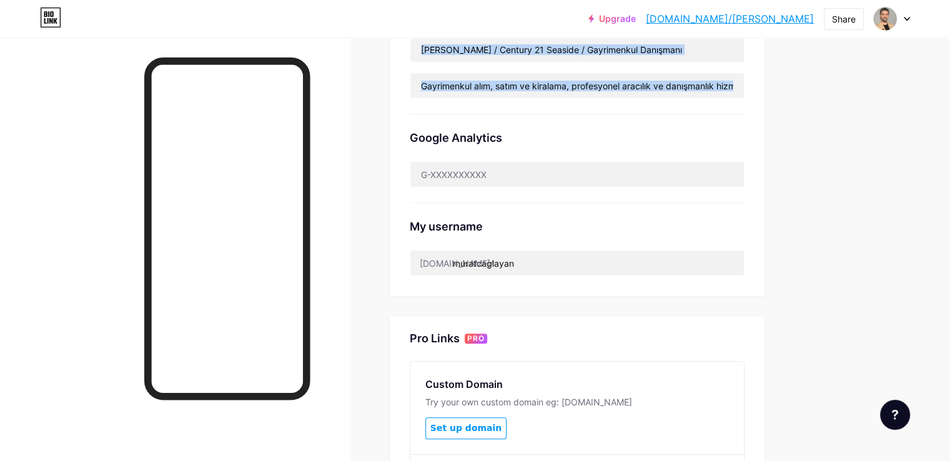
click at [495, 104] on div "SEO Choose the title and description to appear on search engines and social pos…" at bounding box center [577, 44] width 335 height 141
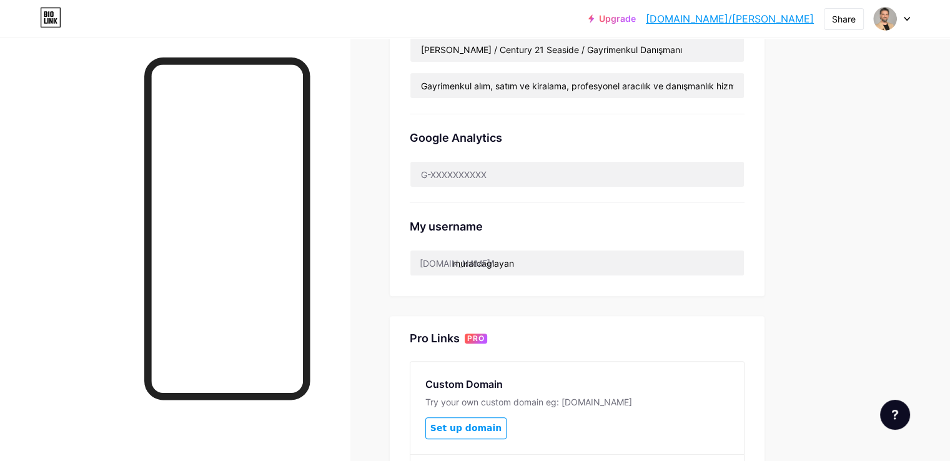
drag, startPoint x: 495, startPoint y: 104, endPoint x: 926, endPoint y: 220, distance: 446.5
click at [926, 220] on div "Upgrade bio.link/muratc... bio.link/muratcaglayan Share Switch accounts Murat Ç…" at bounding box center [475, 164] width 950 height 978
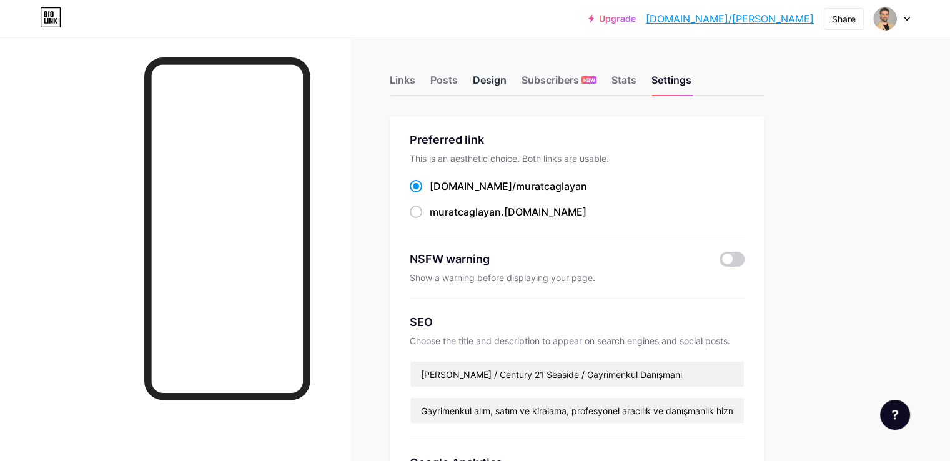
click at [507, 77] on div "Design" at bounding box center [490, 83] width 34 height 22
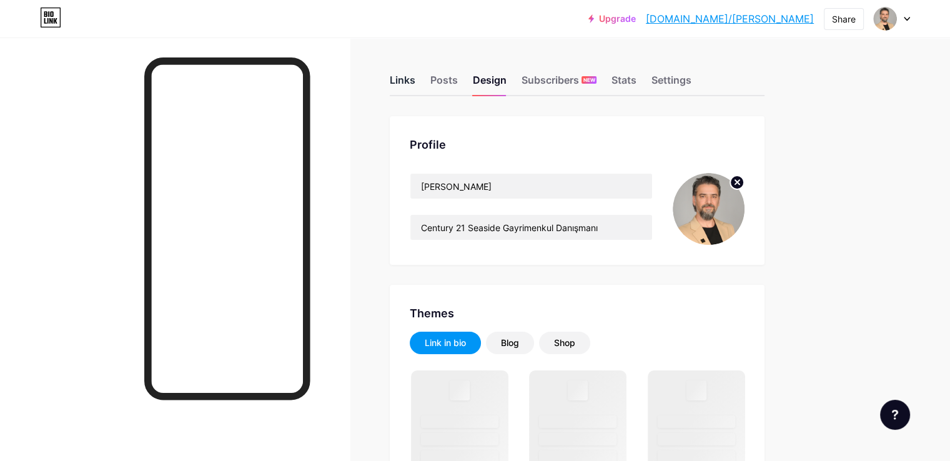
click at [415, 81] on div "Links" at bounding box center [403, 83] width 26 height 22
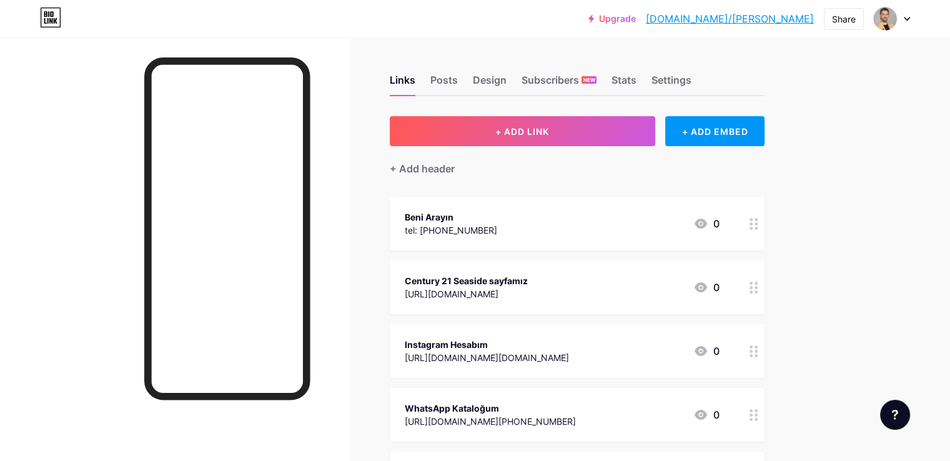
click at [528, 275] on div "Century 21 Seaside sayfamız" at bounding box center [466, 280] width 123 height 13
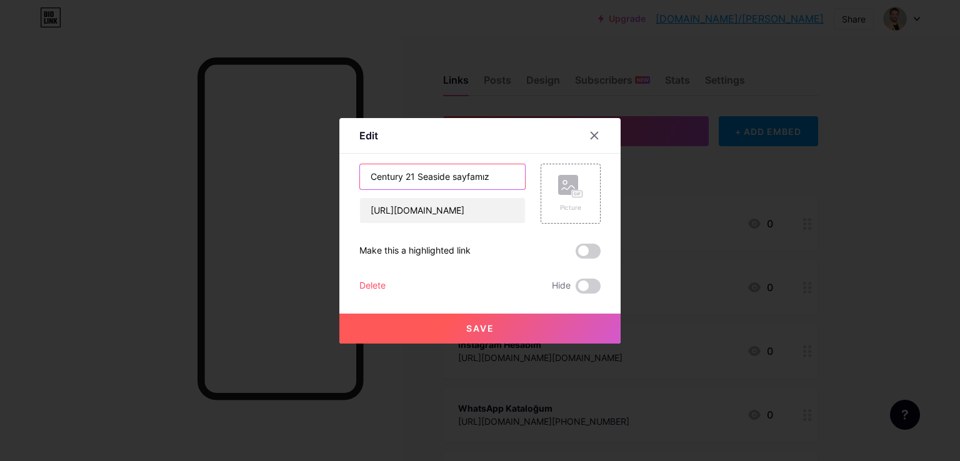
click at [452, 176] on input "Century 21 Seaside sayfamız" at bounding box center [442, 176] width 165 height 25
type input "Century 21 Seaside Sayfamız"
click at [442, 323] on button "Save" at bounding box center [479, 329] width 281 height 30
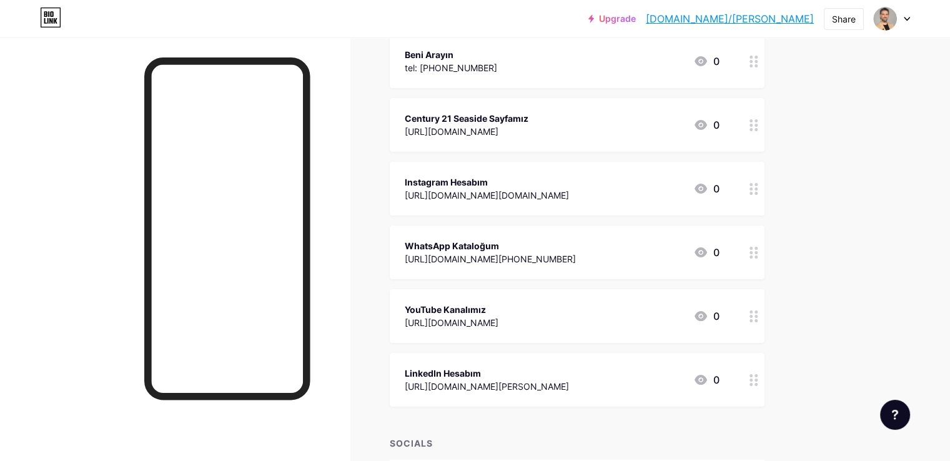
scroll to position [164, 0]
click at [499, 304] on div "YouTube Kanalımız" at bounding box center [452, 308] width 94 height 13
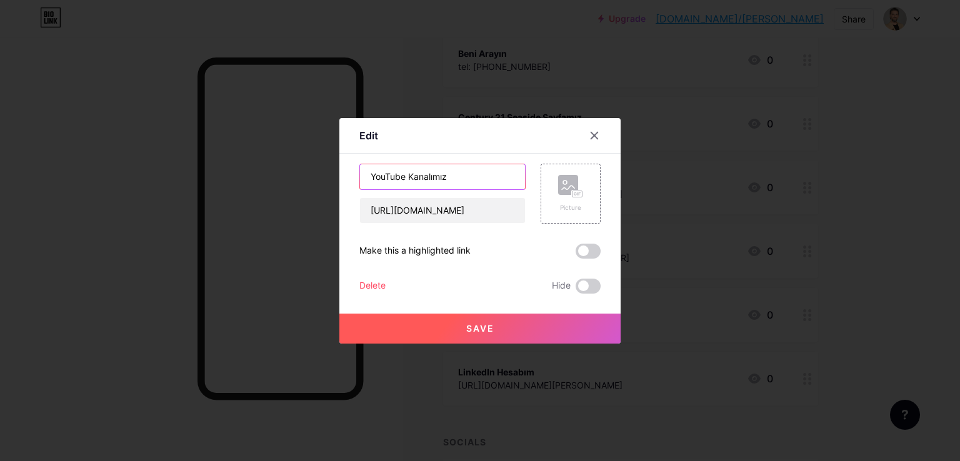
click at [451, 173] on input "YouTube Kanalımız" at bounding box center [442, 176] width 165 height 25
type input "YouTube Kanalı"
click at [455, 317] on button "Save" at bounding box center [479, 329] width 281 height 30
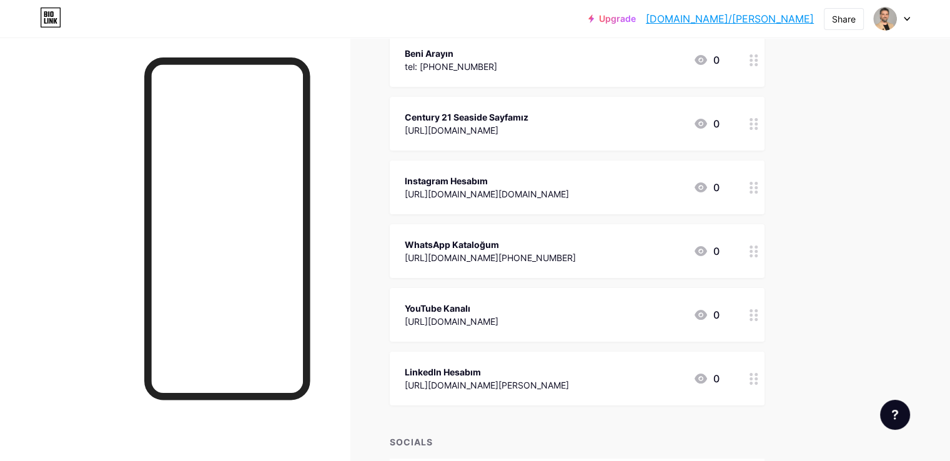
click at [569, 367] on div "LinkedIn Hesabım" at bounding box center [487, 371] width 164 height 13
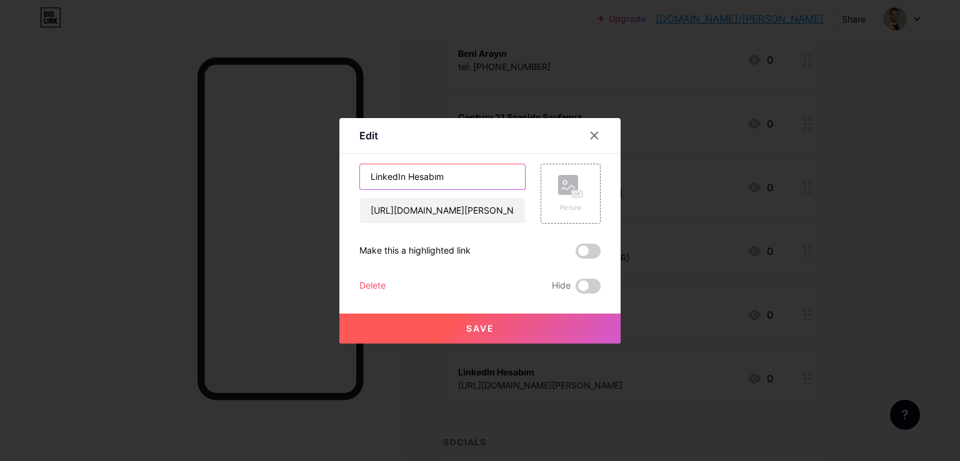
click at [467, 176] on input "LinkedIn Hesabım" at bounding box center [442, 176] width 165 height 25
type input "LinkedIn Hesabı"
click at [451, 326] on button "Save" at bounding box center [479, 329] width 281 height 30
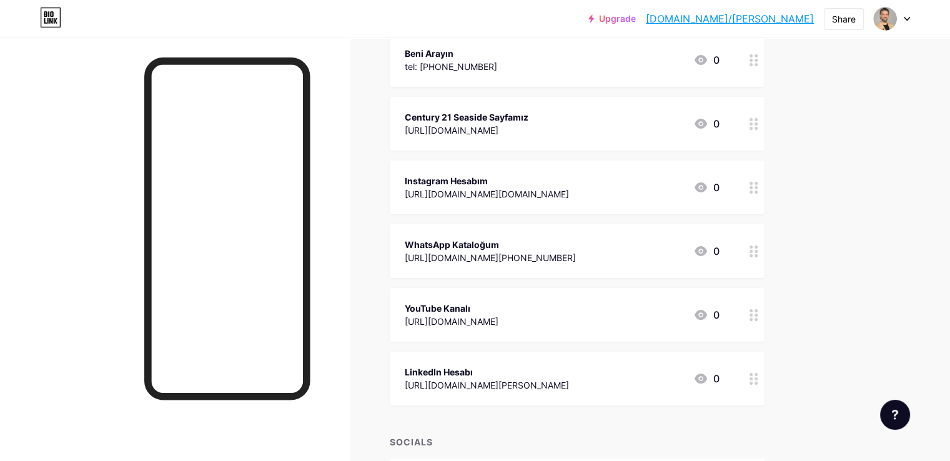
scroll to position [0, 0]
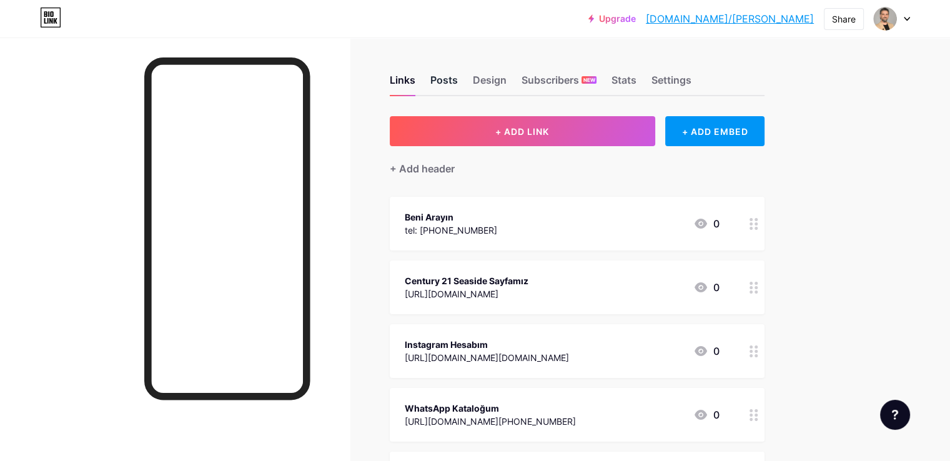
click at [458, 83] on div "Posts" at bounding box center [443, 83] width 27 height 22
click at [507, 86] on div "Design" at bounding box center [490, 83] width 34 height 22
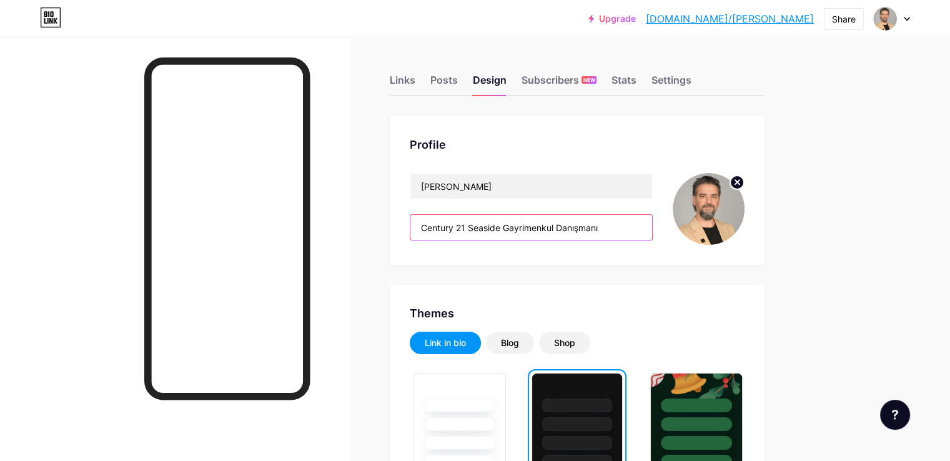
drag, startPoint x: 655, startPoint y: 228, endPoint x: 555, endPoint y: 227, distance: 99.3
click at [555, 227] on input "Century 21 Seaside Gayrimenkul Danışmanı" at bounding box center [531, 227] width 242 height 25
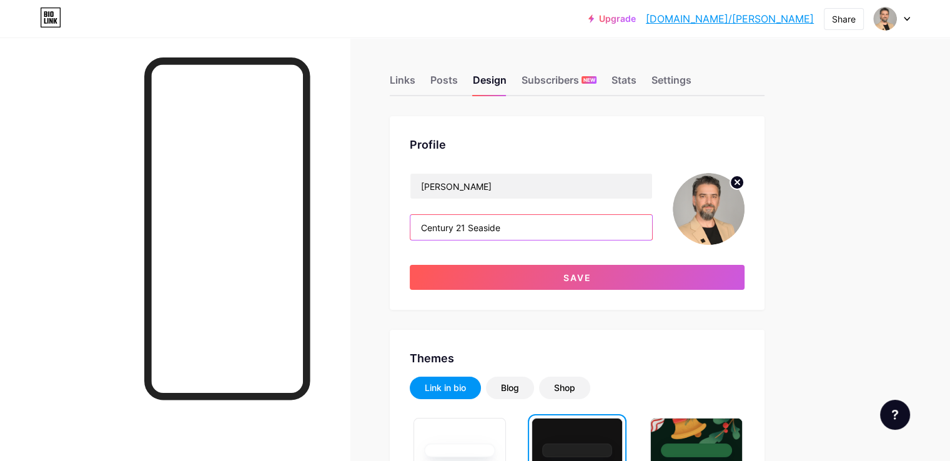
click at [522, 227] on input "Century 21 Seaside" at bounding box center [531, 227] width 242 height 25
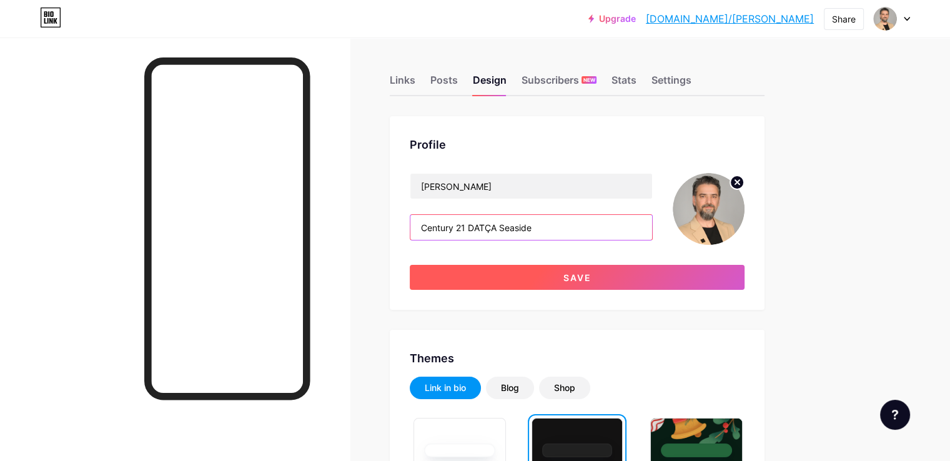
type input "Century 21 DATÇA Seaside"
click at [606, 271] on button "Save" at bounding box center [577, 277] width 335 height 25
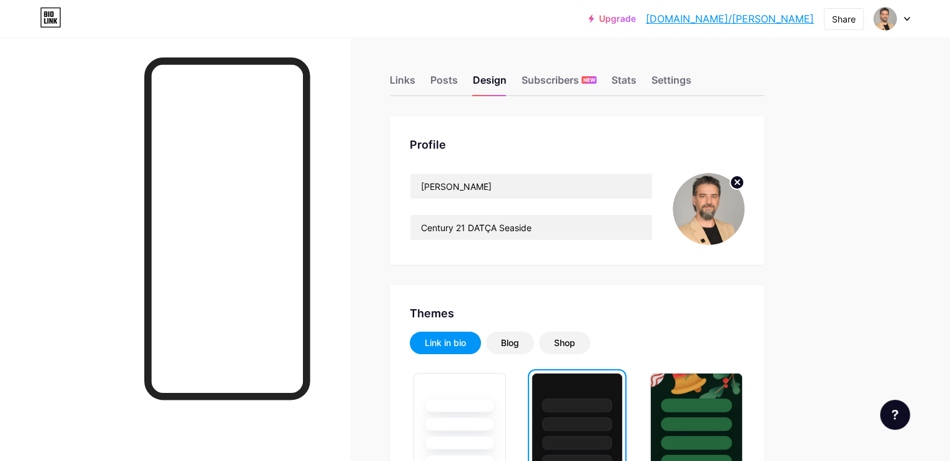
click at [745, 224] on img at bounding box center [709, 209] width 72 height 72
click at [692, 81] on div "Settings" at bounding box center [672, 83] width 40 height 22
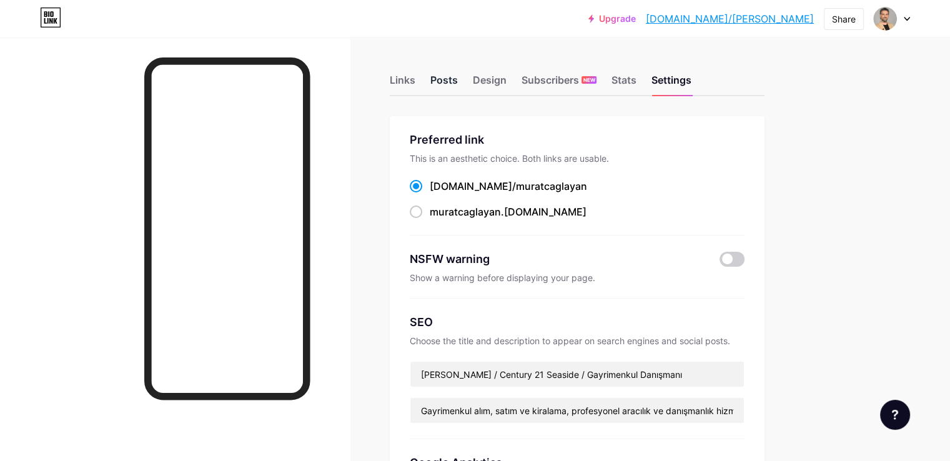
click at [458, 80] on div "Posts" at bounding box center [443, 83] width 27 height 22
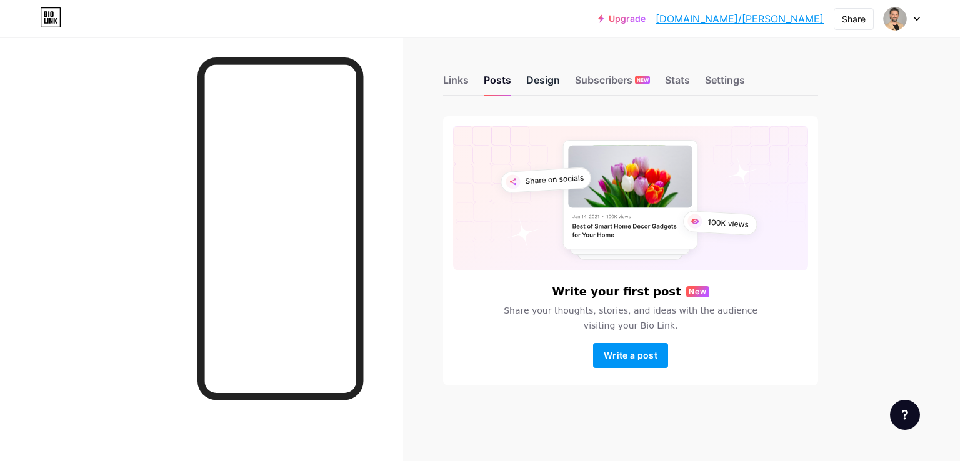
click at [536, 82] on div "Design" at bounding box center [543, 83] width 34 height 22
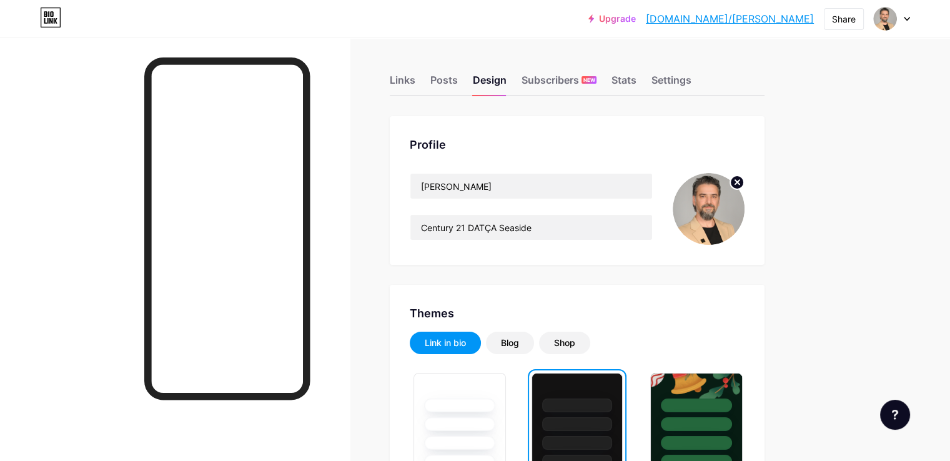
click at [745, 212] on img at bounding box center [709, 209] width 72 height 72
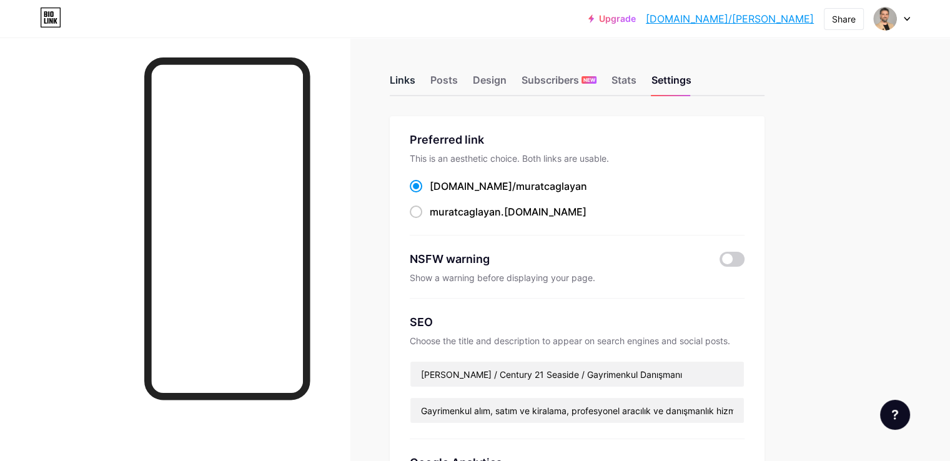
click at [415, 79] on div "Links" at bounding box center [403, 83] width 26 height 22
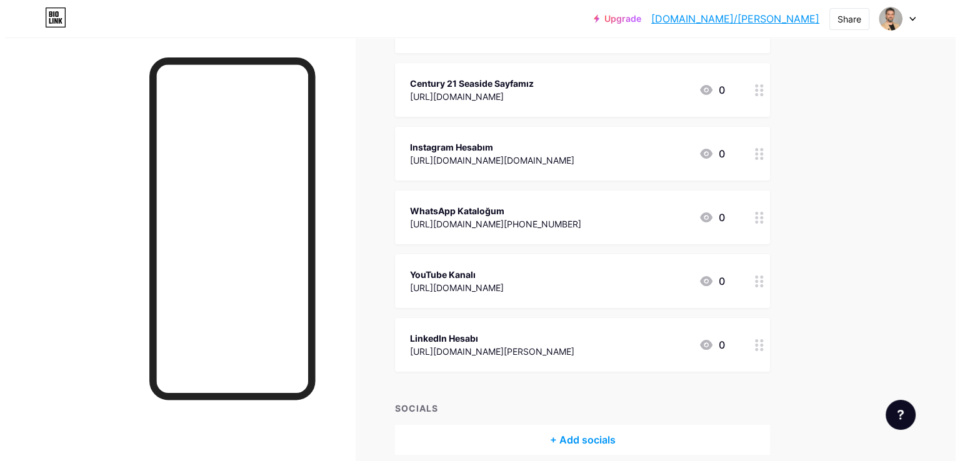
scroll to position [199, 0]
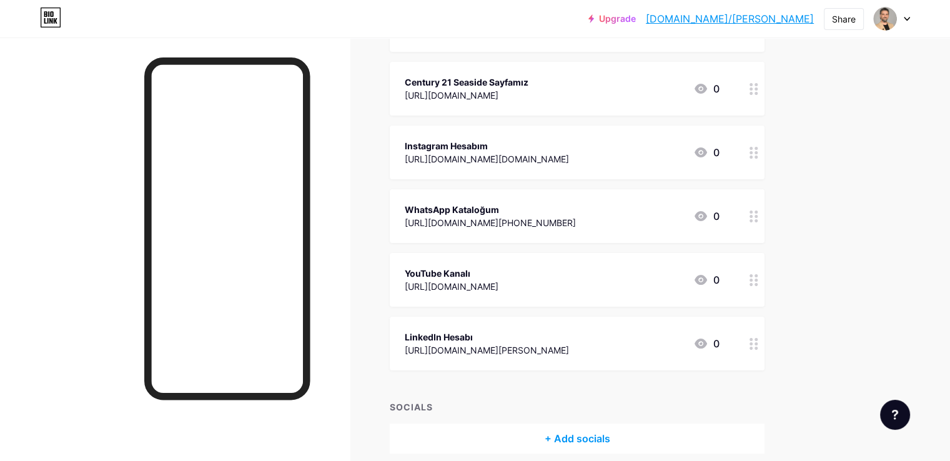
click at [499, 290] on div "[URL][DOMAIN_NAME]" at bounding box center [452, 286] width 94 height 13
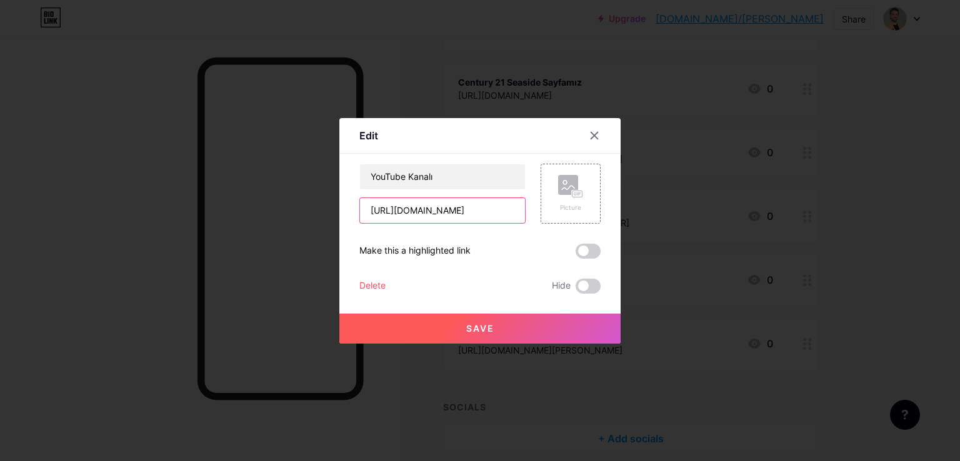
scroll to position [0, 56]
drag, startPoint x: 364, startPoint y: 207, endPoint x: 626, endPoint y: 214, distance: 261.9
click at [626, 214] on div "Edit Content YouTube Play YouTube video without leaving your page. ADD Vimeo Pl…" at bounding box center [480, 230] width 960 height 461
paste input "[DOMAIN_NAME][URL]"
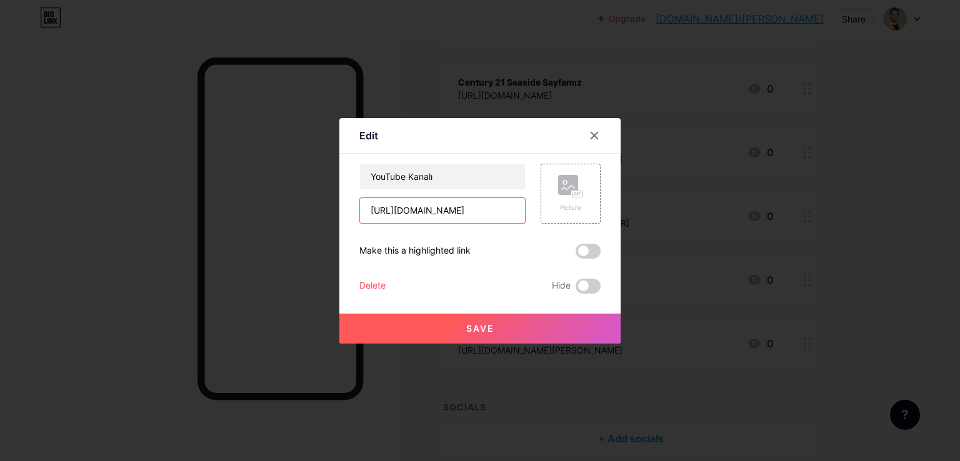
type input "[URL][DOMAIN_NAME]"
click at [449, 328] on button "Save" at bounding box center [479, 329] width 281 height 30
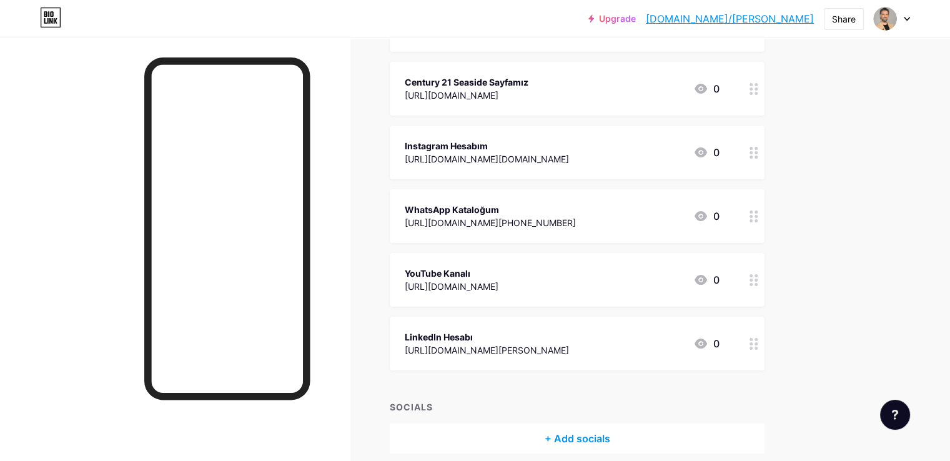
click at [499, 282] on div "[URL][DOMAIN_NAME]" at bounding box center [452, 286] width 94 height 13
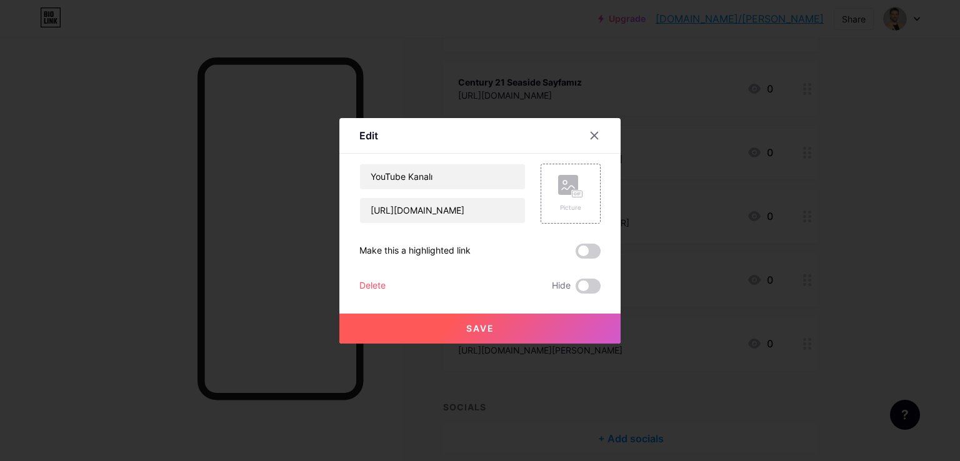
click at [486, 323] on span "Save" at bounding box center [480, 328] width 28 height 11
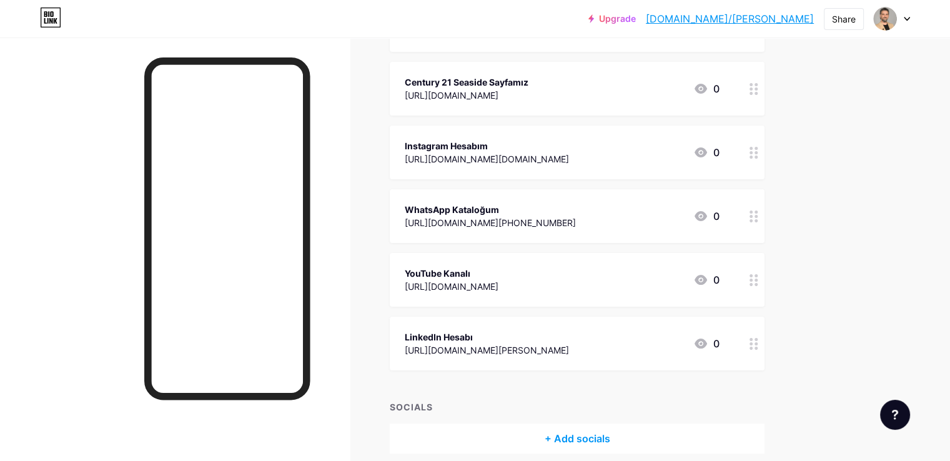
click at [486, 323] on div "LinkedIn Hesabı [URL][DOMAIN_NAME][PERSON_NAME] 0" at bounding box center [577, 344] width 375 height 54
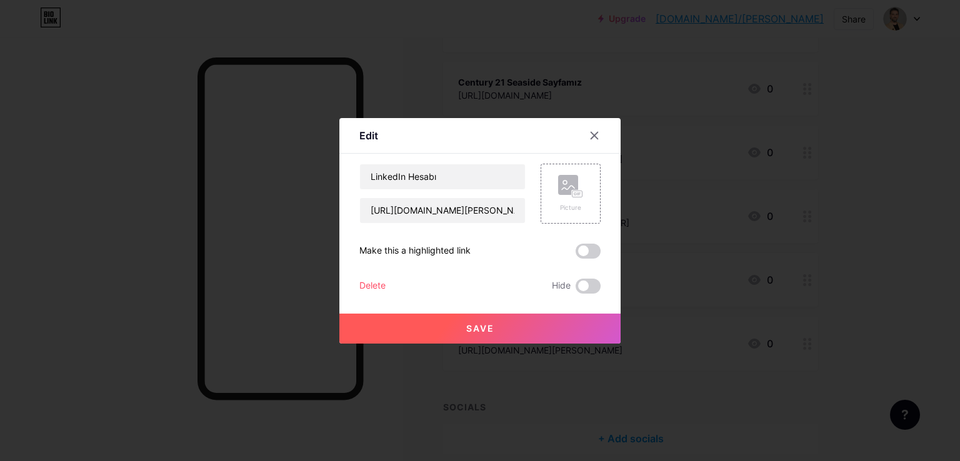
click at [486, 323] on span "Save" at bounding box center [480, 328] width 28 height 11
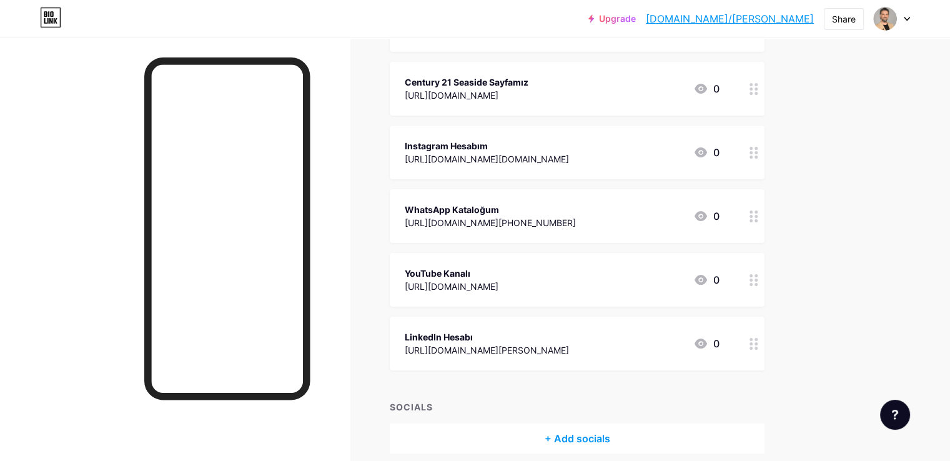
click at [499, 276] on div "YouTube Kanalı" at bounding box center [452, 273] width 94 height 13
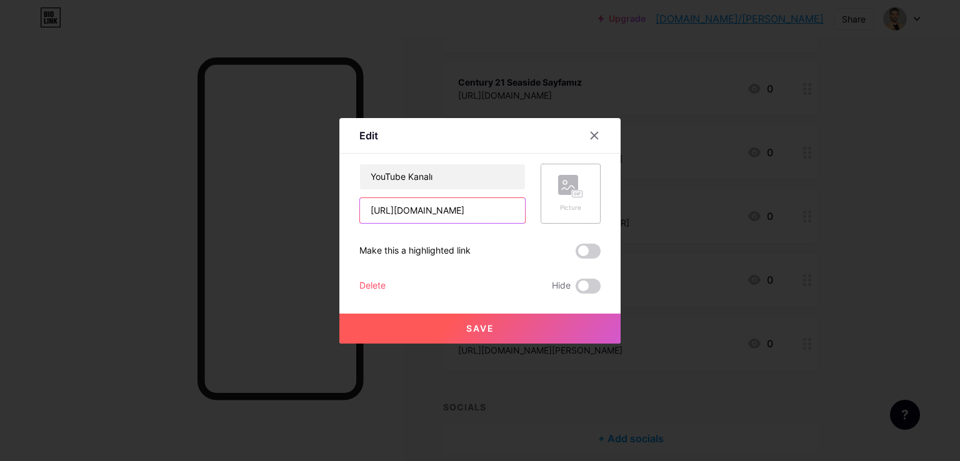
scroll to position [0, 142]
drag, startPoint x: 396, startPoint y: 211, endPoint x: 641, endPoint y: 211, distance: 244.9
click at [641, 211] on div "Edit Content YouTube Play YouTube video without leaving your page. ADD Vimeo Pl…" at bounding box center [480, 230] width 960 height 461
paste input "[URL][DOMAIN_NAME]"
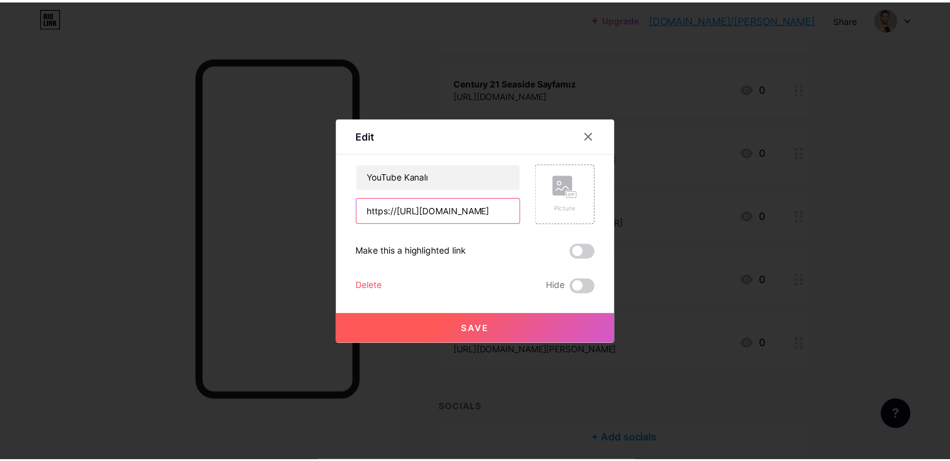
scroll to position [0, 0]
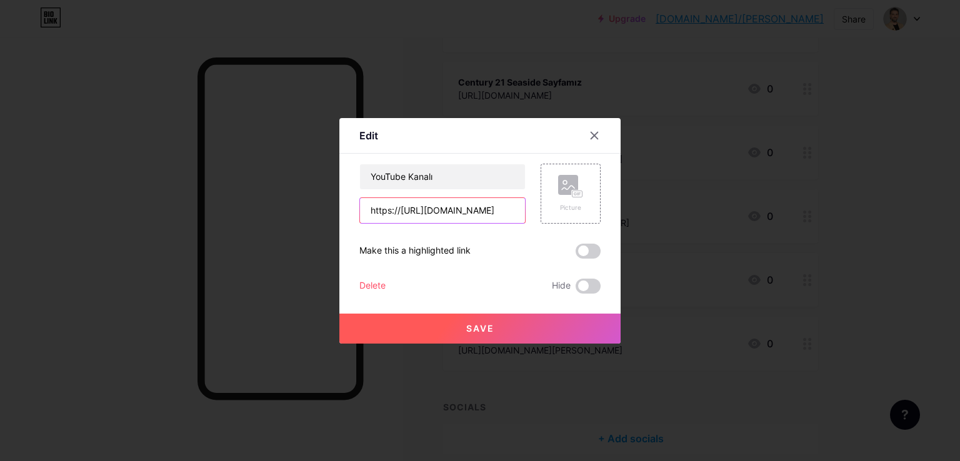
click at [397, 210] on input "https://[URL][DOMAIN_NAME]" at bounding box center [442, 210] width 165 height 25
type input "[URL][DOMAIN_NAME]"
click at [466, 324] on span "Save" at bounding box center [480, 328] width 28 height 11
